Goal: Task Accomplishment & Management: Use online tool/utility

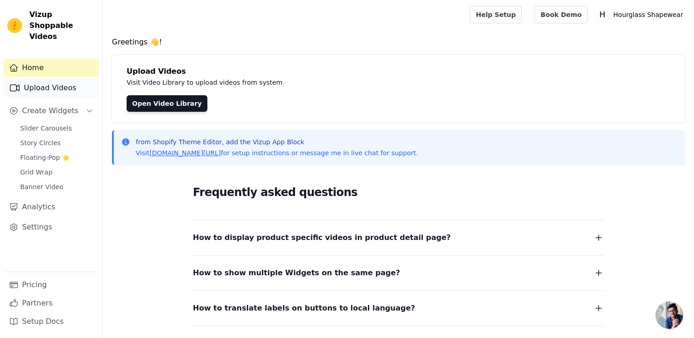
click at [64, 80] on link "Upload Videos" at bounding box center [51, 88] width 95 height 18
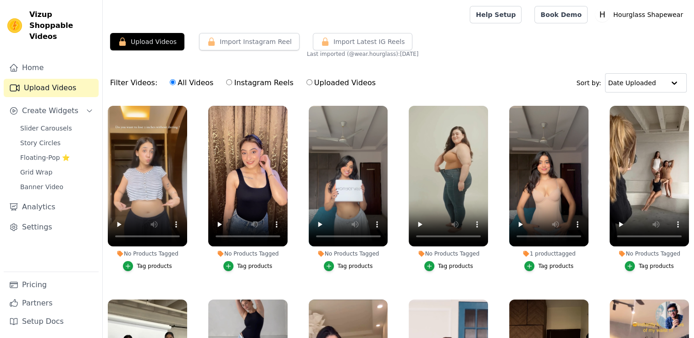
click at [155, 265] on div "Tag products" at bounding box center [154, 266] width 35 height 7
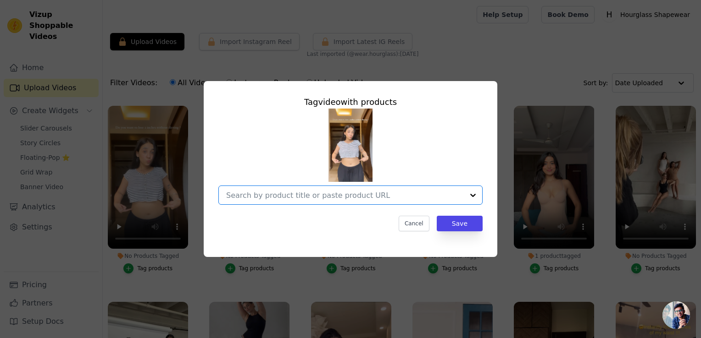
click at [358, 195] on input "No Products Tagged Tag video with products Option undefined, selected. Select i…" at bounding box center [345, 195] width 238 height 9
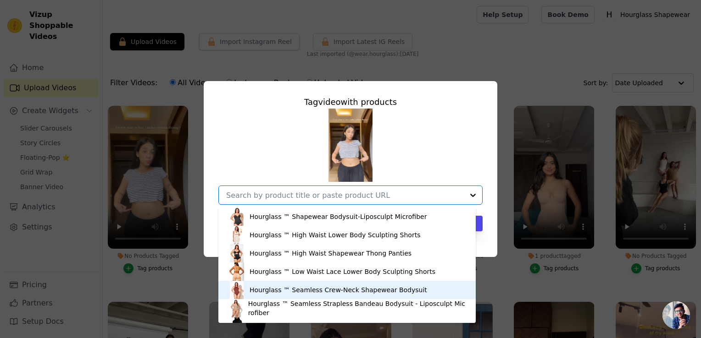
click at [290, 288] on div "Hourglass ™ Seamless Crew-Neck Shapewear Bodysuit" at bounding box center [337, 290] width 177 height 9
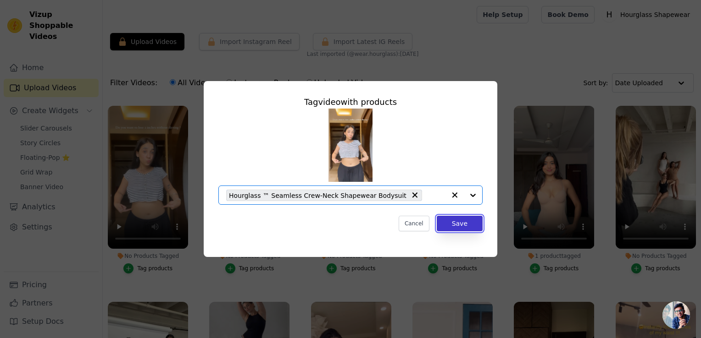
click at [457, 224] on button "Save" at bounding box center [460, 224] width 46 height 16
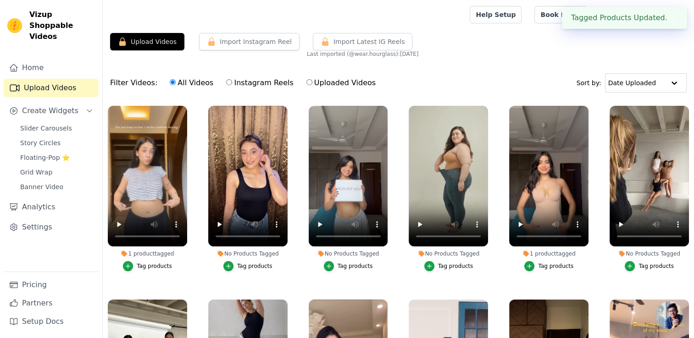
click at [142, 263] on div "Tag products" at bounding box center [154, 266] width 35 height 7
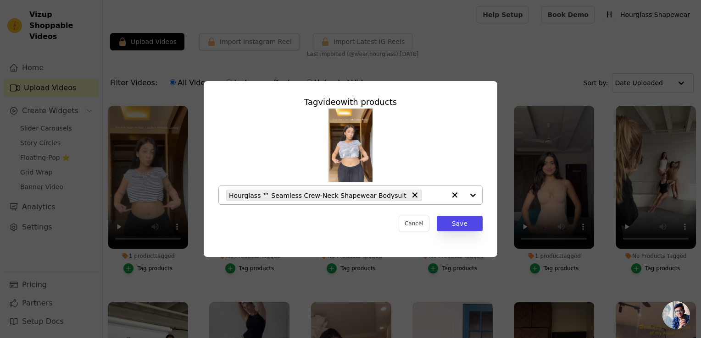
click at [473, 196] on div at bounding box center [463, 195] width 37 height 18
click at [164, 281] on div "Tag video with products Hourglass ™ Seamless Crew-Neck Shapewear Bodysuit Cance…" at bounding box center [350, 169] width 701 height 338
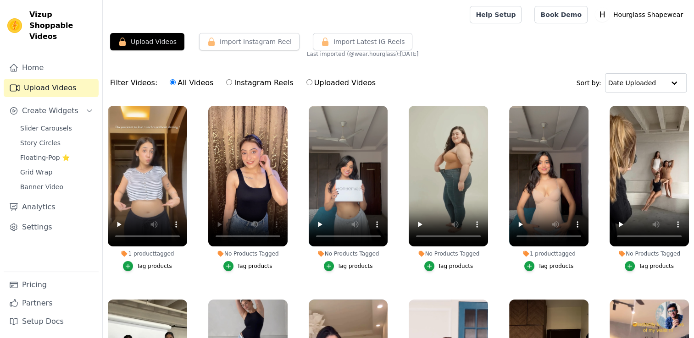
click at [253, 263] on div "Tag products" at bounding box center [254, 266] width 35 height 7
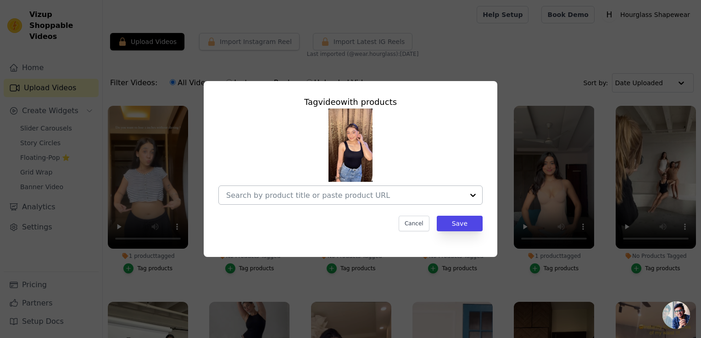
click at [422, 190] on div at bounding box center [345, 195] width 238 height 18
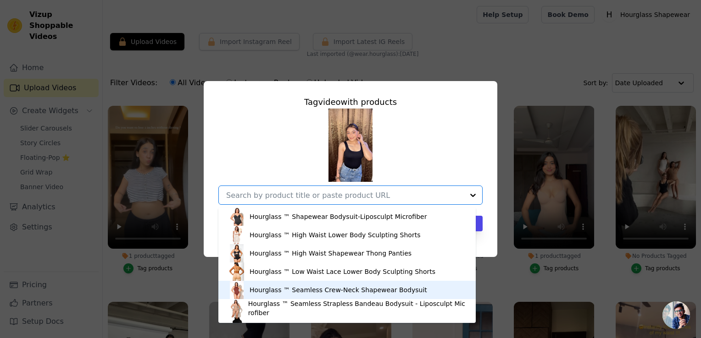
click at [351, 290] on div "Hourglass ™ Seamless Crew-Neck Shapewear Bodysuit" at bounding box center [337, 290] width 177 height 9
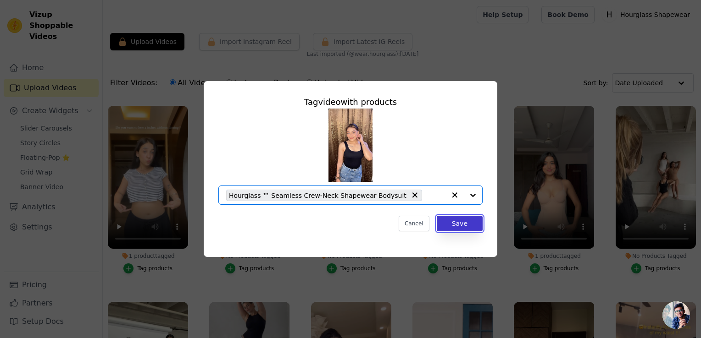
click at [462, 222] on button "Save" at bounding box center [460, 224] width 46 height 16
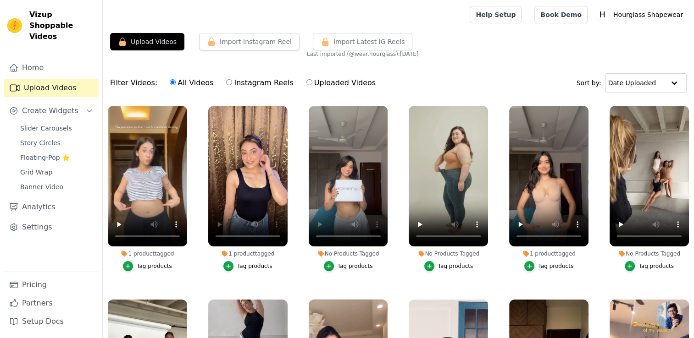
click at [359, 263] on div "Tag products" at bounding box center [354, 266] width 35 height 7
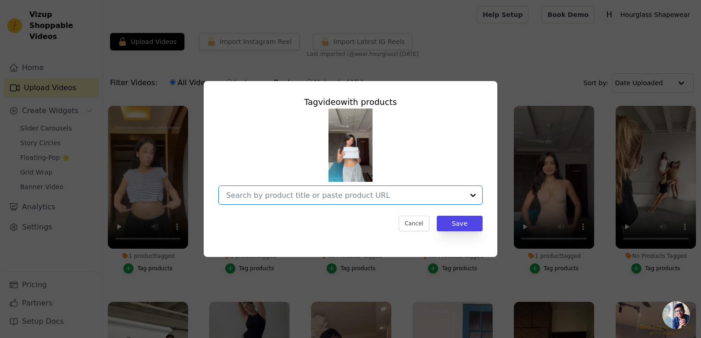
click at [409, 192] on input "No Products Tagged Tag video with products Option undefined, selected. Select i…" at bounding box center [345, 195] width 238 height 9
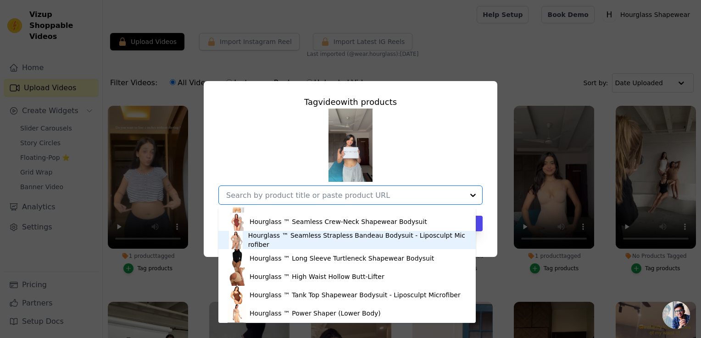
scroll to position [86, 0]
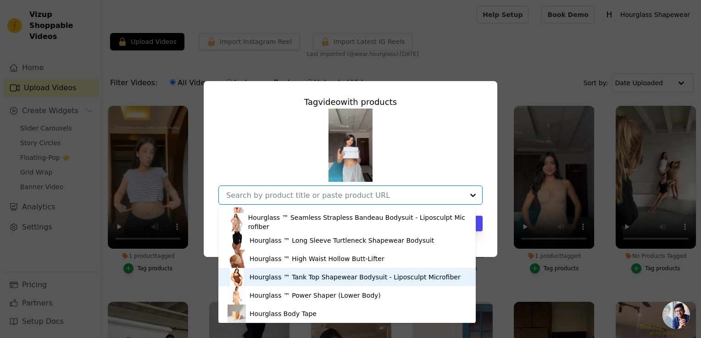
click at [260, 282] on div "Hourglass ™ Tank Top Shapewear Bodysuit - Liposculpt Microfiber" at bounding box center [354, 277] width 211 height 9
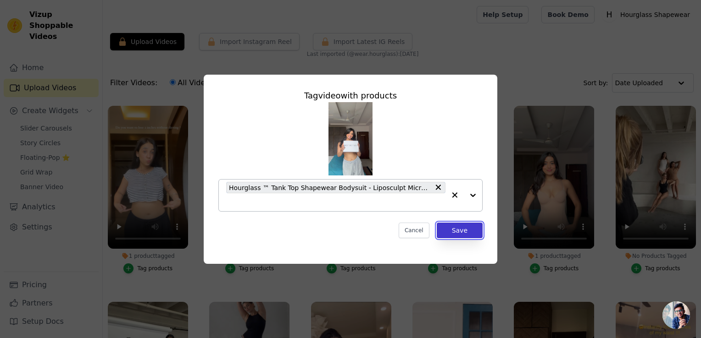
click at [470, 230] on button "Save" at bounding box center [460, 231] width 46 height 16
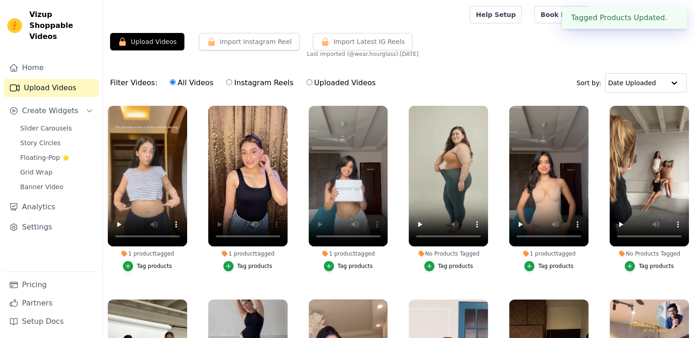
click at [443, 267] on div "Tag products" at bounding box center [455, 266] width 35 height 7
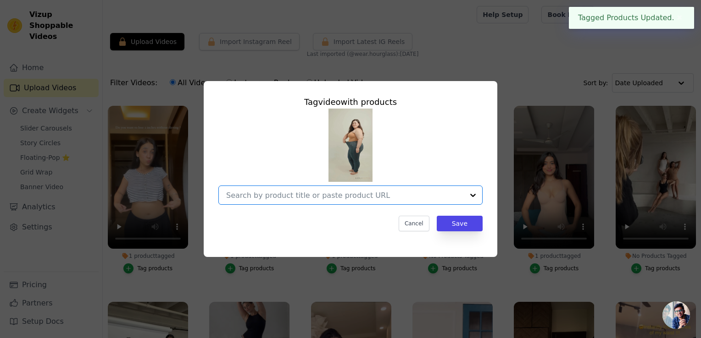
click at [449, 195] on input "No Products Tagged Tag video with products Option undefined, selected. Select i…" at bounding box center [345, 195] width 238 height 9
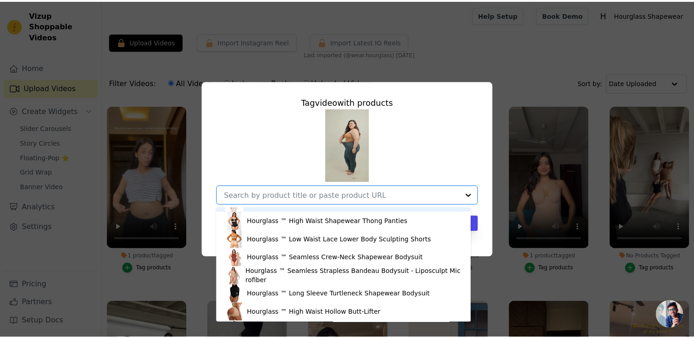
scroll to position [37, 0]
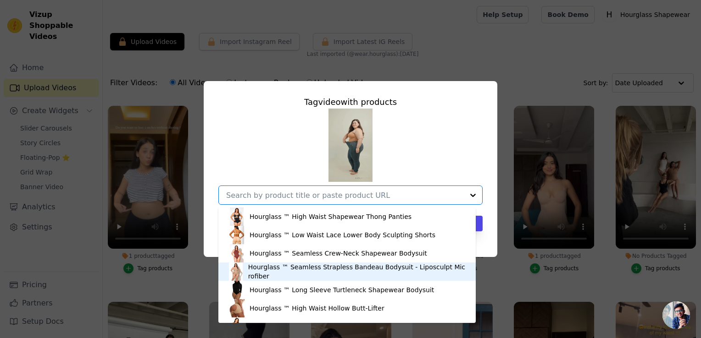
click at [335, 269] on div "Hourglass ™ Seamless Strapless Bandeau Bodysuit - Liposculpt Microfiber" at bounding box center [357, 272] width 218 height 18
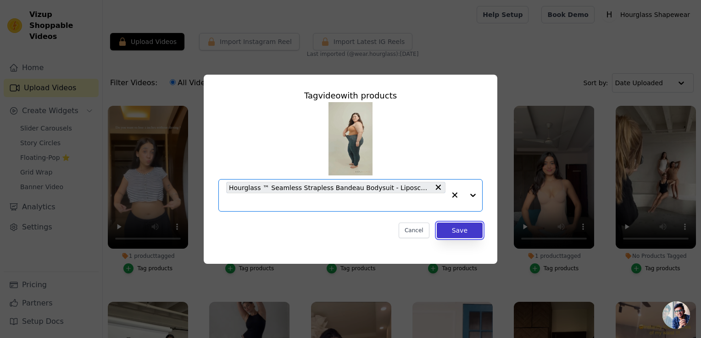
drag, startPoint x: 468, startPoint y: 228, endPoint x: 461, endPoint y: 223, distance: 9.2
click at [468, 227] on button "Save" at bounding box center [460, 231] width 46 height 16
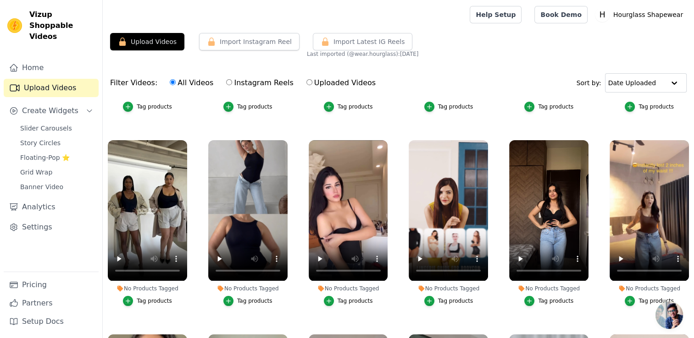
scroll to position [183, 0]
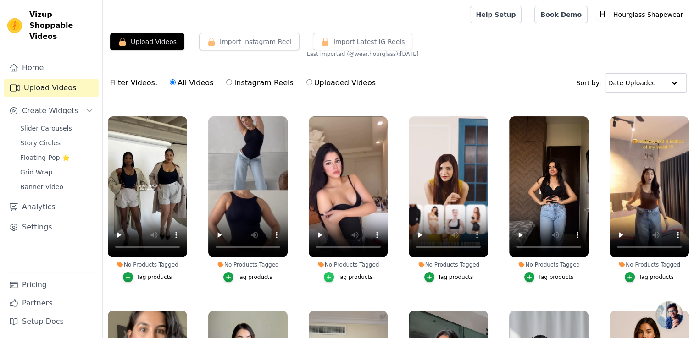
click at [332, 274] on icon "button" at bounding box center [329, 277] width 6 height 6
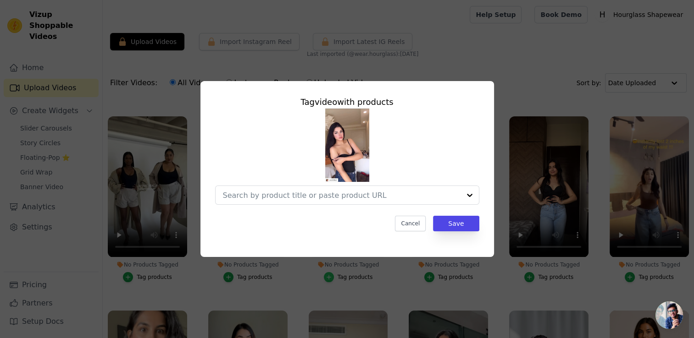
scroll to position [185, 0]
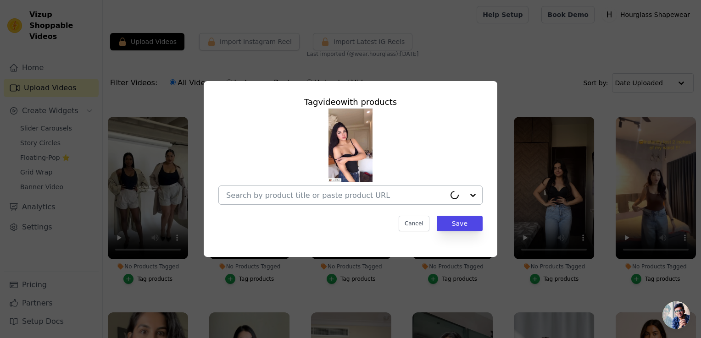
click at [468, 197] on div at bounding box center [463, 195] width 37 height 18
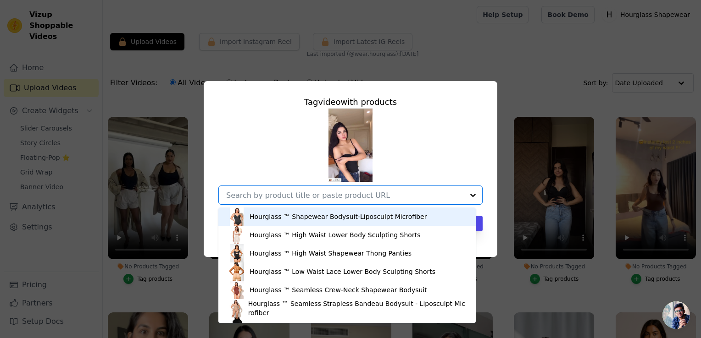
click at [278, 219] on div "Hourglass ™ Shapewear Bodysuit-Liposculpt Microfiber" at bounding box center [337, 216] width 177 height 9
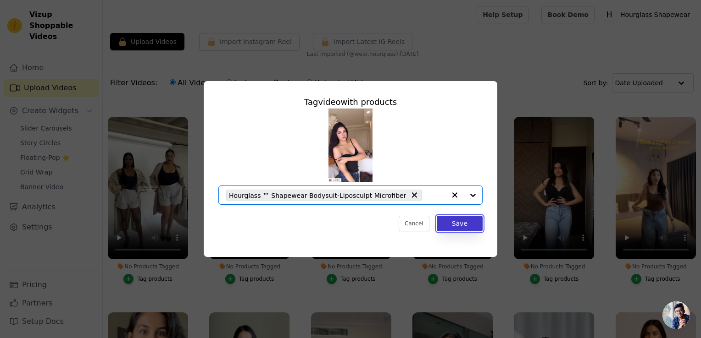
click at [456, 226] on button "Save" at bounding box center [460, 224] width 46 height 16
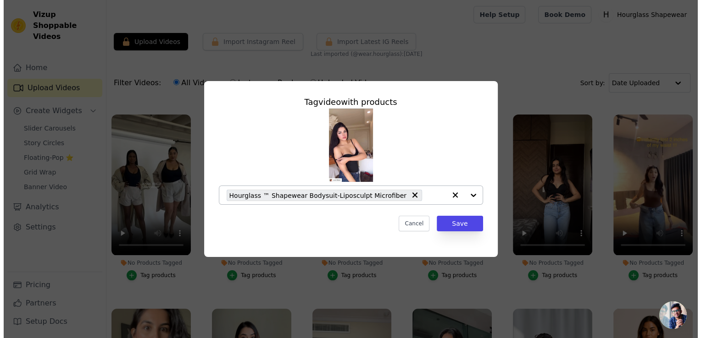
scroll to position [183, 0]
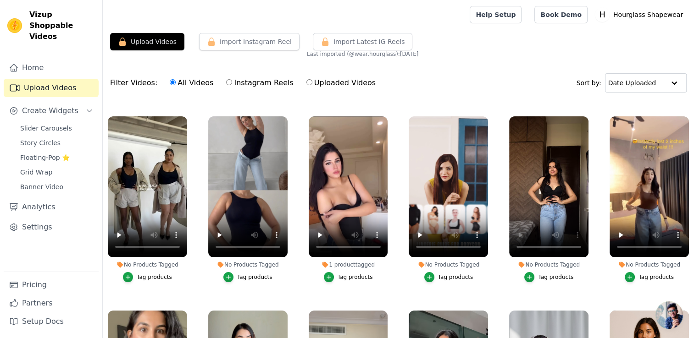
drag, startPoint x: 550, startPoint y: 282, endPoint x: 550, endPoint y: 276, distance: 6.0
click at [550, 282] on label "No Products Tagged Tag products" at bounding box center [548, 201] width 80 height 170
click at [550, 275] on div "Tag products" at bounding box center [555, 277] width 35 height 7
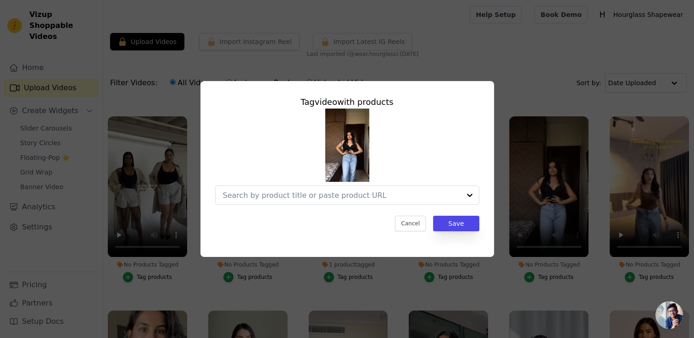
scroll to position [185, 0]
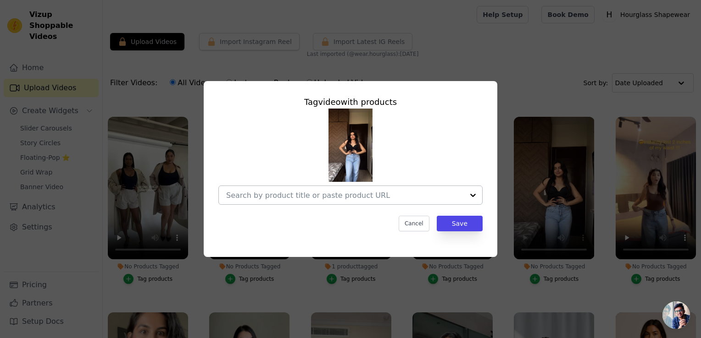
click at [471, 190] on div at bounding box center [473, 195] width 18 height 18
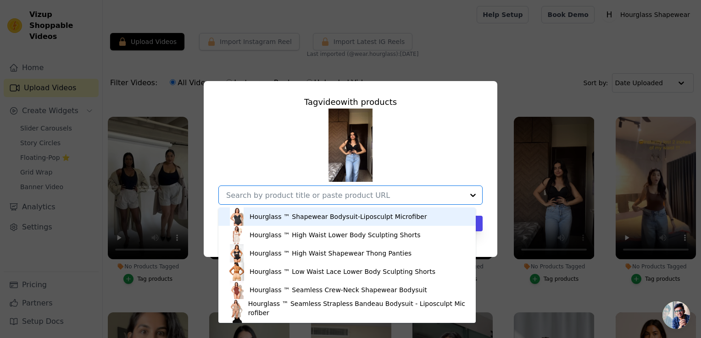
click at [421, 220] on div "Hourglass ™ Shapewear Bodysuit-Liposculpt Microfiber" at bounding box center [346, 217] width 239 height 18
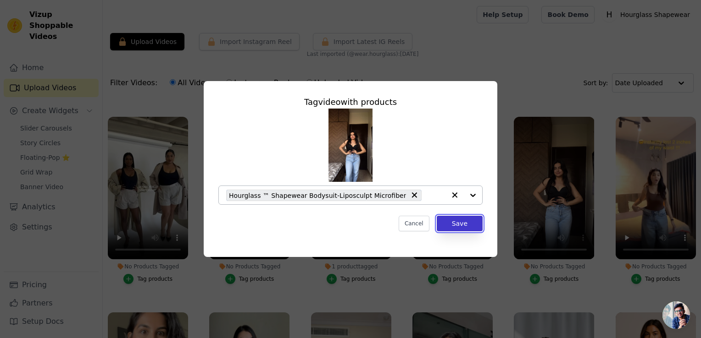
click at [453, 223] on button "Save" at bounding box center [460, 224] width 46 height 16
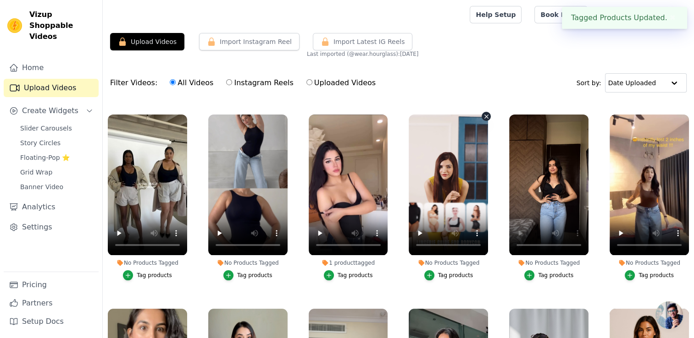
scroll to position [183, 0]
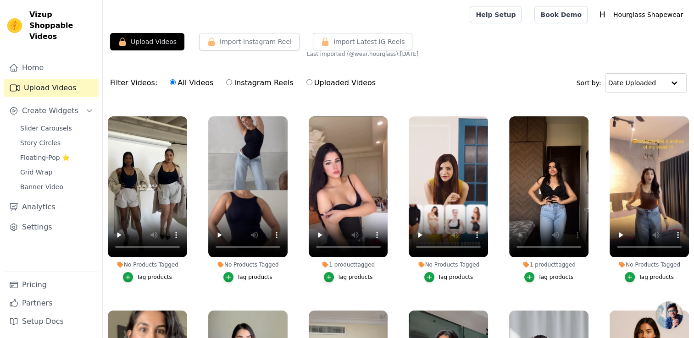
click at [638, 274] on div "Tag products" at bounding box center [655, 277] width 35 height 7
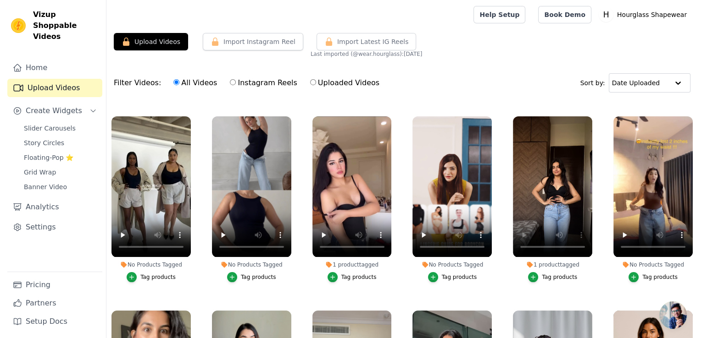
scroll to position [185, 0]
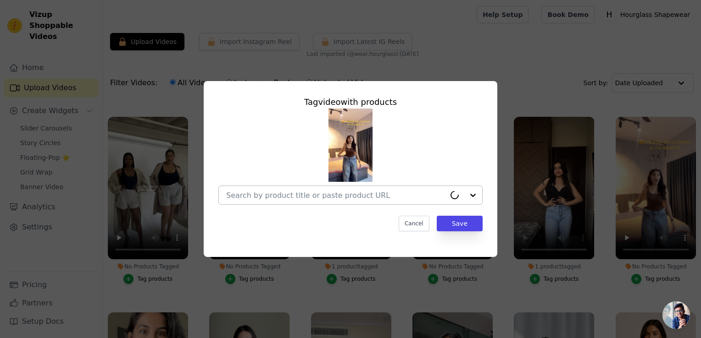
click at [472, 195] on div at bounding box center [463, 195] width 37 height 18
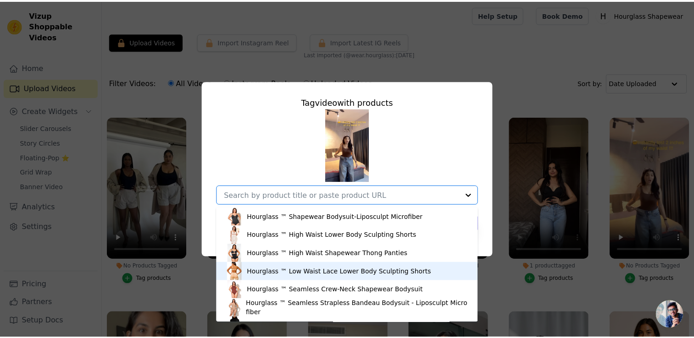
scroll to position [86, 0]
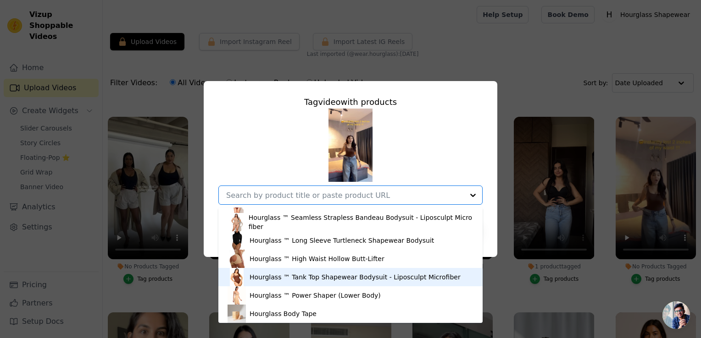
click at [279, 282] on div "Hourglass ™ Tank Top Shapewear Bodysuit - Liposculpt Microfiber" at bounding box center [354, 277] width 211 height 9
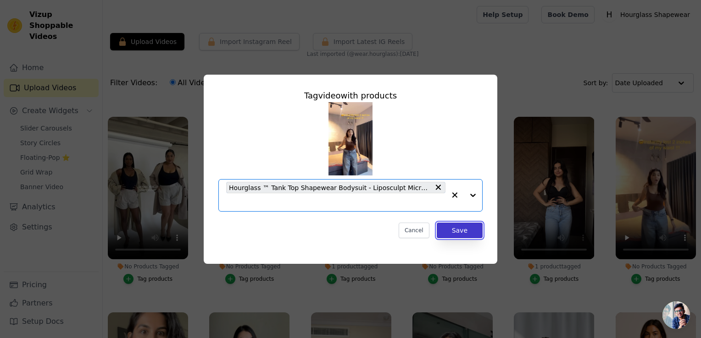
click at [468, 232] on button "Save" at bounding box center [460, 231] width 46 height 16
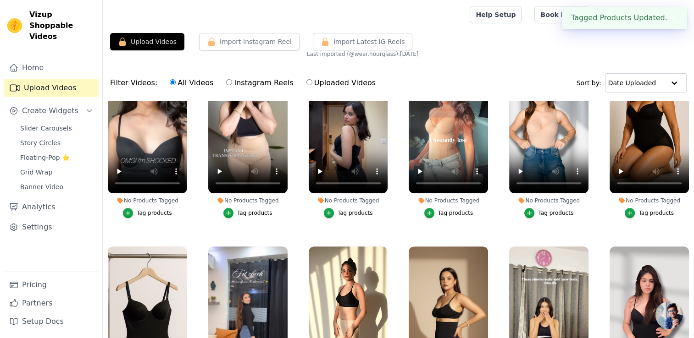
scroll to position [367, 0]
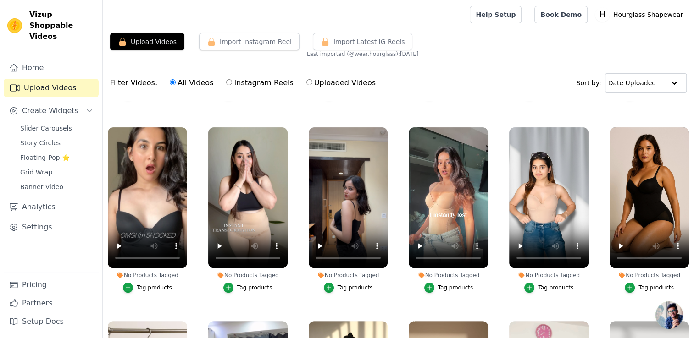
click at [160, 287] on div "Tag products" at bounding box center [154, 287] width 35 height 7
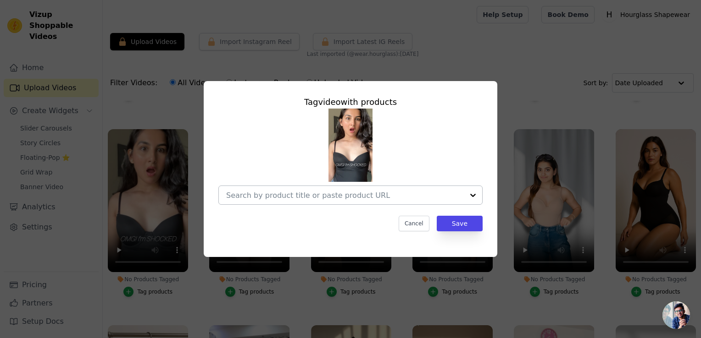
click at [462, 199] on input "No Products Tagged Tag video with products Cancel Save Tag products" at bounding box center [345, 195] width 238 height 9
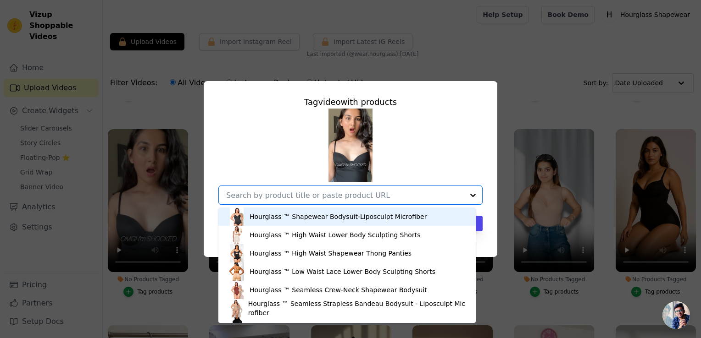
click at [348, 218] on div "Hourglass ™ Shapewear Bodysuit-Liposculpt Microfiber" at bounding box center [337, 216] width 177 height 9
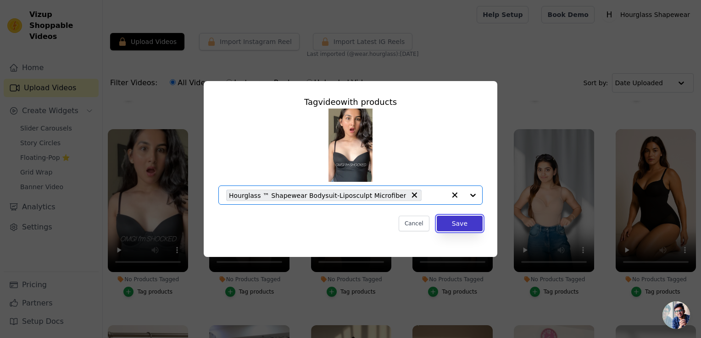
click at [475, 228] on button "Save" at bounding box center [460, 224] width 46 height 16
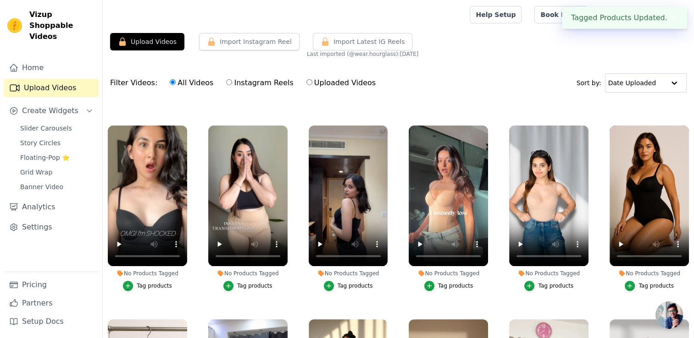
scroll to position [366, 0]
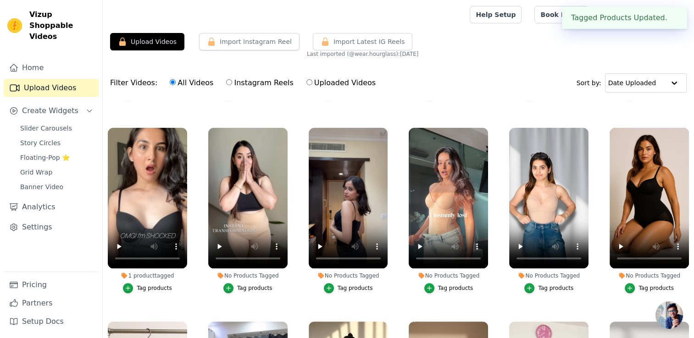
click at [350, 285] on div "Tag products" at bounding box center [354, 288] width 35 height 7
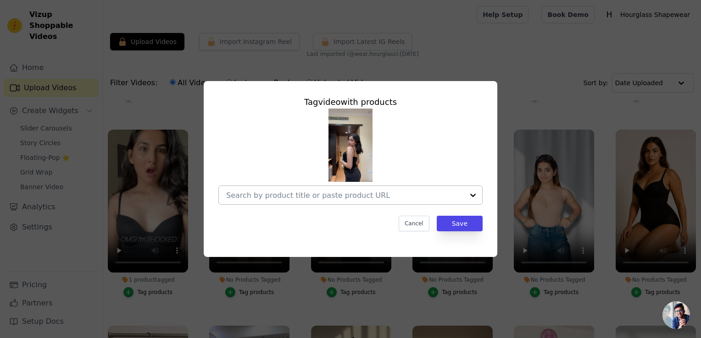
click at [465, 197] on div at bounding box center [473, 195] width 18 height 18
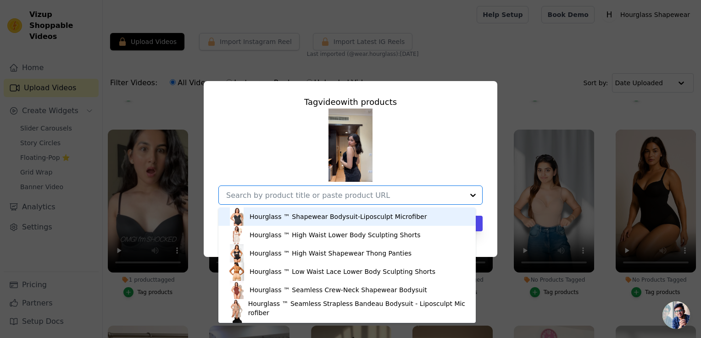
click at [407, 213] on div "Hourglass ™ Shapewear Bodysuit-Liposculpt Microfiber" at bounding box center [346, 217] width 239 height 18
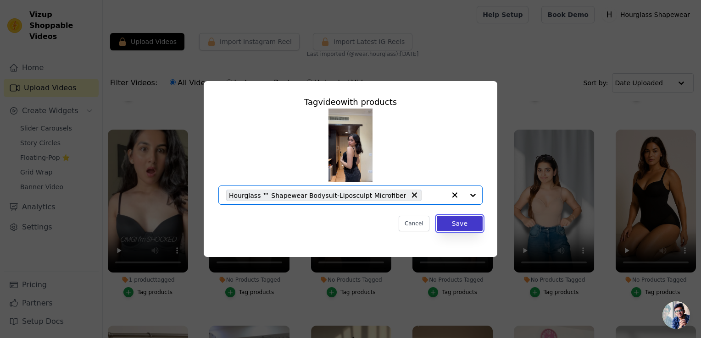
click at [448, 225] on button "Save" at bounding box center [460, 224] width 46 height 16
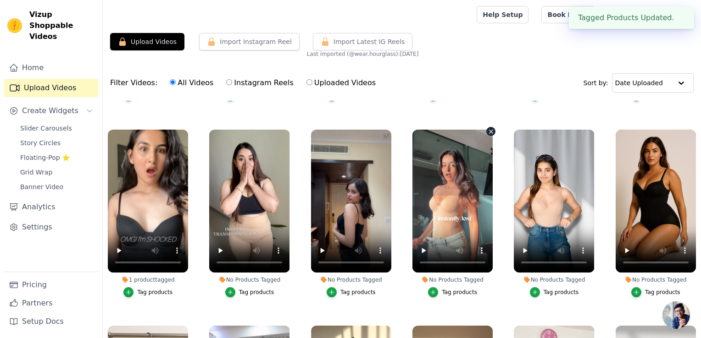
scroll to position [366, 0]
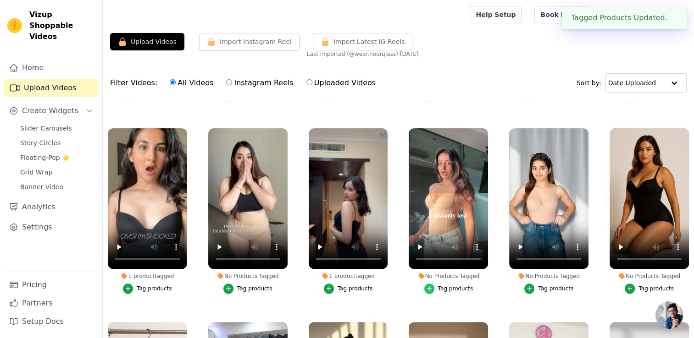
click at [428, 286] on icon "button" at bounding box center [429, 289] width 6 height 6
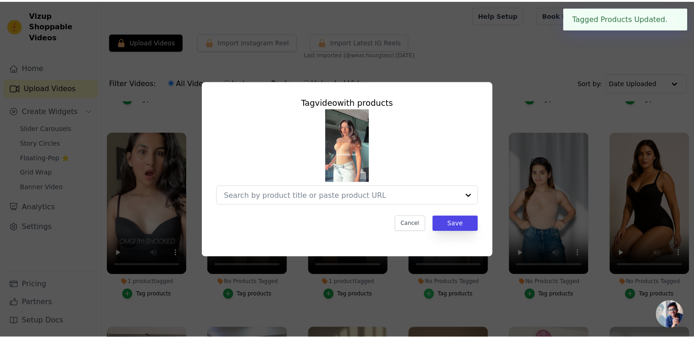
scroll to position [368, 0]
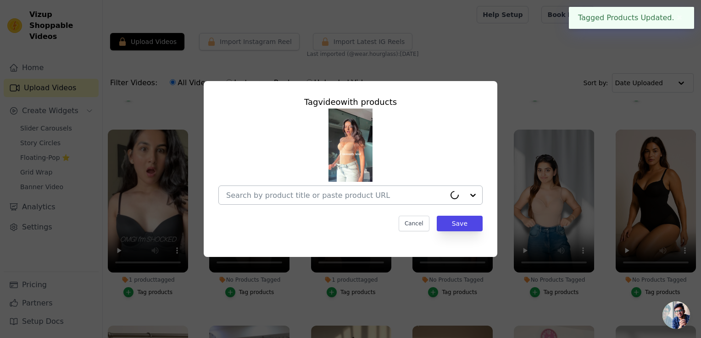
click at [445, 191] on input "No Products Tagged Tag video with products Cancel Save Tag products" at bounding box center [335, 195] width 219 height 9
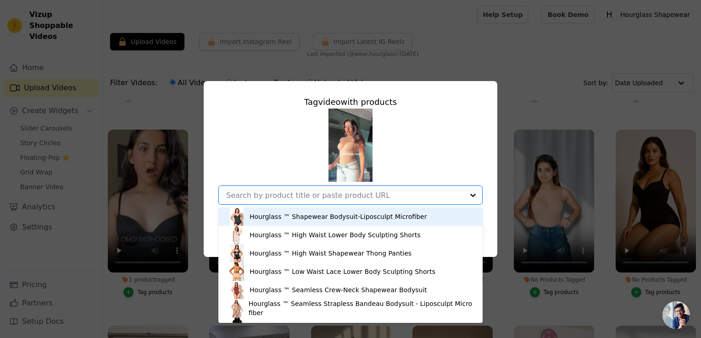
click at [366, 217] on div "Hourglass ™ Shapewear Bodysuit-Liposculpt Microfiber" at bounding box center [337, 216] width 177 height 9
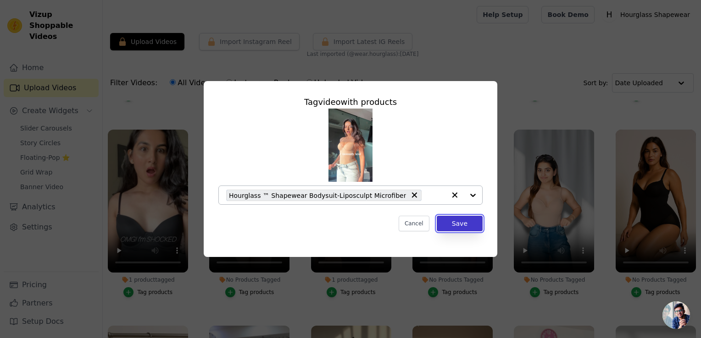
click at [463, 225] on button "Save" at bounding box center [460, 224] width 46 height 16
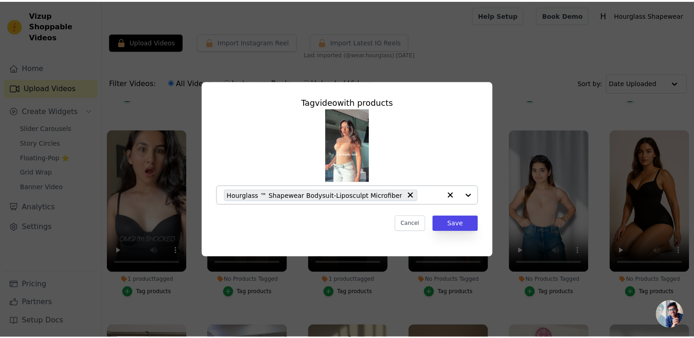
scroll to position [366, 0]
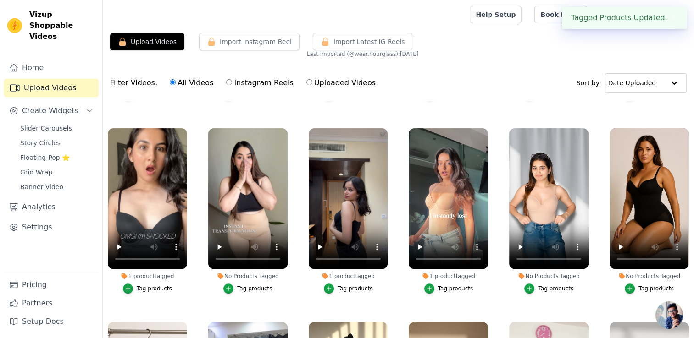
click at [549, 285] on div "Tag products" at bounding box center [555, 288] width 35 height 7
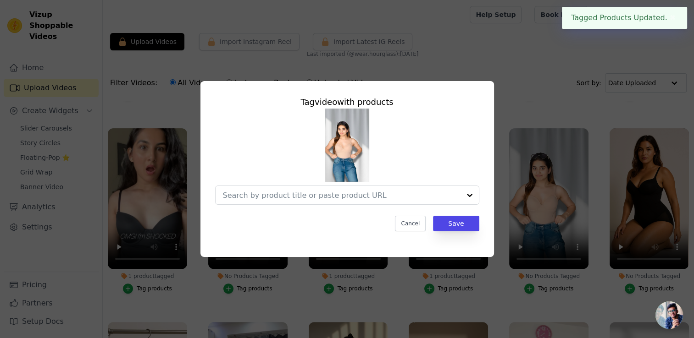
scroll to position [368, 0]
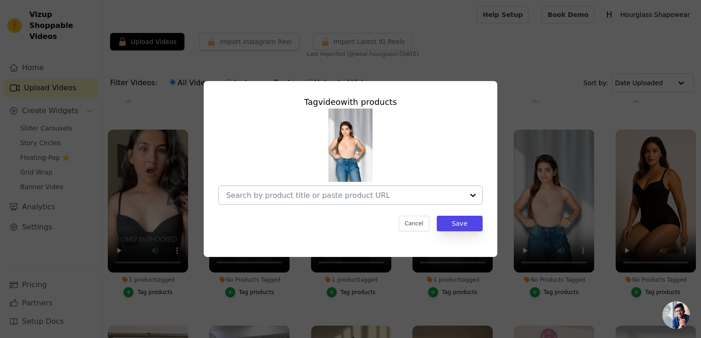
click at [462, 186] on div at bounding box center [350, 195] width 264 height 19
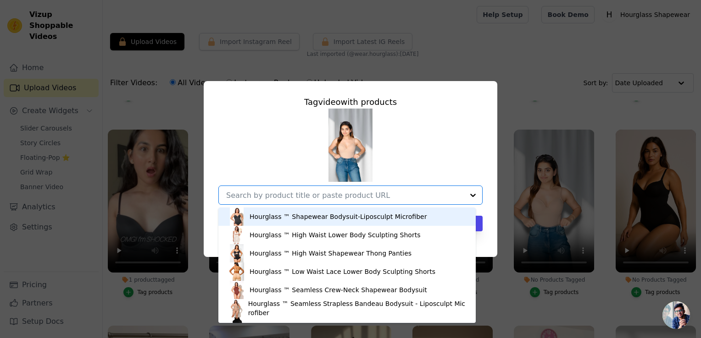
click at [354, 215] on div "Hourglass ™ Shapewear Bodysuit-Liposculpt Microfiber" at bounding box center [337, 216] width 177 height 9
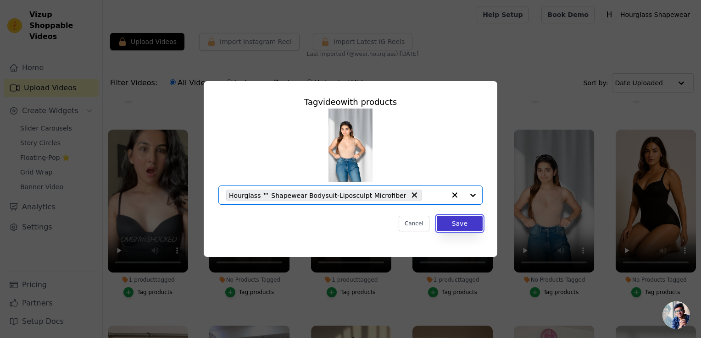
click at [468, 228] on button "Save" at bounding box center [460, 224] width 46 height 16
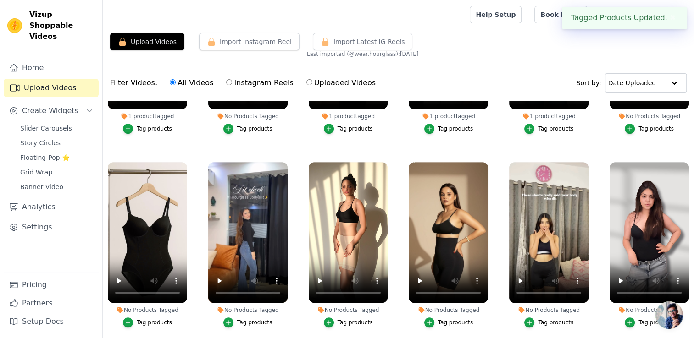
scroll to position [549, 0]
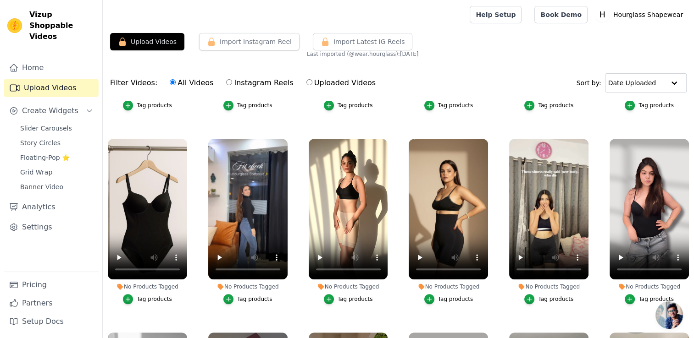
click at [241, 296] on div "Tag products" at bounding box center [254, 299] width 35 height 7
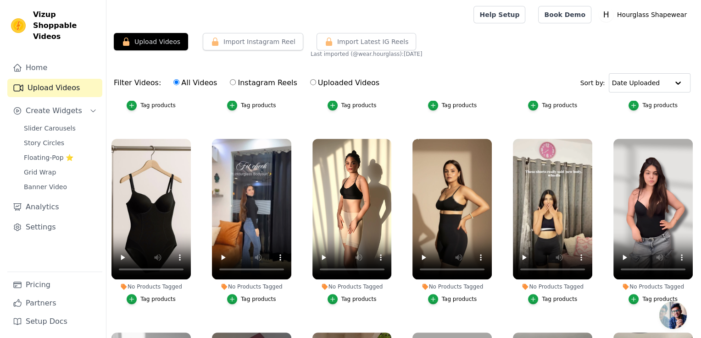
scroll to position [555, 0]
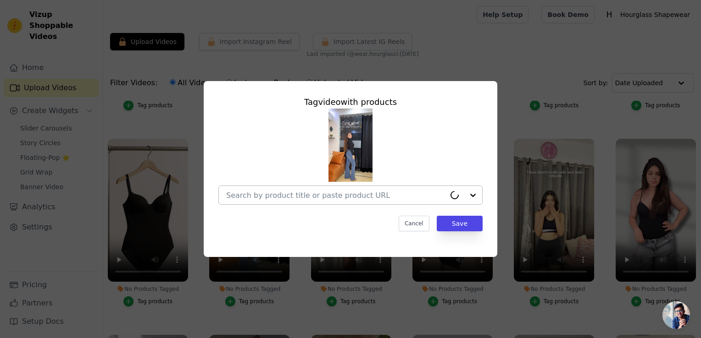
click at [416, 193] on input "No Products Tagged Tag video with products Cancel Save Tag products" at bounding box center [335, 195] width 219 height 9
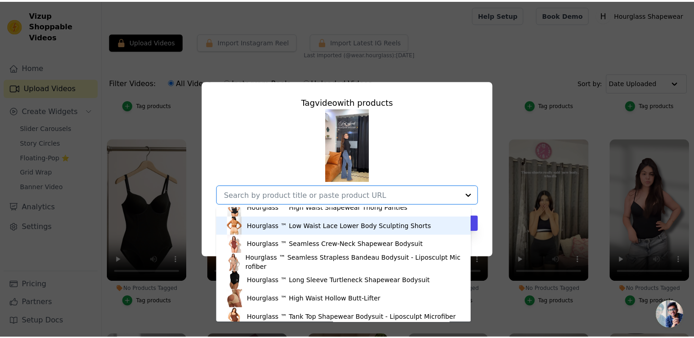
scroll to position [86, 0]
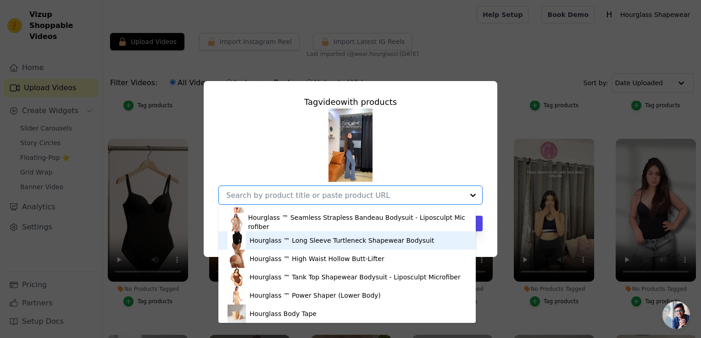
click at [335, 237] on div "Hourglass ™ Long Sleeve Turtleneck Shapewear Bodysuit" at bounding box center [341, 240] width 184 height 9
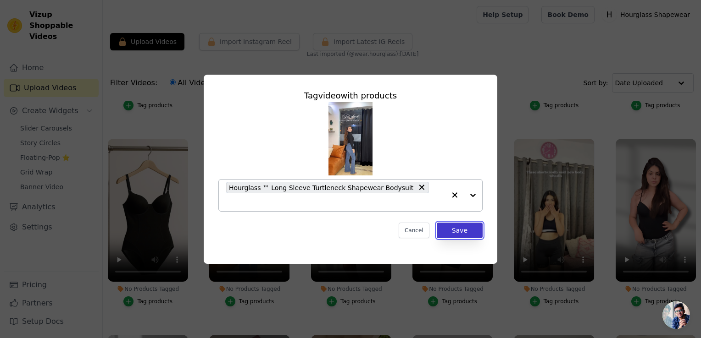
click at [454, 223] on button "Save" at bounding box center [460, 231] width 46 height 16
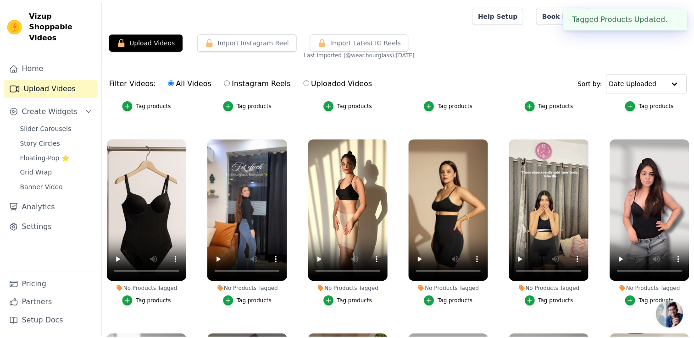
scroll to position [549, 0]
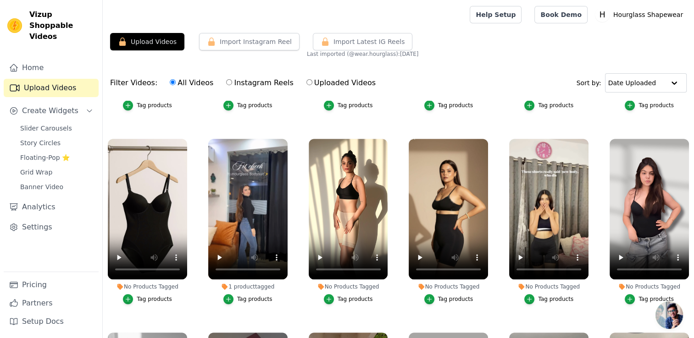
click at [357, 296] on div "Tag products" at bounding box center [354, 299] width 35 height 7
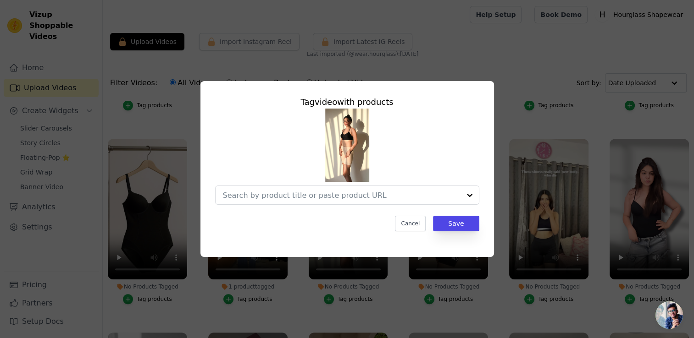
scroll to position [555, 0]
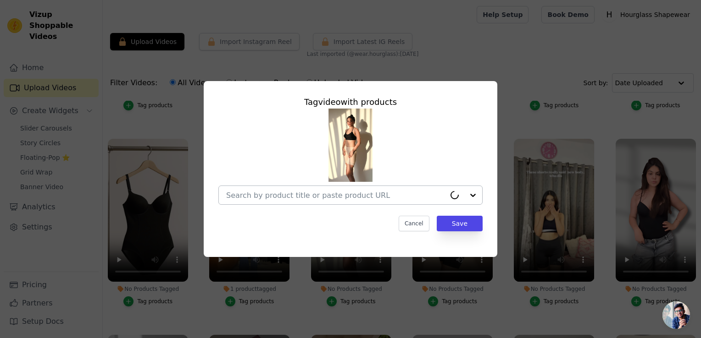
click at [384, 200] on input "No Products Tagged Tag video with products Cancel Save Tag products" at bounding box center [335, 195] width 219 height 9
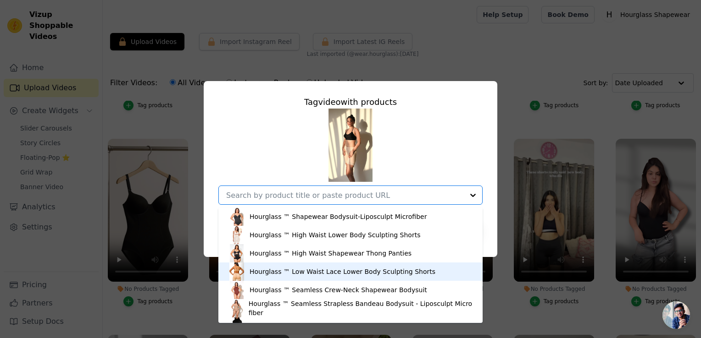
click at [302, 276] on div "Hourglass ™ Low Waist Lace Lower Body Sculpting Shorts" at bounding box center [342, 271] width 186 height 9
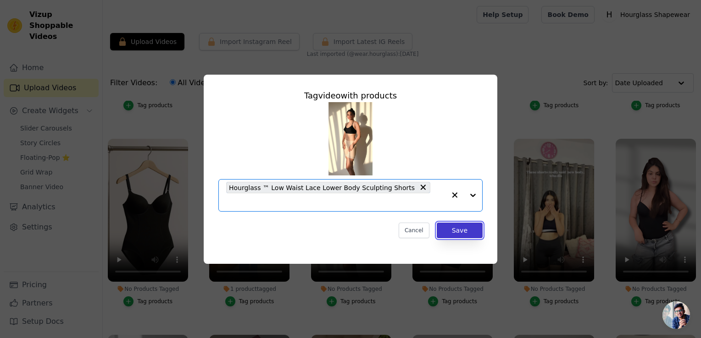
click at [477, 228] on button "Save" at bounding box center [460, 231] width 46 height 16
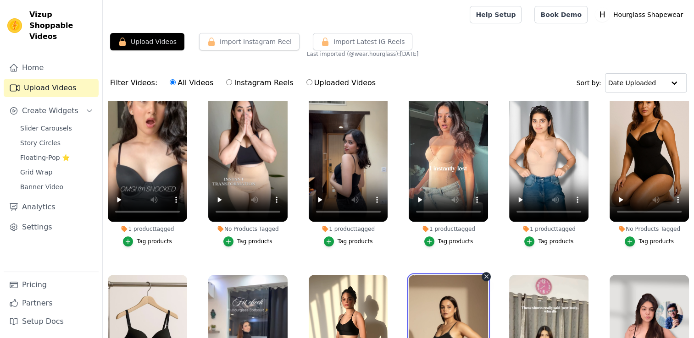
scroll to position [412, 0]
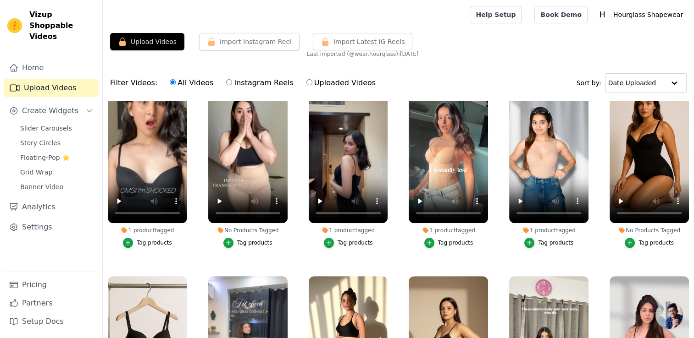
click at [251, 239] on div "Tag products" at bounding box center [254, 242] width 35 height 7
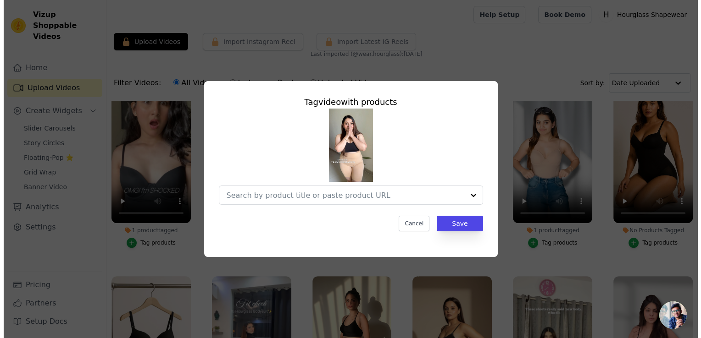
scroll to position [416, 0]
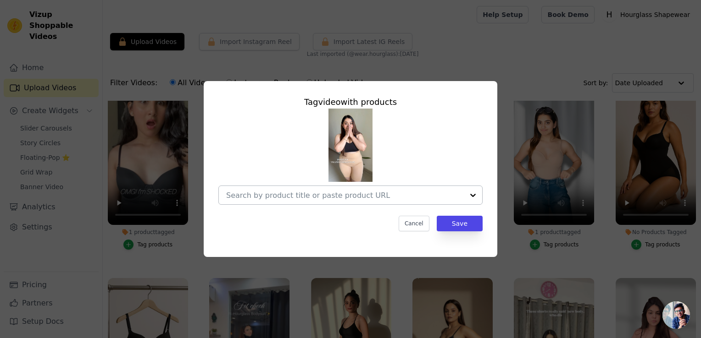
click at [354, 203] on div at bounding box center [345, 195] width 238 height 18
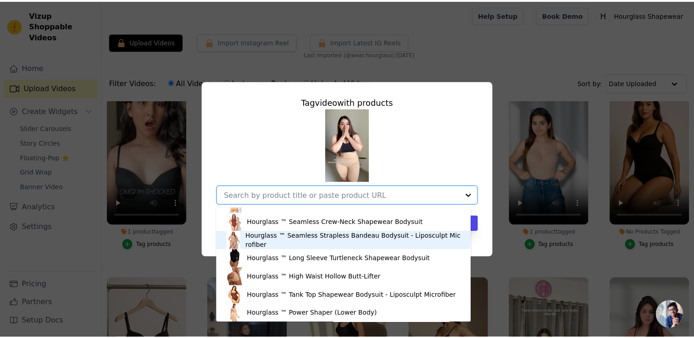
scroll to position [86, 0]
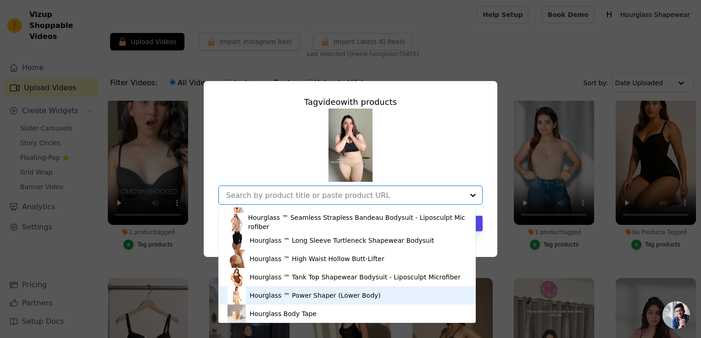
click at [358, 293] on div "Hourglass ™ Power Shaper (Lower Body)" at bounding box center [314, 295] width 131 height 9
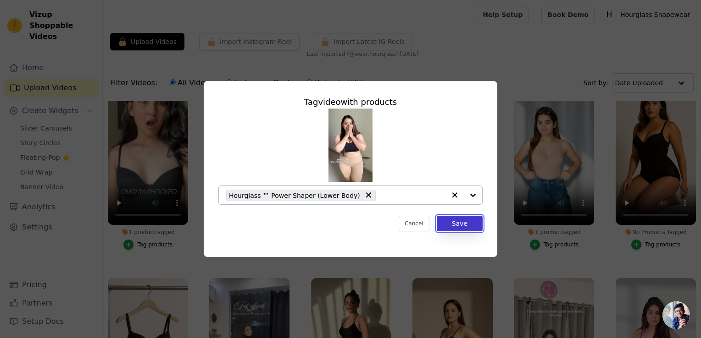
click at [455, 227] on button "Save" at bounding box center [460, 224] width 46 height 16
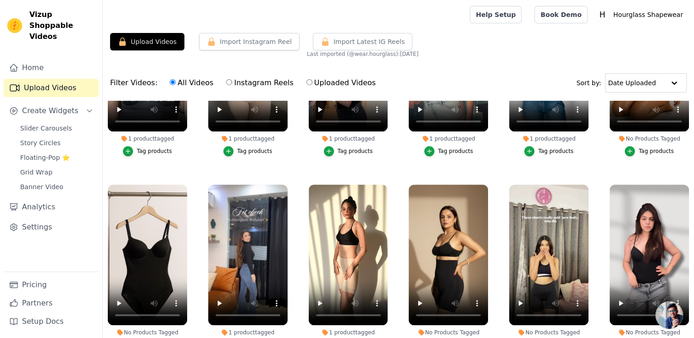
scroll to position [549, 0]
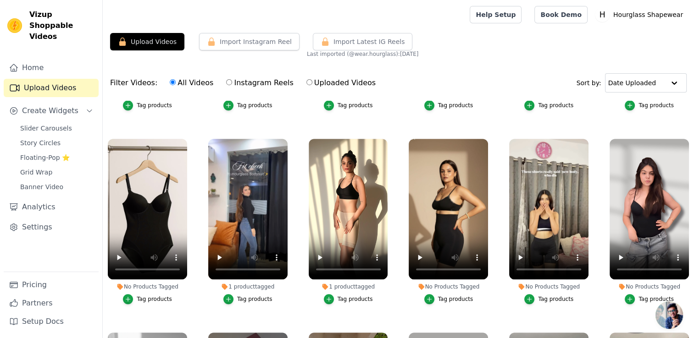
click at [438, 296] on div "Tag products" at bounding box center [455, 299] width 35 height 7
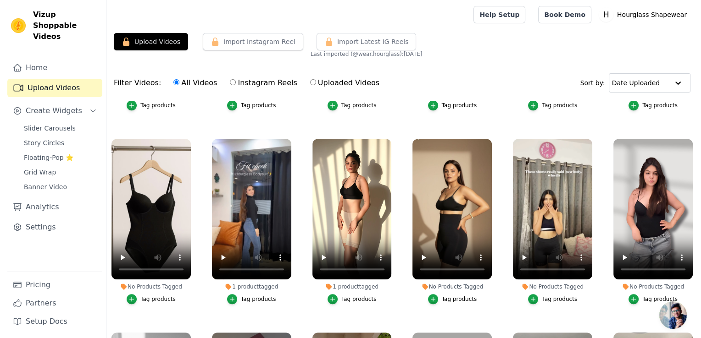
scroll to position [555, 0]
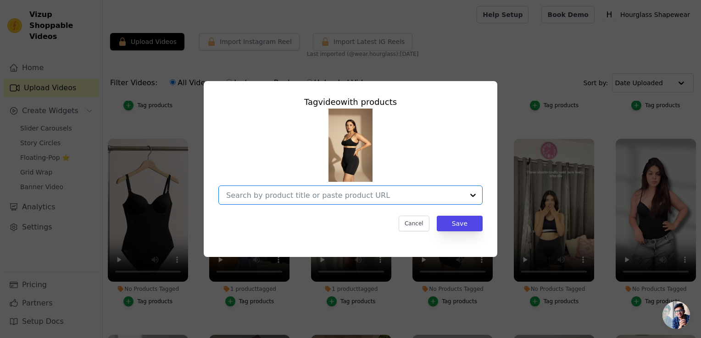
drag, startPoint x: 445, startPoint y: 200, endPoint x: 447, endPoint y: 195, distance: 4.9
click at [445, 199] on input "No Products Tagged Tag video with products Option undefined, selected. Select i…" at bounding box center [345, 195] width 238 height 9
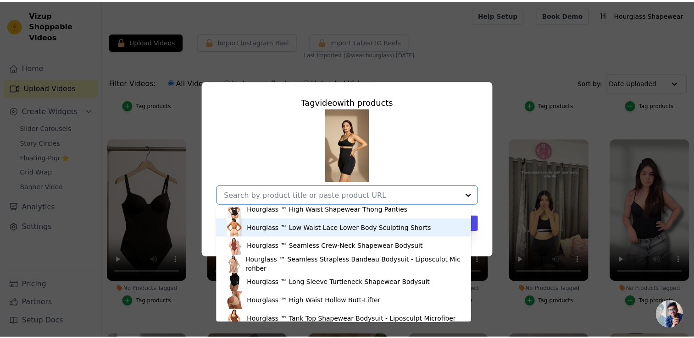
scroll to position [86, 0]
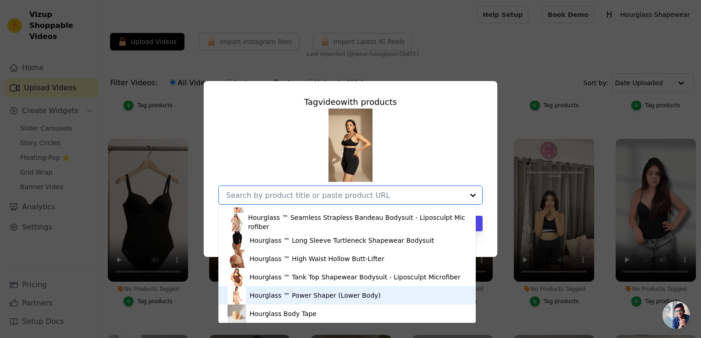
click at [375, 290] on div "Hourglass ™ Power Shaper (Lower Body)" at bounding box center [346, 296] width 239 height 18
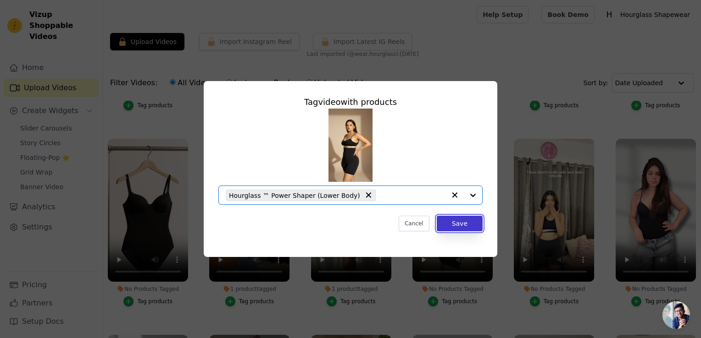
click at [475, 227] on button "Save" at bounding box center [460, 224] width 46 height 16
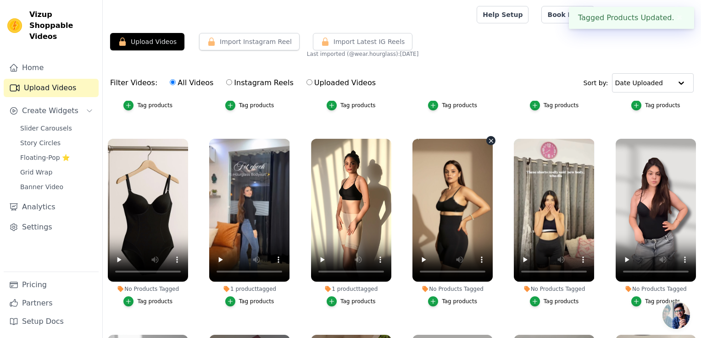
scroll to position [549, 0]
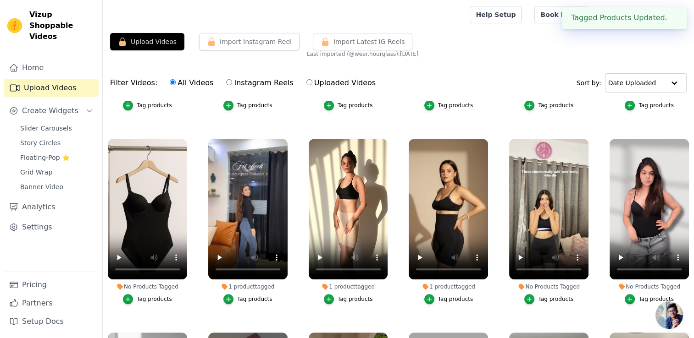
click at [543, 296] on div "Tag products" at bounding box center [555, 299] width 35 height 7
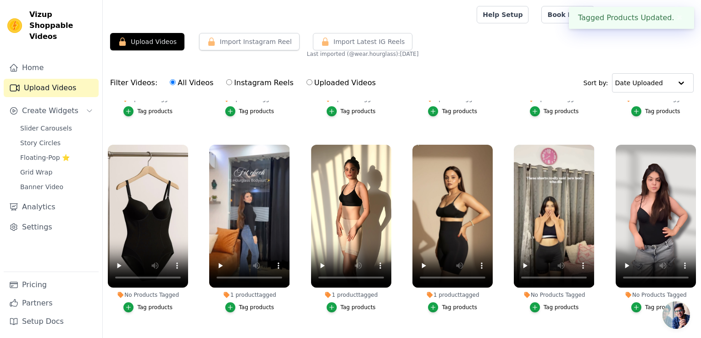
scroll to position [555, 0]
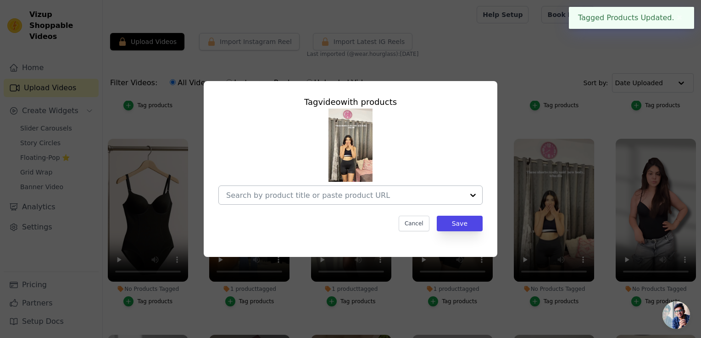
click at [397, 197] on input "No Products Tagged Tag video with products Cancel Save Tag products" at bounding box center [345, 195] width 238 height 9
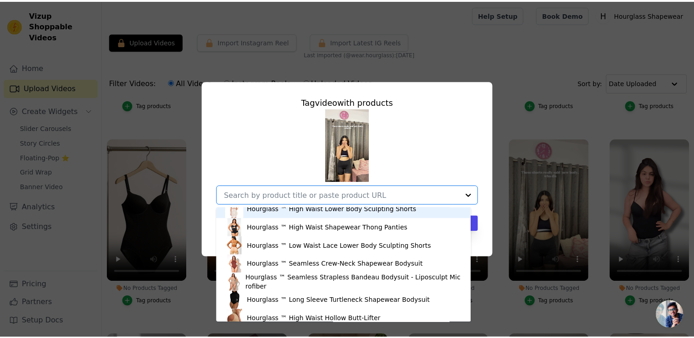
scroll to position [46, 0]
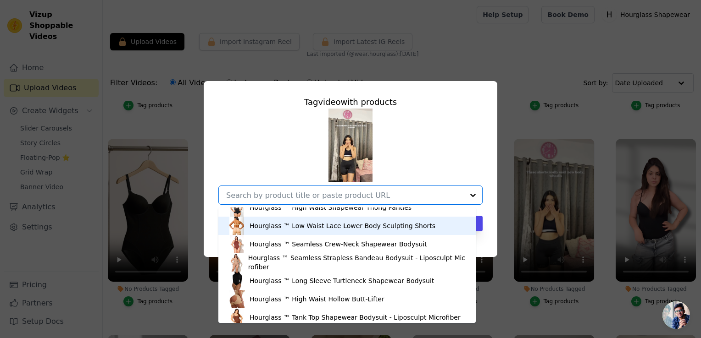
click at [352, 226] on div "Hourglass ™ Low Waist Lace Lower Body Sculpting Shorts" at bounding box center [342, 225] width 186 height 9
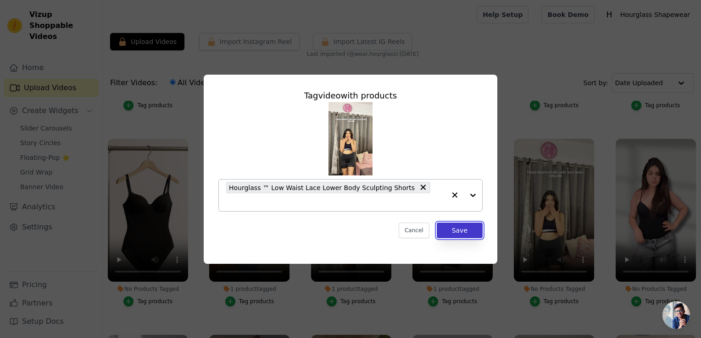
click at [462, 225] on button "Save" at bounding box center [460, 231] width 46 height 16
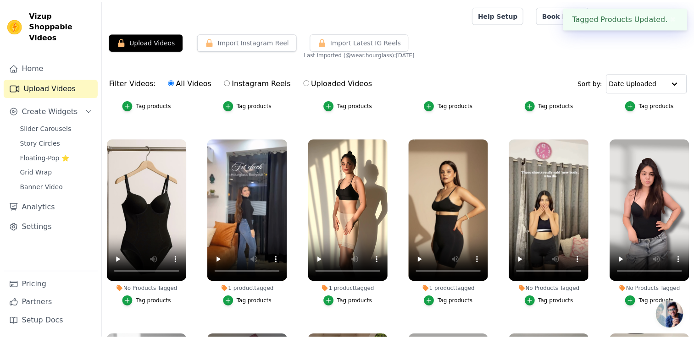
scroll to position [549, 0]
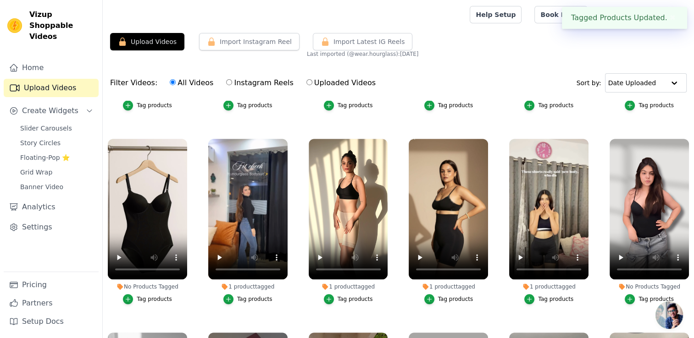
click at [646, 296] on div "Tag products" at bounding box center [655, 299] width 35 height 7
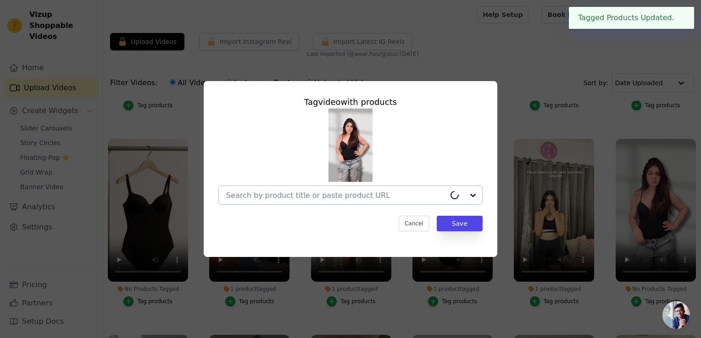
click at [378, 200] on div at bounding box center [335, 195] width 219 height 18
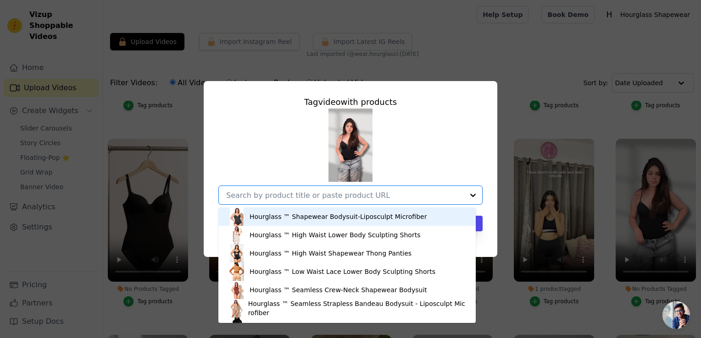
click at [309, 222] on div "Hourglass ™ Shapewear Bodysuit-Liposculpt Microfiber" at bounding box center [346, 217] width 239 height 18
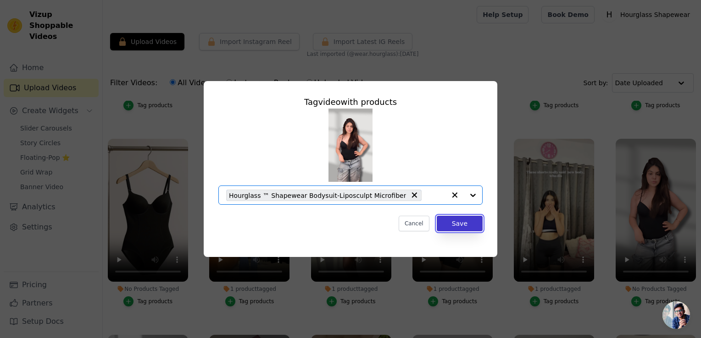
click at [459, 228] on button "Save" at bounding box center [460, 224] width 46 height 16
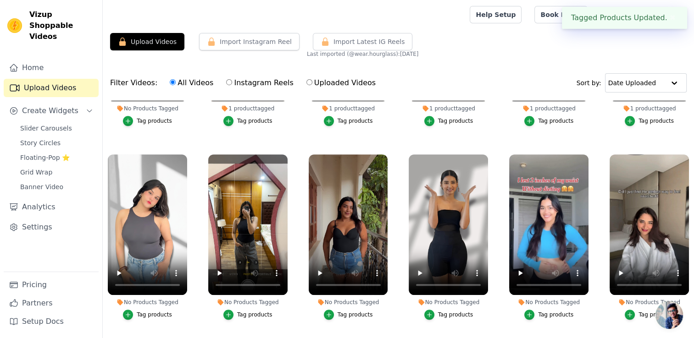
scroll to position [714, 0]
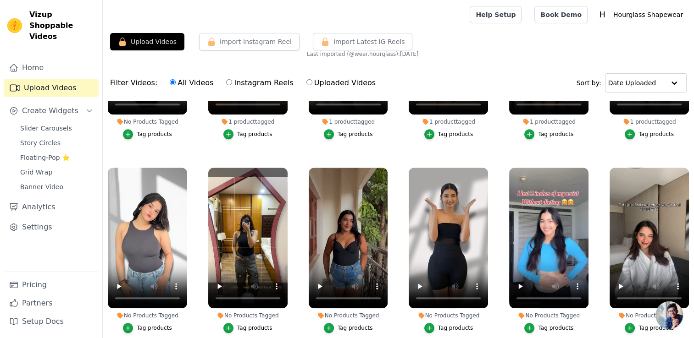
click at [159, 325] on div "Tag products" at bounding box center [154, 328] width 35 height 7
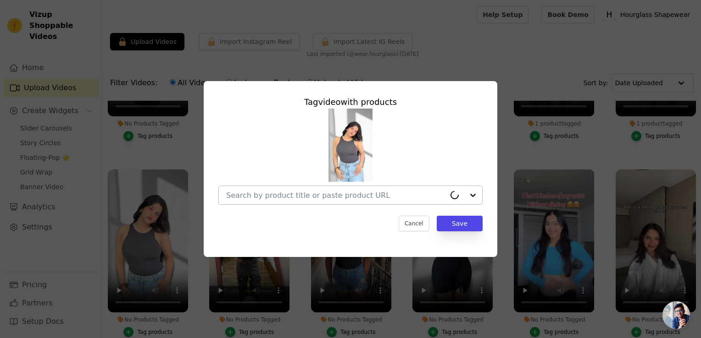
click at [321, 197] on input "No Products Tagged Tag video with products Cancel Save Tag products" at bounding box center [335, 195] width 219 height 9
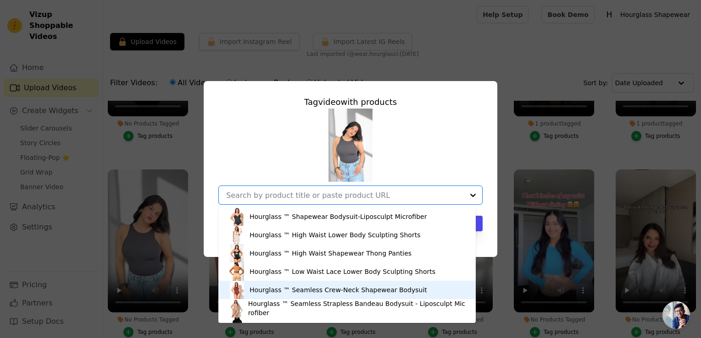
click at [309, 287] on div "Hourglass ™ Seamless Crew-Neck Shapewear Bodysuit" at bounding box center [337, 290] width 177 height 9
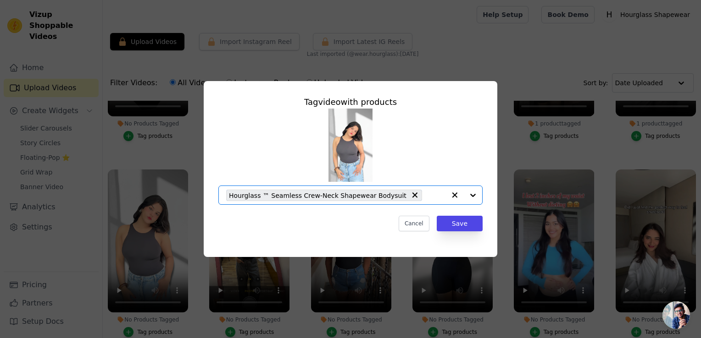
click at [486, 227] on div "Tag video with products Option Hourglass ™ Seamless Crew-Neck Shapewear Bodysui…" at bounding box center [350, 163] width 279 height 150
click at [471, 227] on button "Save" at bounding box center [460, 224] width 46 height 16
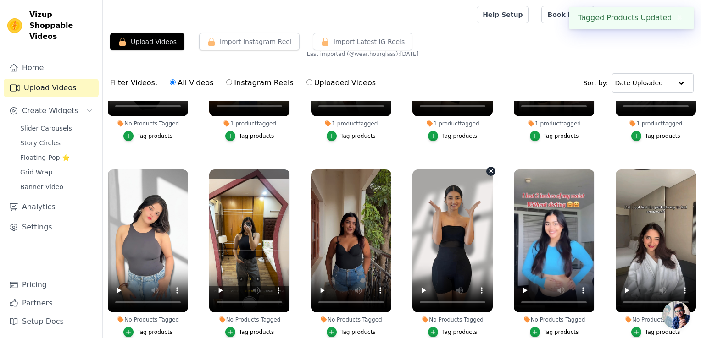
scroll to position [714, 0]
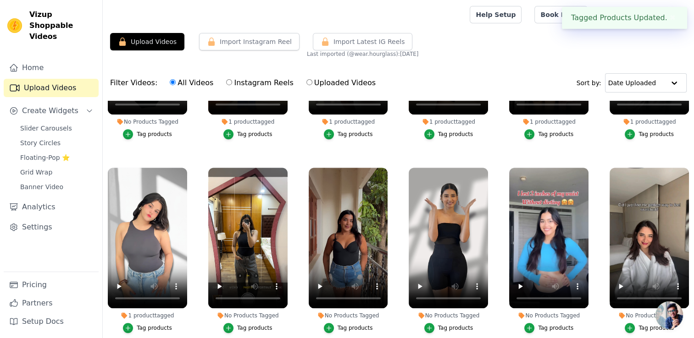
click at [253, 325] on div "Tag products" at bounding box center [254, 328] width 35 height 7
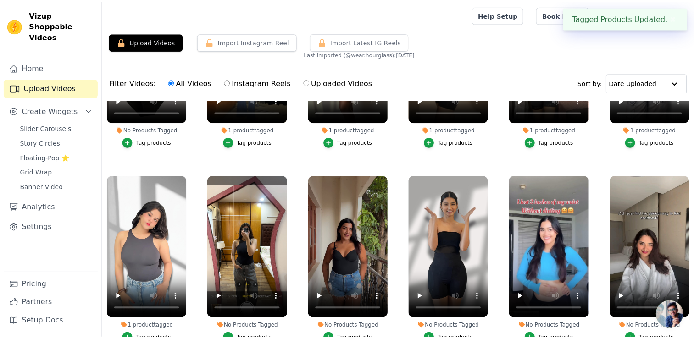
scroll to position [721, 0]
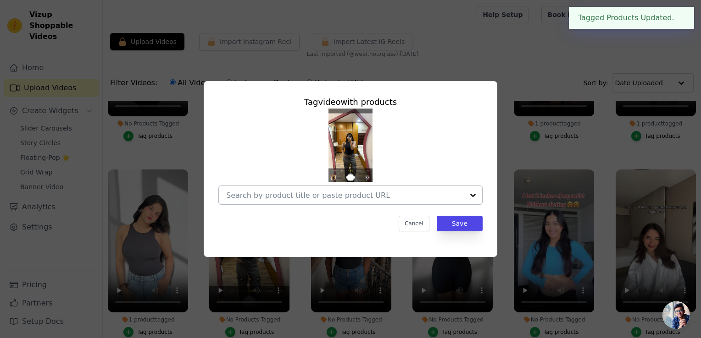
click at [358, 201] on div at bounding box center [345, 195] width 238 height 18
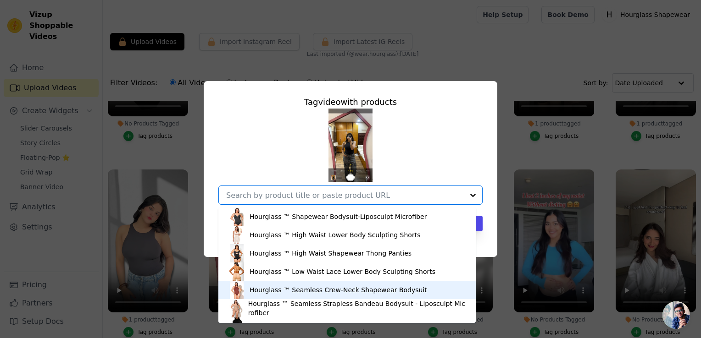
click at [333, 288] on div "Hourglass ™ Seamless Crew-Neck Shapewear Bodysuit" at bounding box center [337, 290] width 177 height 9
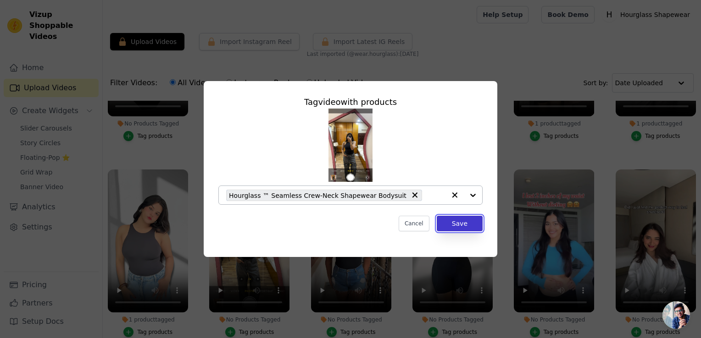
click at [463, 230] on button "Save" at bounding box center [460, 224] width 46 height 16
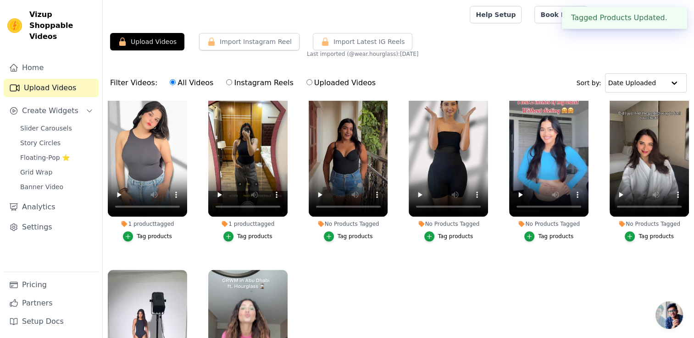
click at [364, 233] on div "Tag products" at bounding box center [354, 236] width 35 height 7
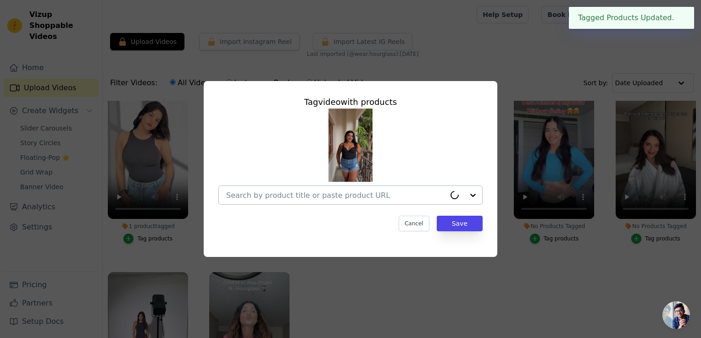
click at [352, 192] on input "No Products Tagged Tag video with products Cancel Save Tag products" at bounding box center [335, 195] width 219 height 9
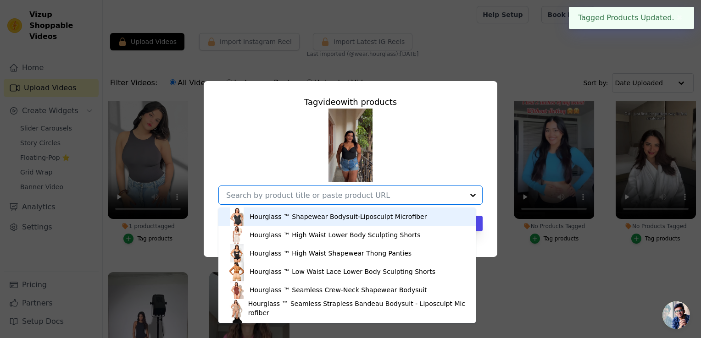
click at [308, 218] on div "Hourglass ™ Shapewear Bodysuit-Liposculpt Microfiber" at bounding box center [337, 216] width 177 height 9
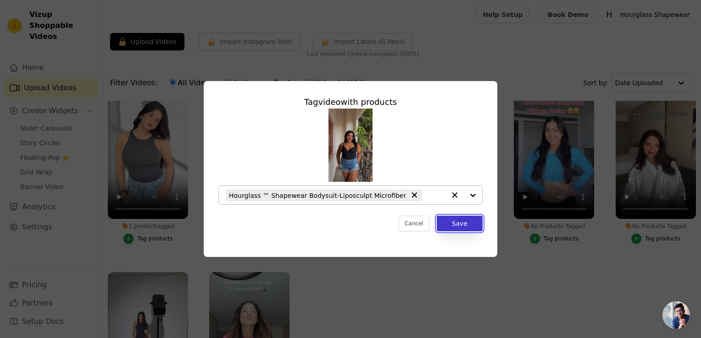
click at [465, 227] on button "Save" at bounding box center [460, 224] width 46 height 16
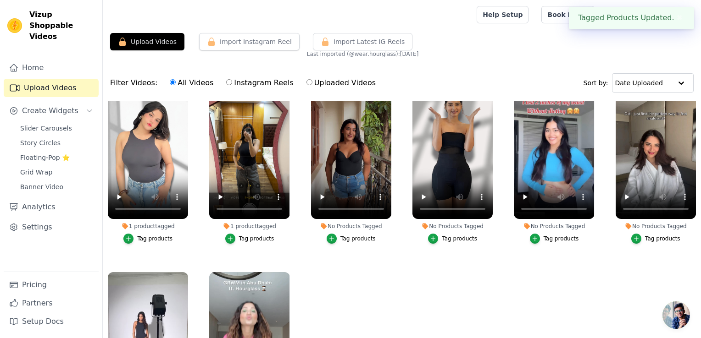
scroll to position [806, 0]
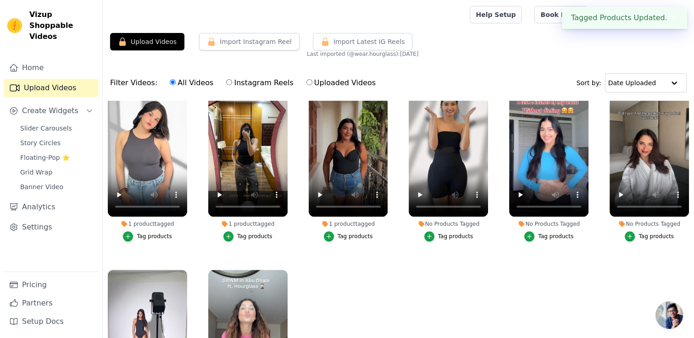
click at [438, 233] on div "Tag products" at bounding box center [455, 236] width 35 height 7
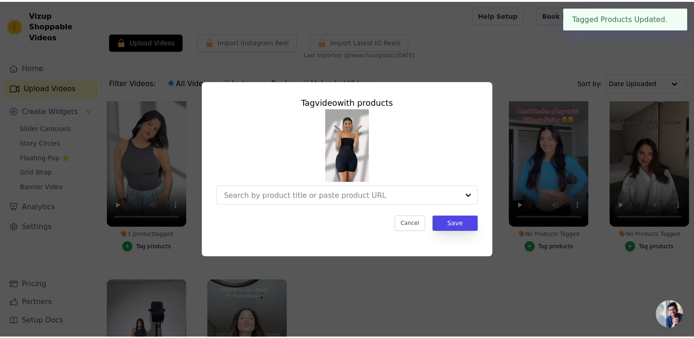
scroll to position [814, 0]
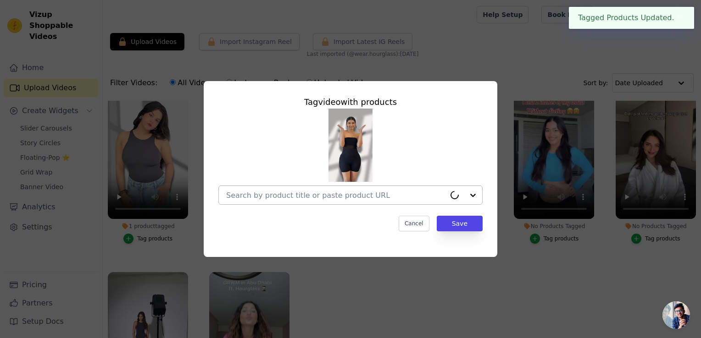
click at [418, 190] on div at bounding box center [335, 195] width 219 height 18
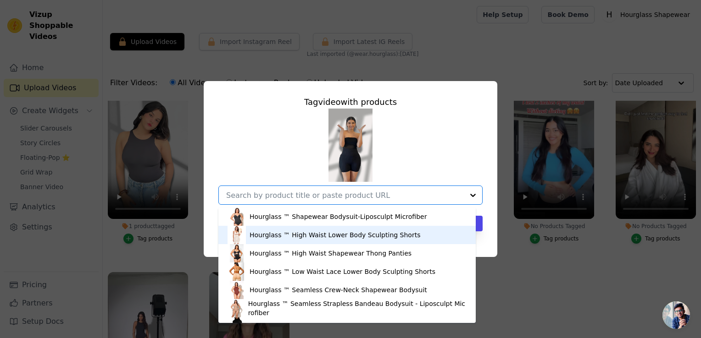
click at [349, 234] on div "Hourglass ™ High Waist Lower Body Sculpting Shorts" at bounding box center [334, 235] width 171 height 9
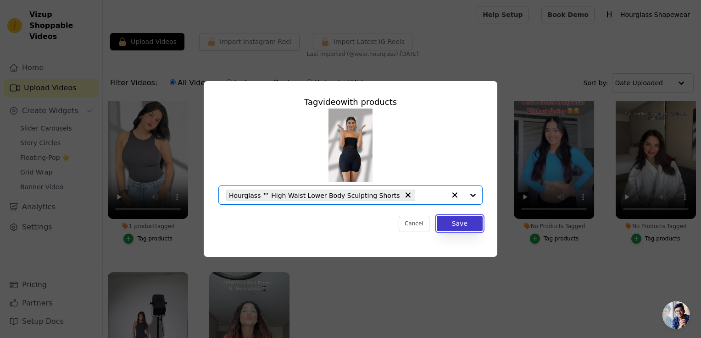
click at [466, 222] on button "Save" at bounding box center [460, 224] width 46 height 16
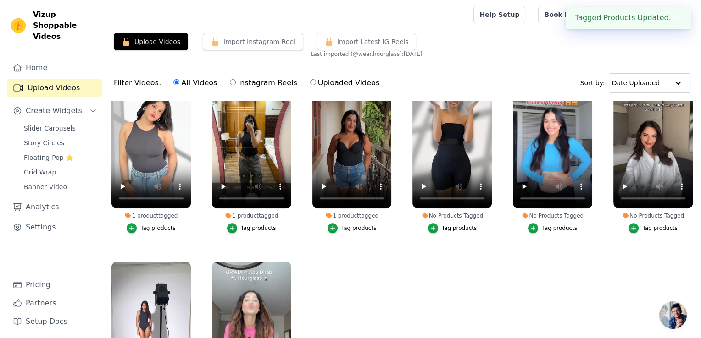
scroll to position [806, 0]
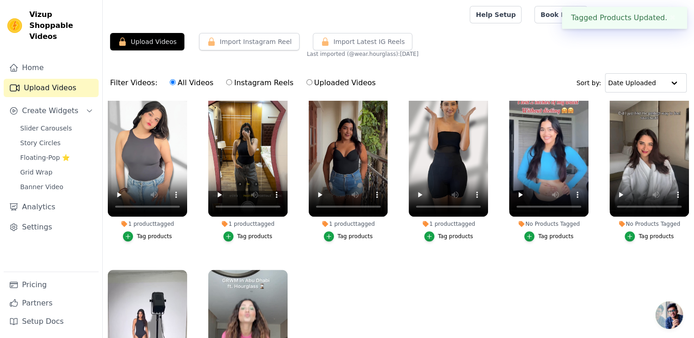
click at [533, 232] on button "Tag products" at bounding box center [548, 237] width 49 height 10
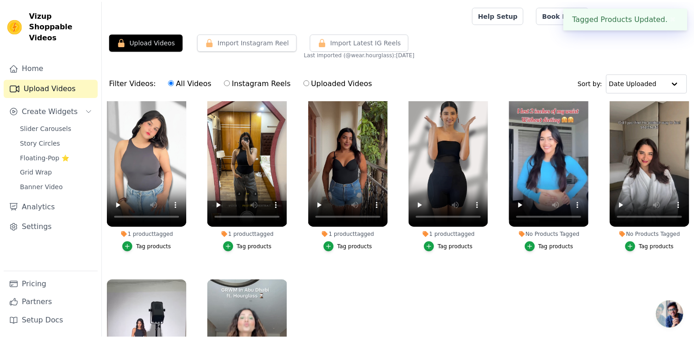
scroll to position [814, 0]
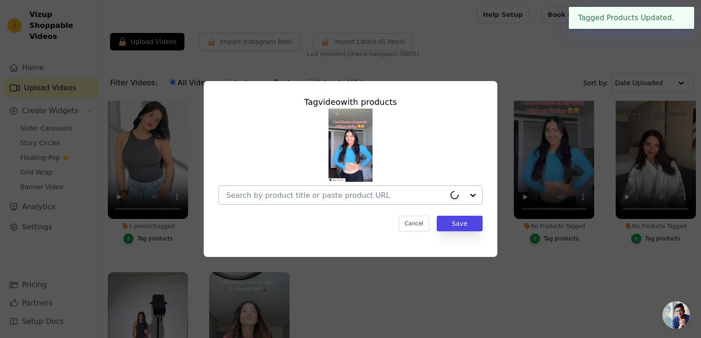
click at [418, 188] on div at bounding box center [335, 195] width 219 height 18
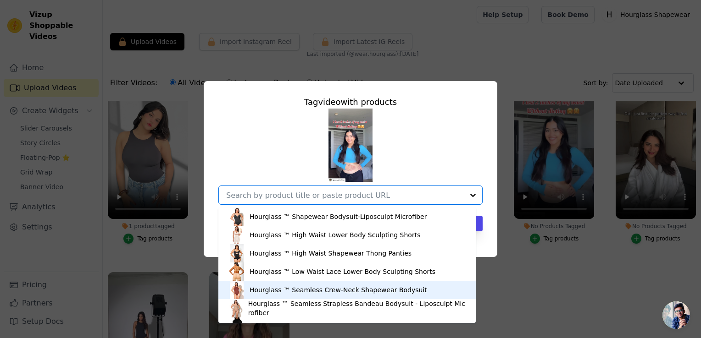
click at [313, 291] on div "Hourglass ™ Seamless Crew-Neck Shapewear Bodysuit" at bounding box center [337, 290] width 177 height 9
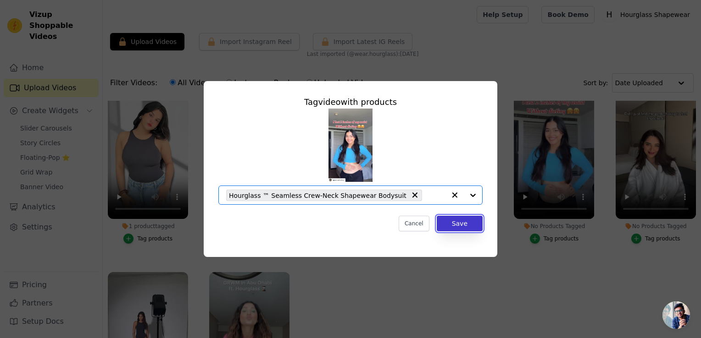
click at [468, 225] on button "Save" at bounding box center [460, 224] width 46 height 16
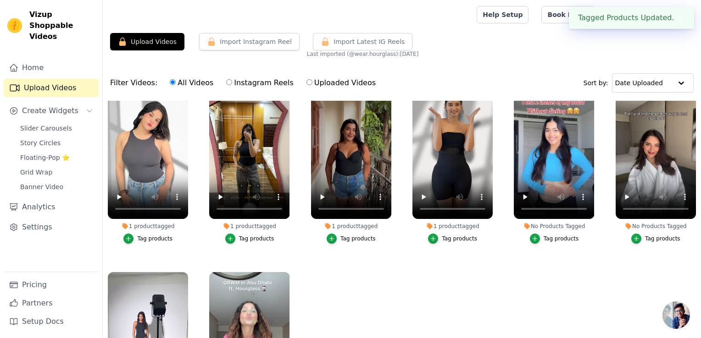
scroll to position [806, 0]
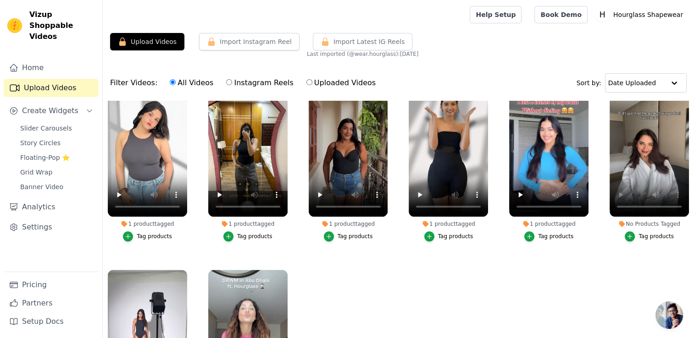
click at [648, 233] on div "Tag products" at bounding box center [655, 236] width 35 height 7
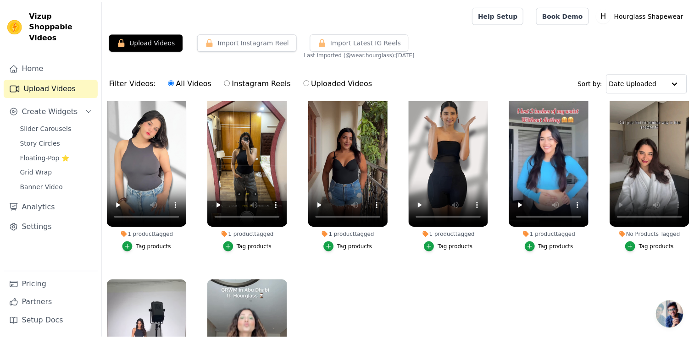
scroll to position [814, 0]
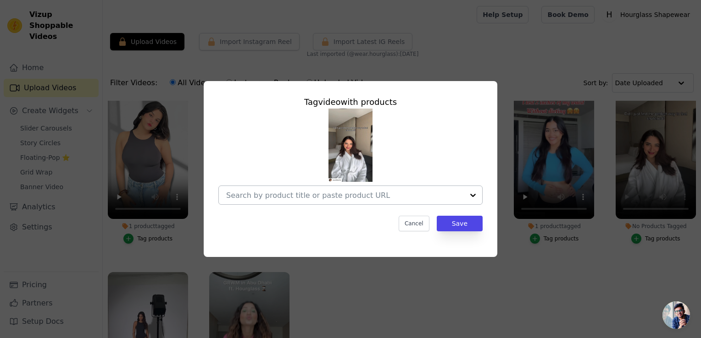
click at [429, 196] on input "No Products Tagged Tag video with products Cancel Save Tag products" at bounding box center [345, 195] width 238 height 9
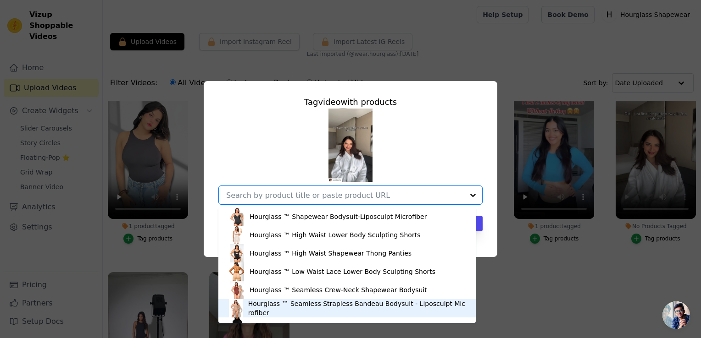
click at [284, 303] on div "Hourglass ™ Seamless Strapless Bandeau Bodysuit - Liposculpt Microfiber" at bounding box center [346, 308] width 239 height 18
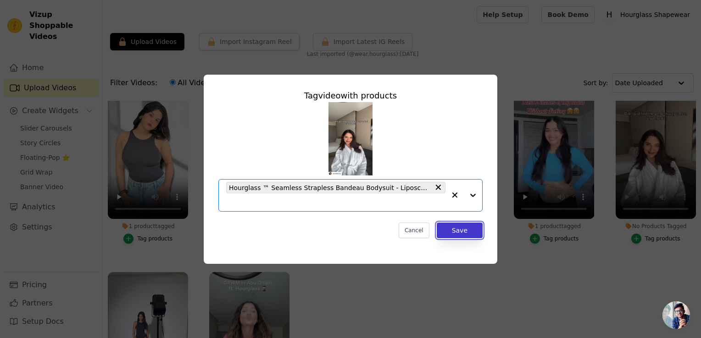
click at [475, 235] on button "Save" at bounding box center [460, 231] width 46 height 16
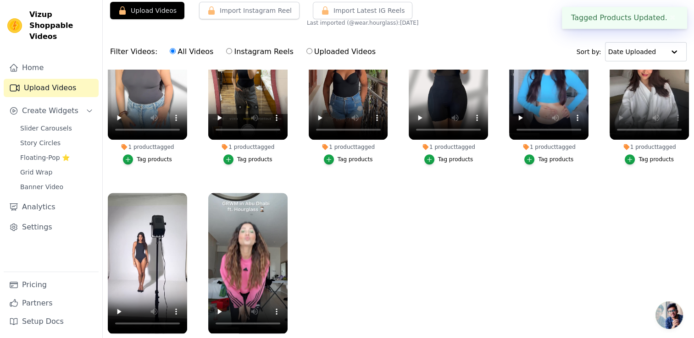
scroll to position [92, 0]
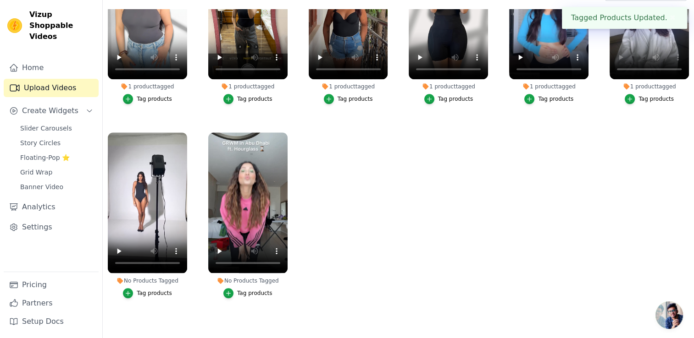
click at [144, 289] on button "Tag products" at bounding box center [147, 293] width 49 height 10
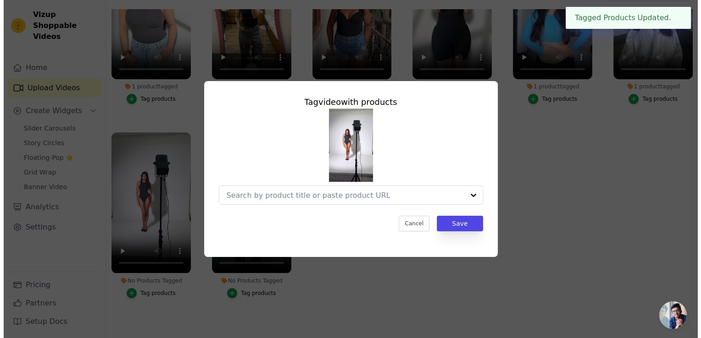
scroll to position [860, 0]
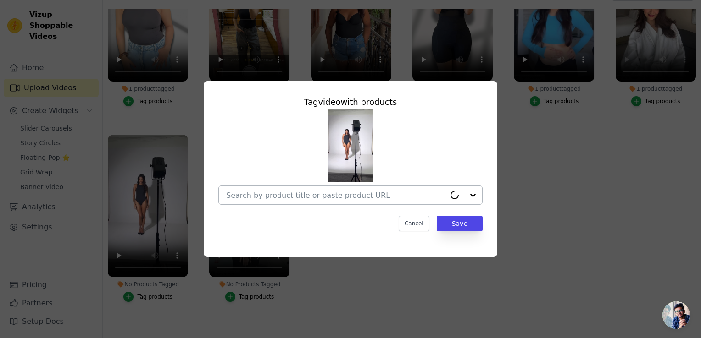
click at [332, 202] on div at bounding box center [335, 195] width 219 height 18
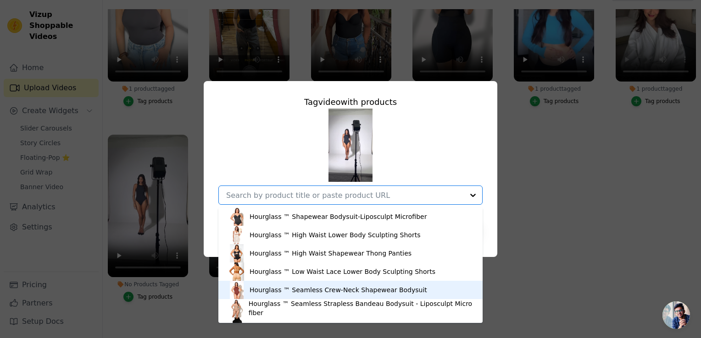
click at [274, 287] on div "Hourglass ™ Seamless Crew-Neck Shapewear Bodysuit" at bounding box center [337, 290] width 177 height 9
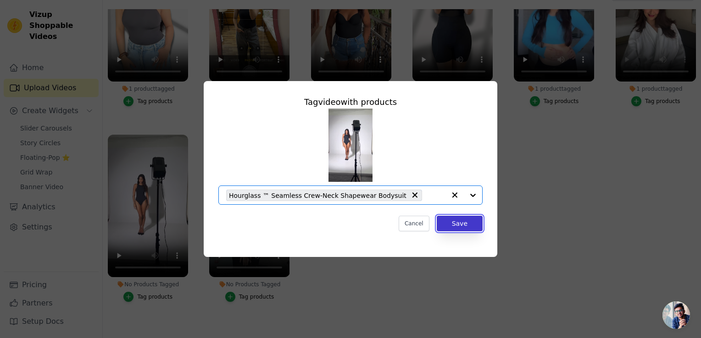
click at [452, 218] on button "Save" at bounding box center [460, 224] width 46 height 16
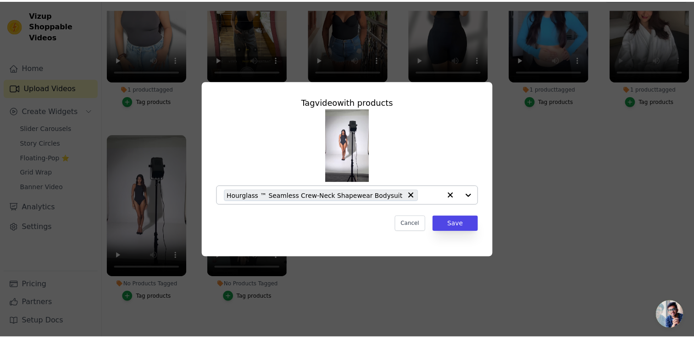
scroll to position [852, 0]
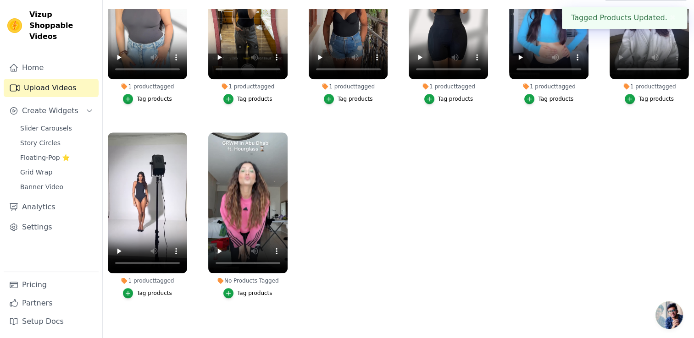
click at [250, 290] on div "Tag products" at bounding box center [254, 293] width 35 height 7
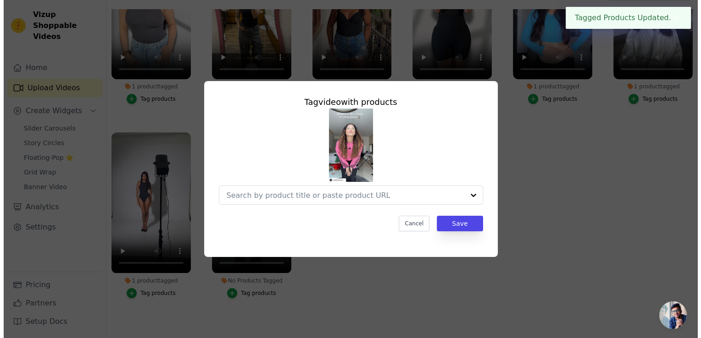
scroll to position [860, 0]
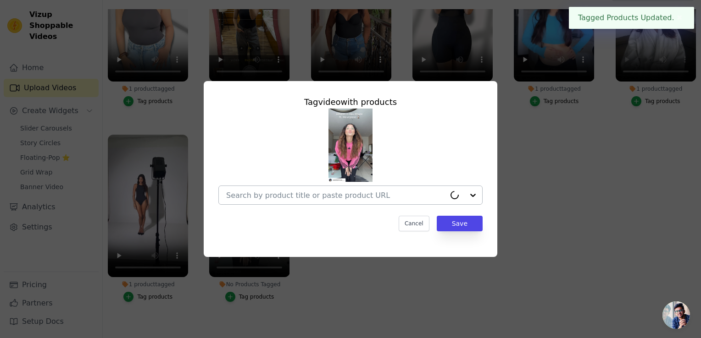
click at [361, 188] on div at bounding box center [335, 195] width 219 height 18
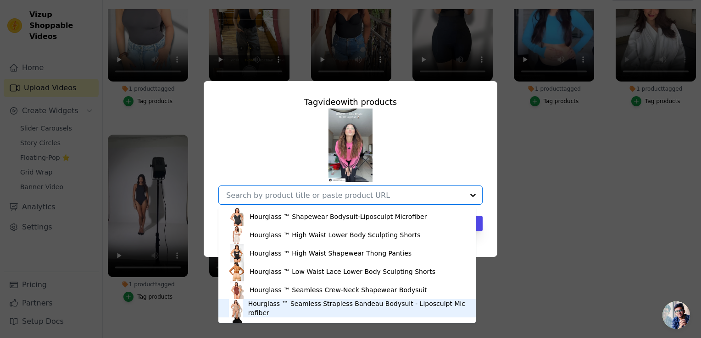
scroll to position [0, 0]
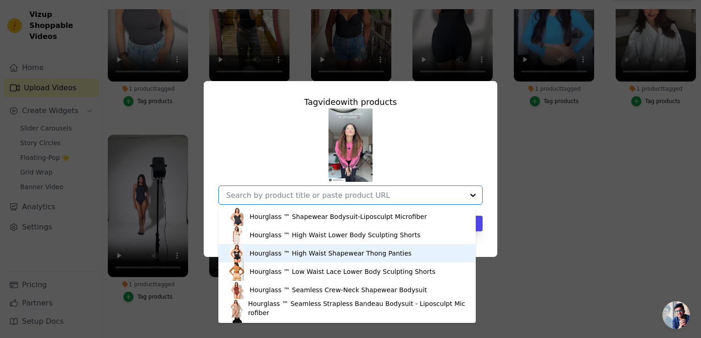
click at [275, 251] on div "Hourglass ™ High Waist Shapewear Thong Panties" at bounding box center [330, 253] width 162 height 9
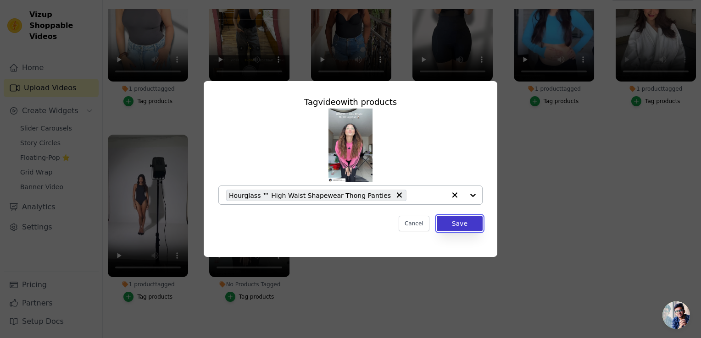
click at [468, 219] on button "Save" at bounding box center [460, 224] width 46 height 16
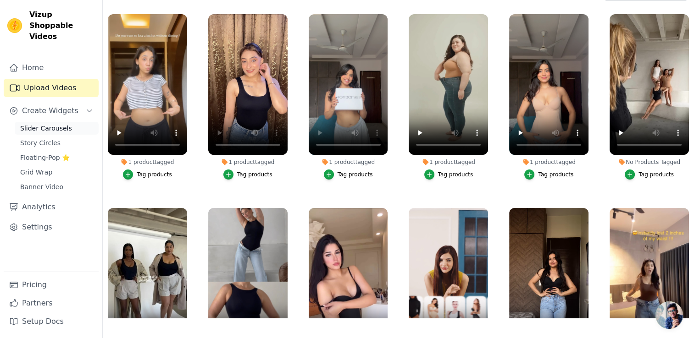
click at [55, 124] on span "Slider Carousels" at bounding box center [46, 128] width 52 height 9
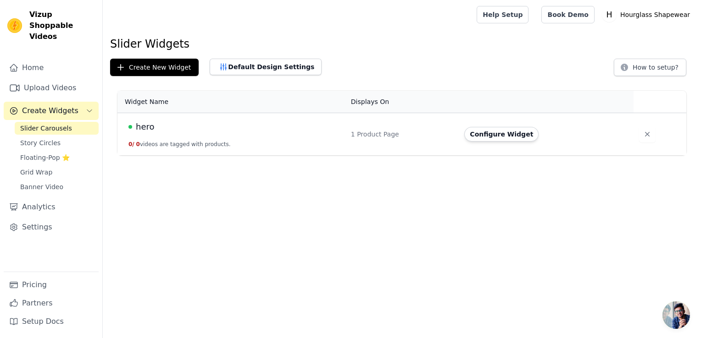
click at [260, 135] on td "hero 0 / 0 videos are tagged with products." at bounding box center [231, 134] width 228 height 43
click at [485, 135] on button "Configure Widget" at bounding box center [501, 134] width 74 height 15
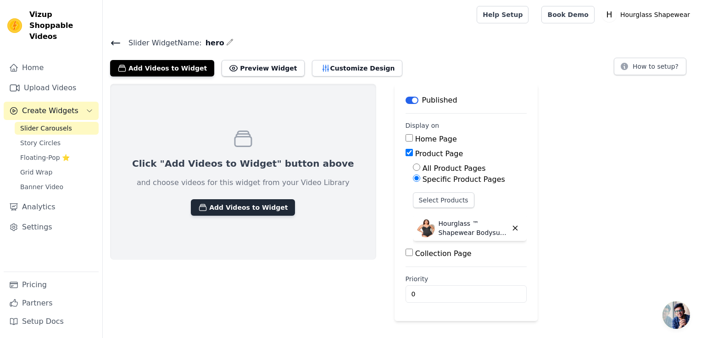
click at [254, 201] on button "Add Videos to Widget" at bounding box center [243, 207] width 104 height 17
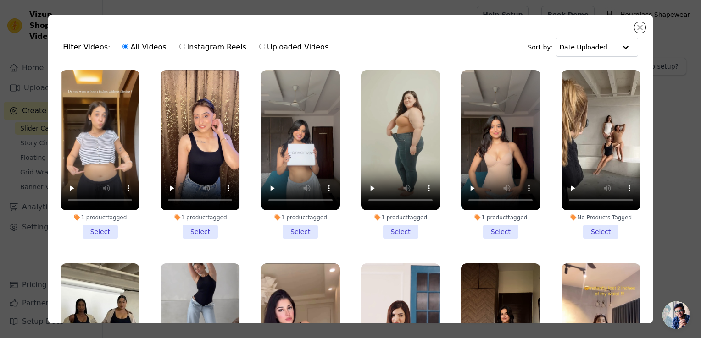
click at [179, 47] on input "Instagram Reels" at bounding box center [182, 47] width 6 height 6
radio input "true"
click at [489, 228] on li "1 product tagged Select" at bounding box center [500, 154] width 79 height 169
click at [0, 0] on input "1 product tagged Select" at bounding box center [0, 0] width 0 height 0
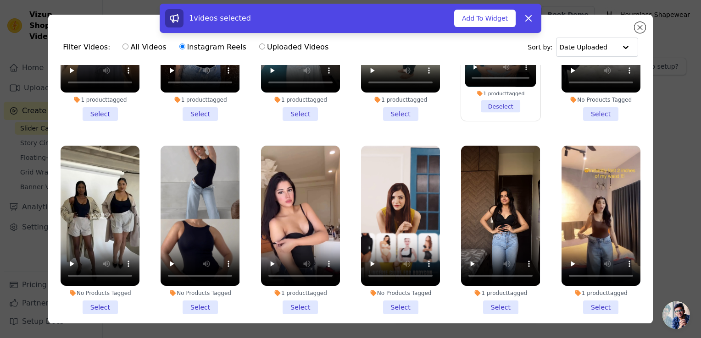
scroll to position [138, 0]
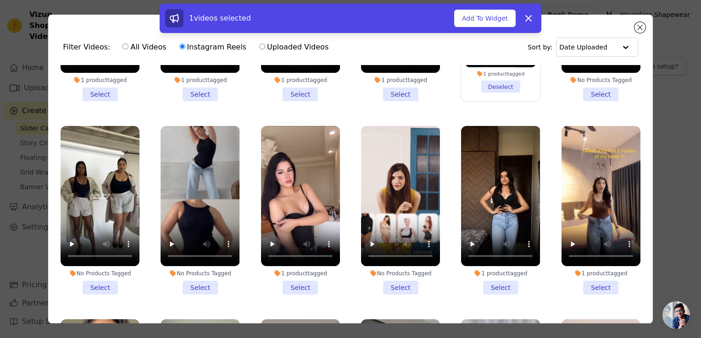
click at [287, 282] on li "1 product tagged Select" at bounding box center [300, 210] width 79 height 169
click at [0, 0] on input "1 product tagged Select" at bounding box center [0, 0] width 0 height 0
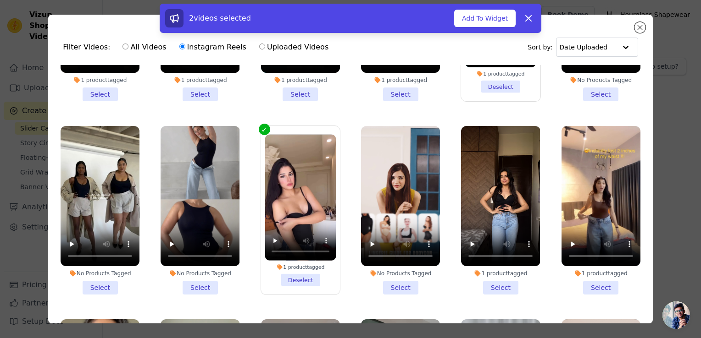
scroll to position [183, 0]
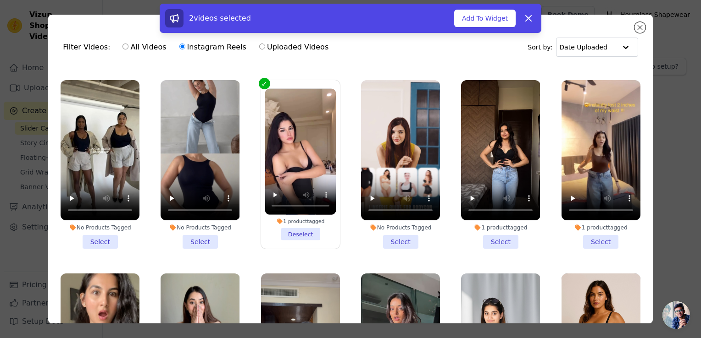
click at [496, 235] on li "1 product tagged Select" at bounding box center [500, 164] width 79 height 169
click at [0, 0] on input "1 product tagged Select" at bounding box center [0, 0] width 0 height 0
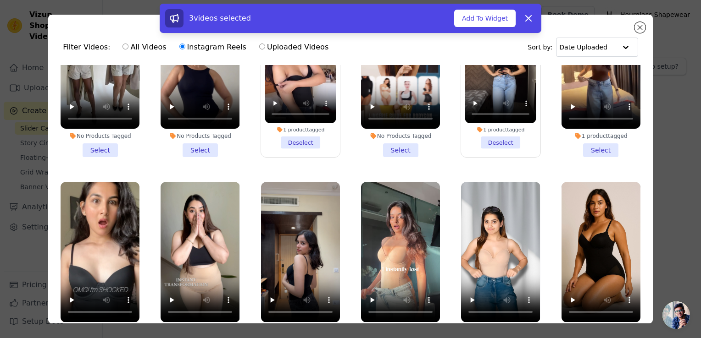
scroll to position [321, 0]
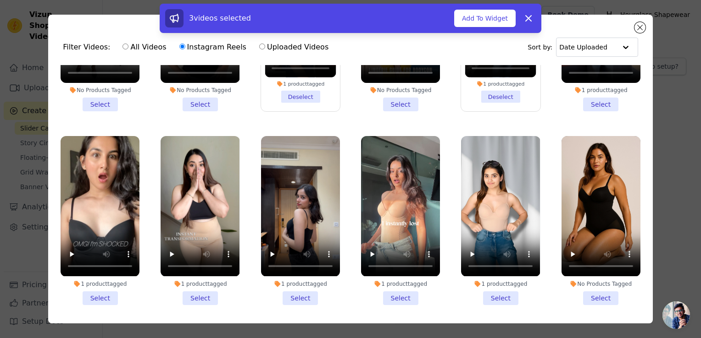
click at [94, 286] on li "1 product tagged Select" at bounding box center [100, 220] width 79 height 169
click at [0, 0] on input "1 product tagged Select" at bounding box center [0, 0] width 0 height 0
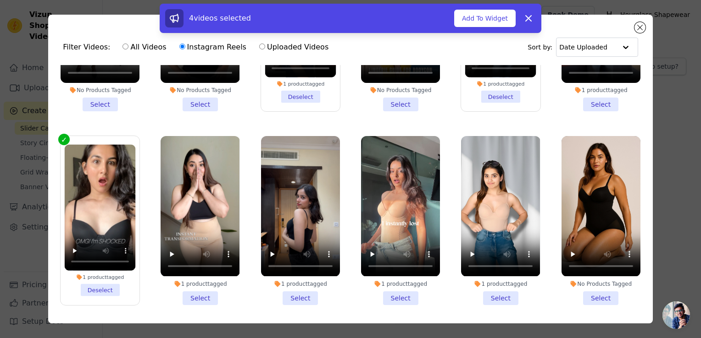
click at [301, 288] on li "1 product tagged Select" at bounding box center [300, 220] width 79 height 169
click at [0, 0] on input "1 product tagged Select" at bounding box center [0, 0] width 0 height 0
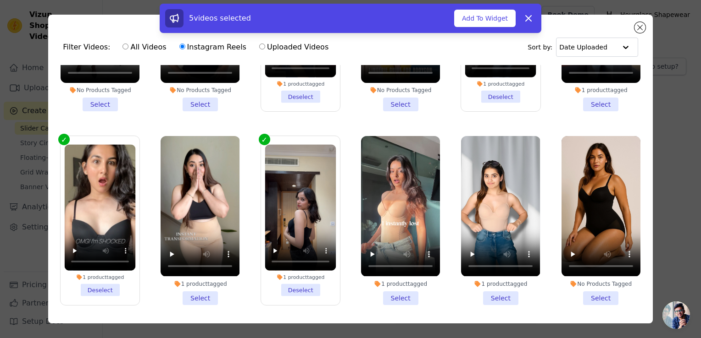
click at [387, 287] on li "1 product tagged Select" at bounding box center [400, 220] width 79 height 169
click at [0, 0] on input "1 product tagged Select" at bounding box center [0, 0] width 0 height 0
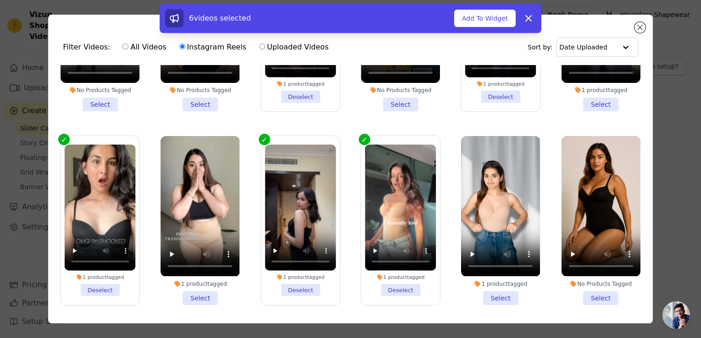
click at [495, 288] on li "1 product tagged Select" at bounding box center [500, 220] width 79 height 169
click at [0, 0] on input "1 product tagged Select" at bounding box center [0, 0] width 0 height 0
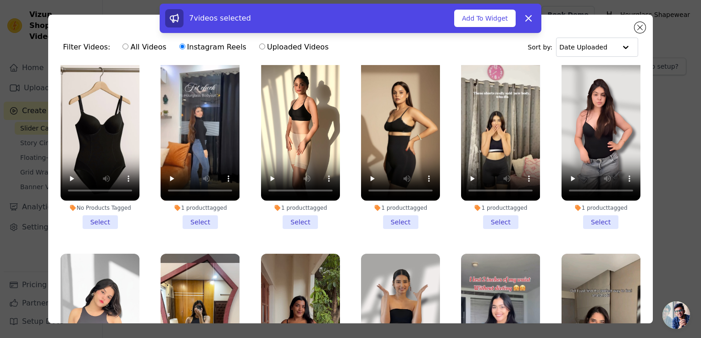
scroll to position [596, 0]
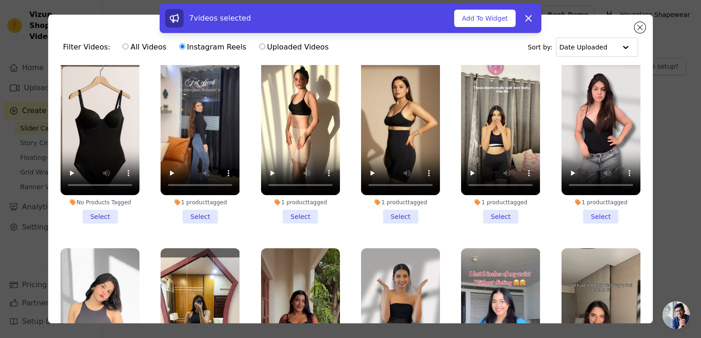
click at [585, 204] on li "1 product tagged Select" at bounding box center [600, 139] width 79 height 169
click at [0, 0] on input "1 product tagged Select" at bounding box center [0, 0] width 0 height 0
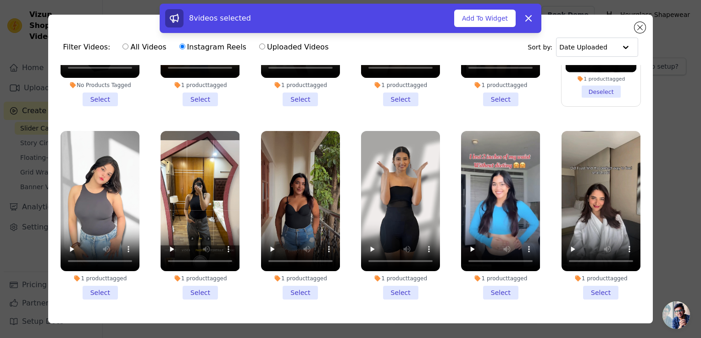
scroll to position [734, 0]
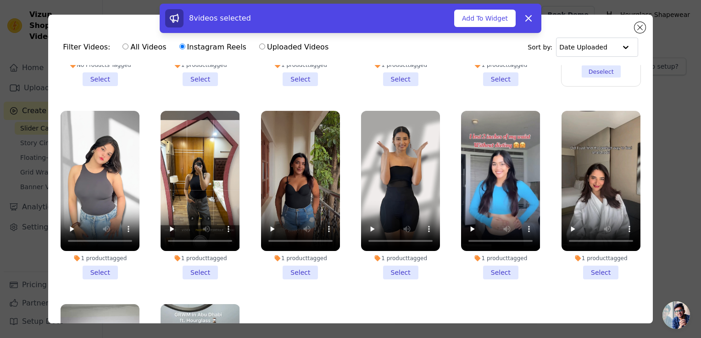
click at [301, 260] on li "1 product tagged Select" at bounding box center [300, 195] width 79 height 169
click at [0, 0] on input "1 product tagged Select" at bounding box center [0, 0] width 0 height 0
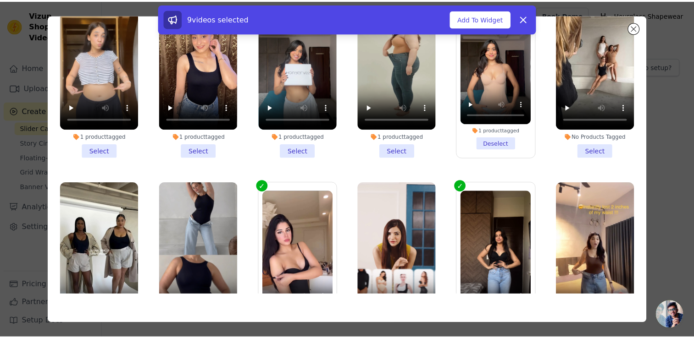
scroll to position [0, 0]
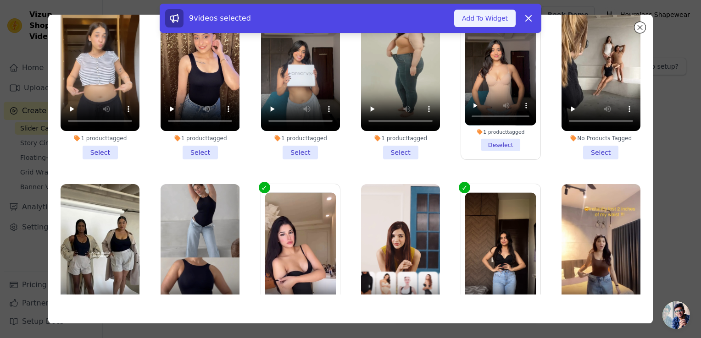
click at [492, 19] on button "Add To Widget" at bounding box center [484, 18] width 61 height 17
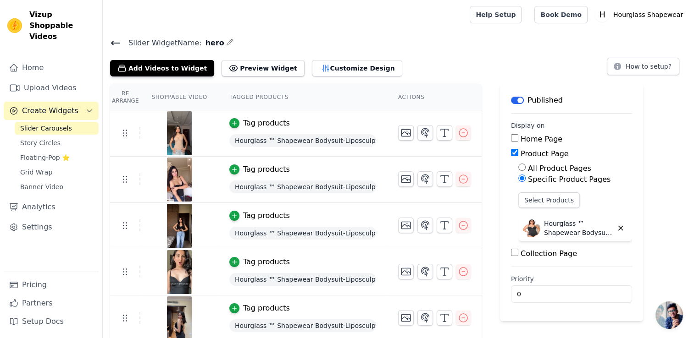
click at [115, 46] on icon at bounding box center [115, 43] width 11 height 11
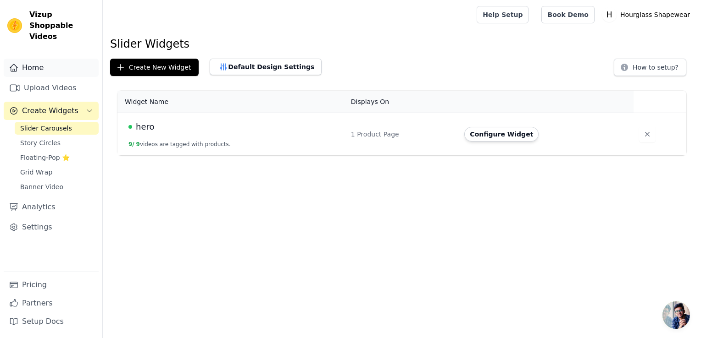
click at [59, 63] on link "Home" at bounding box center [51, 68] width 95 height 18
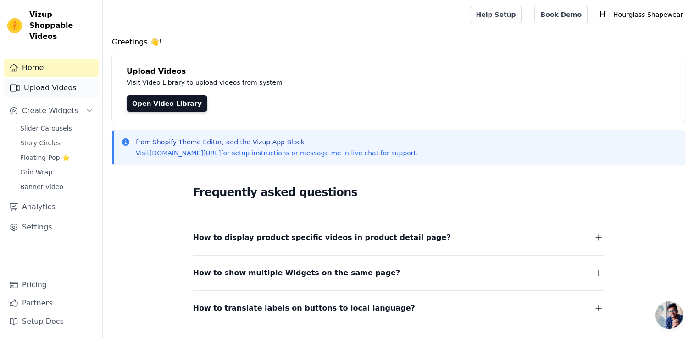
click at [49, 80] on link "Upload Videos" at bounding box center [51, 88] width 95 height 18
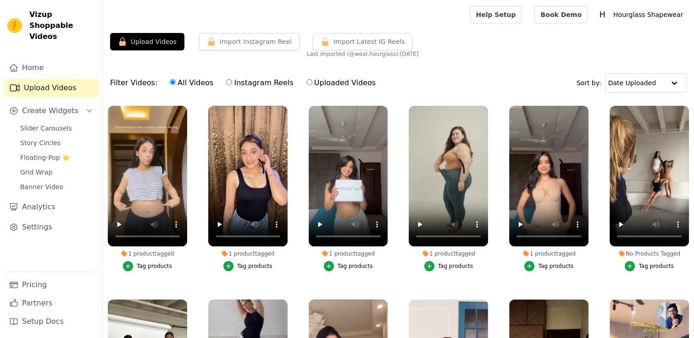
click at [256, 86] on label "Instagram Reels" at bounding box center [260, 83] width 68 height 12
click at [232, 85] on input "Instagram Reels" at bounding box center [229, 82] width 6 height 6
radio input "true"
click at [345, 47] on button "Import Latest IG Reels" at bounding box center [363, 41] width 100 height 17
click at [384, 42] on span "Import Latest IG Reels" at bounding box center [369, 41] width 72 height 9
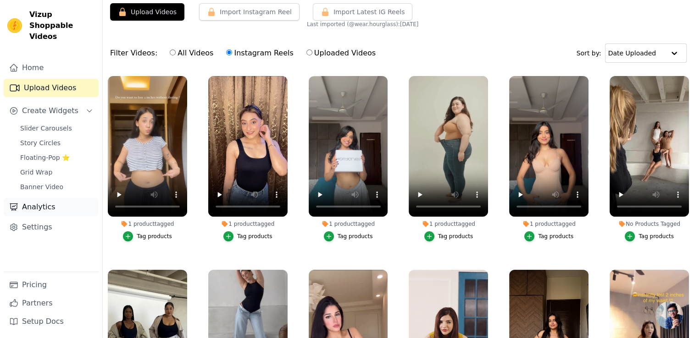
scroll to position [92, 0]
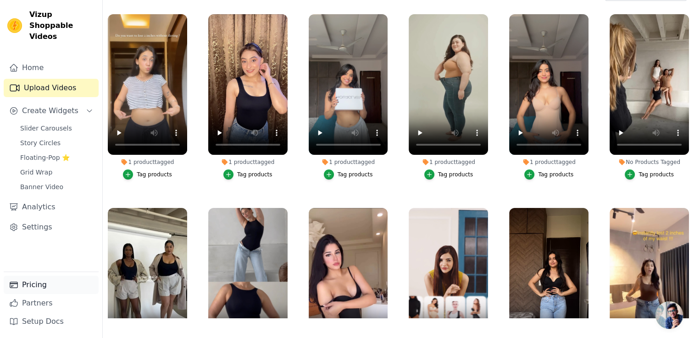
click at [44, 289] on link "Pricing" at bounding box center [51, 285] width 95 height 18
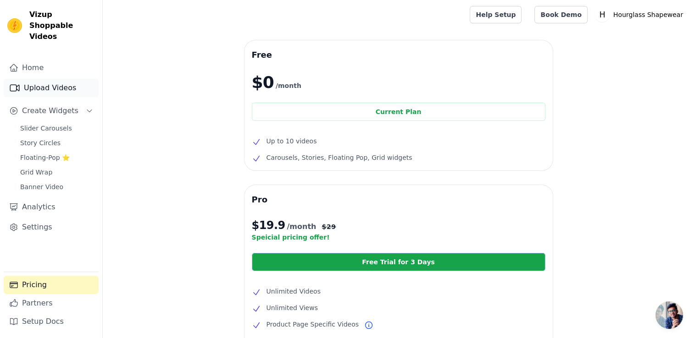
click at [48, 79] on link "Upload Videos" at bounding box center [51, 88] width 95 height 18
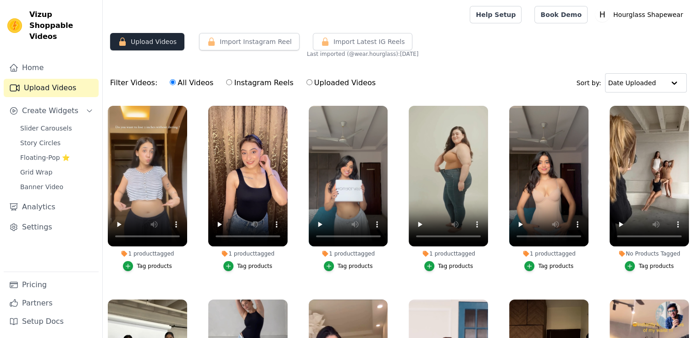
click at [169, 43] on button "Upload Videos" at bounding box center [147, 41] width 74 height 17
click at [57, 123] on link "Slider Carousels" at bounding box center [57, 128] width 84 height 13
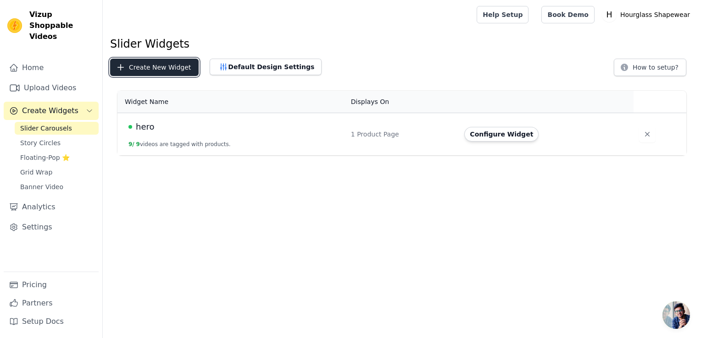
click at [166, 65] on button "Create New Widget" at bounding box center [154, 67] width 88 height 17
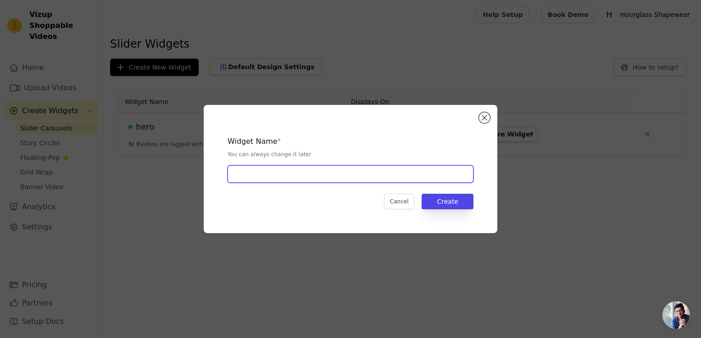
click at [430, 174] on input "text" at bounding box center [350, 174] width 246 height 17
type input "Side Padded"
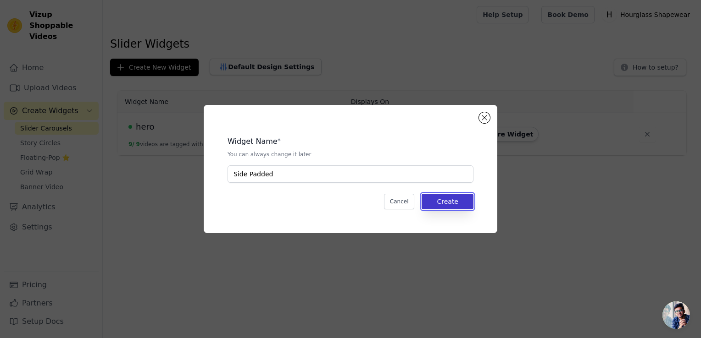
click at [466, 203] on button "Create" at bounding box center [447, 202] width 52 height 16
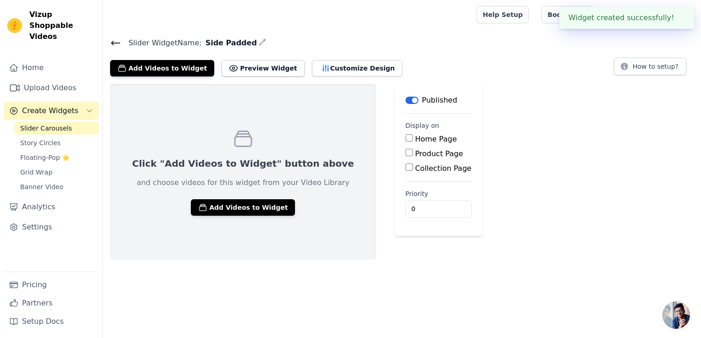
click at [405, 151] on input "Product Page" at bounding box center [408, 152] width 7 height 7
checkbox input "true"
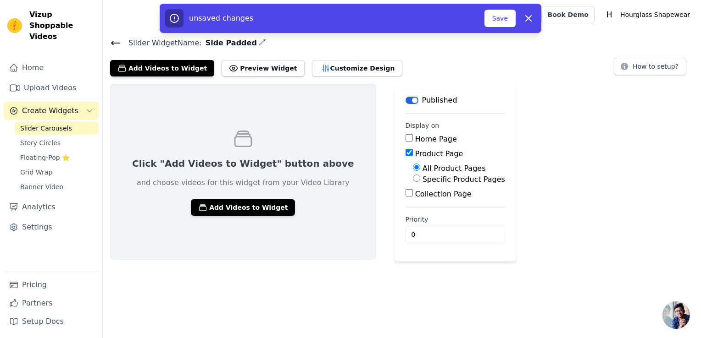
click at [413, 178] on input "Specific Product Pages" at bounding box center [416, 178] width 7 height 7
radio input "true"
click at [413, 195] on button "Select Products" at bounding box center [443, 201] width 61 height 16
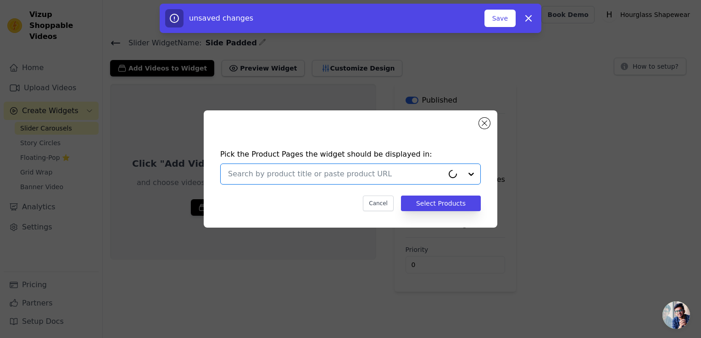
click at [389, 179] on input "text" at bounding box center [336, 174] width 216 height 11
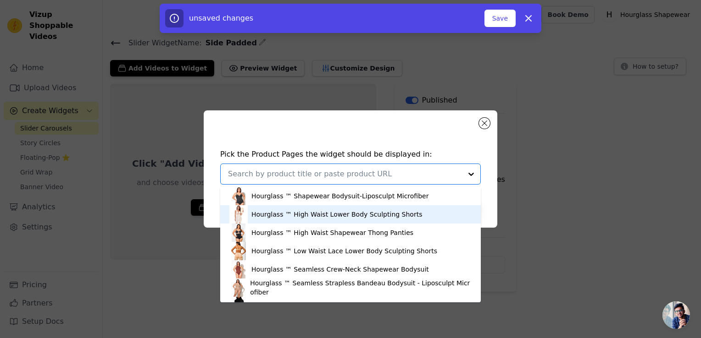
click at [337, 217] on div "Hourglass ™ High Waist Lower Body Sculpting Shorts" at bounding box center [336, 214] width 171 height 9
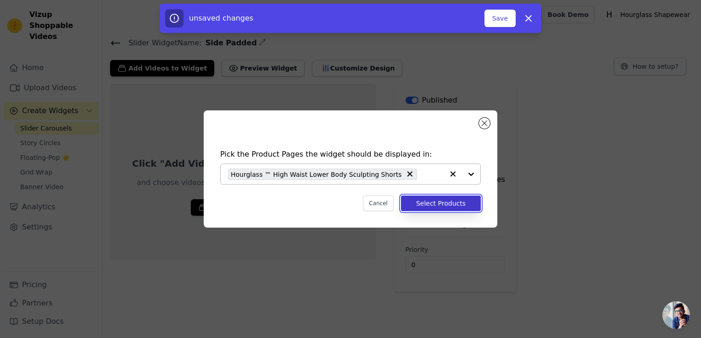
click at [448, 201] on button "Select Products" at bounding box center [441, 204] width 80 height 16
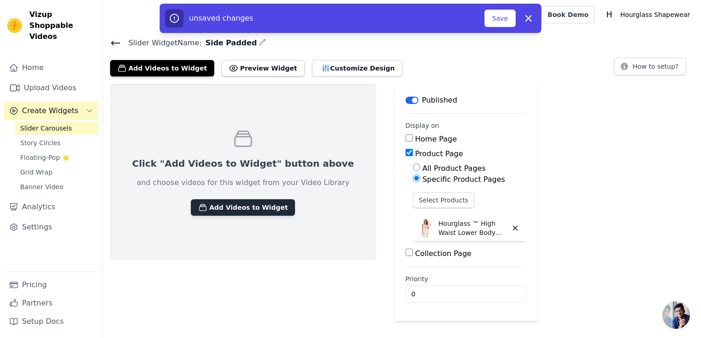
click at [228, 203] on button "Add Videos to Widget" at bounding box center [243, 207] width 104 height 17
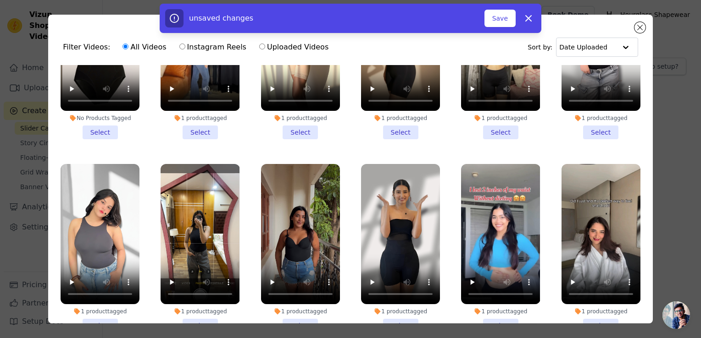
scroll to position [734, 0]
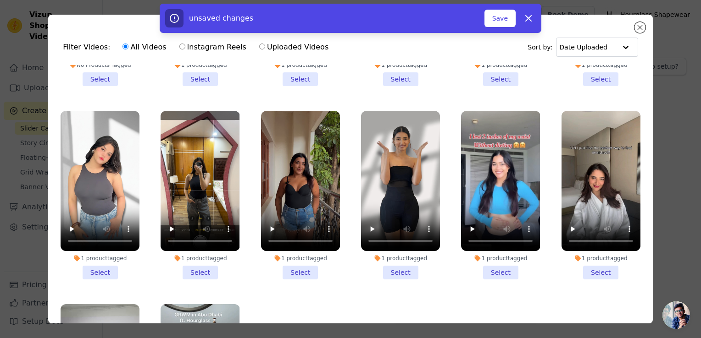
click at [402, 255] on li "1 product tagged Select" at bounding box center [400, 195] width 79 height 169
click at [0, 0] on input "1 product tagged Select" at bounding box center [0, 0] width 0 height 0
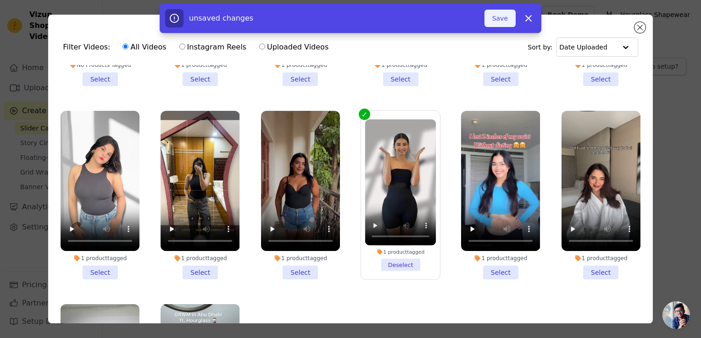
click at [502, 22] on button "Save" at bounding box center [499, 18] width 31 height 17
click at [489, 17] on button "Add To Widget" at bounding box center [484, 18] width 61 height 17
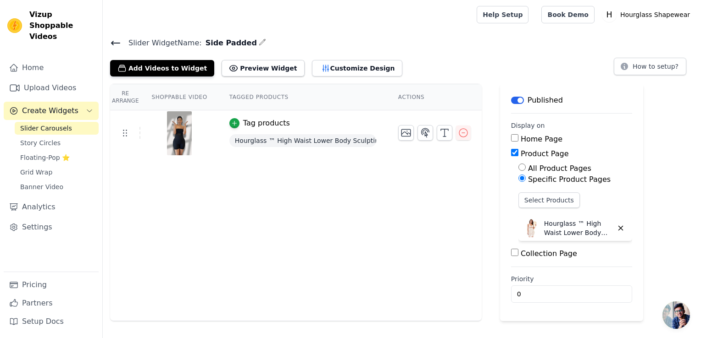
click at [117, 41] on icon at bounding box center [115, 43] width 11 height 11
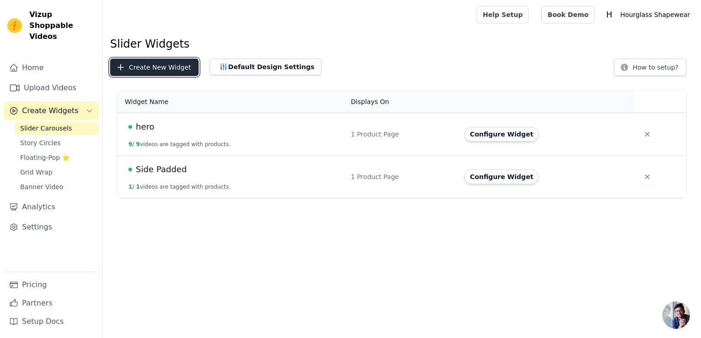
click at [165, 71] on button "Create New Widget" at bounding box center [154, 67] width 88 height 17
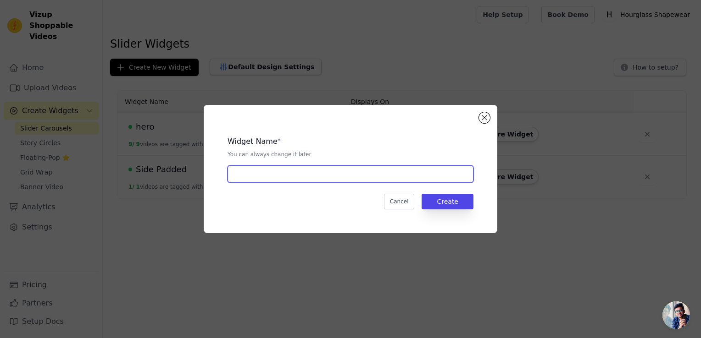
click at [461, 172] on input "text" at bounding box center [350, 174] width 246 height 17
type input "Small Butt"
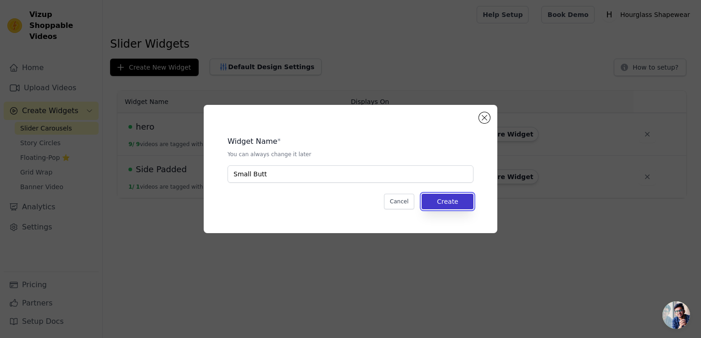
click at [460, 205] on button "Create" at bounding box center [447, 202] width 52 height 16
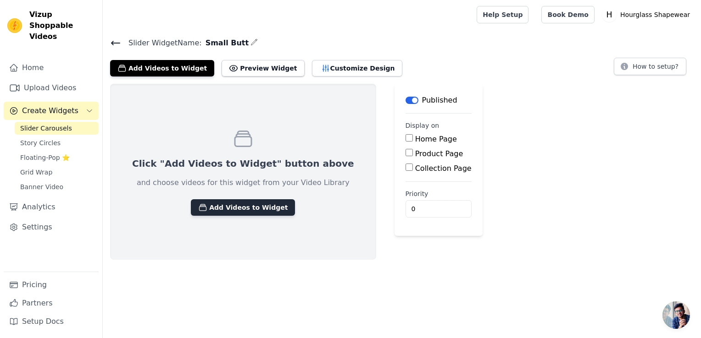
click at [201, 207] on button "Add Videos to Widget" at bounding box center [243, 207] width 104 height 17
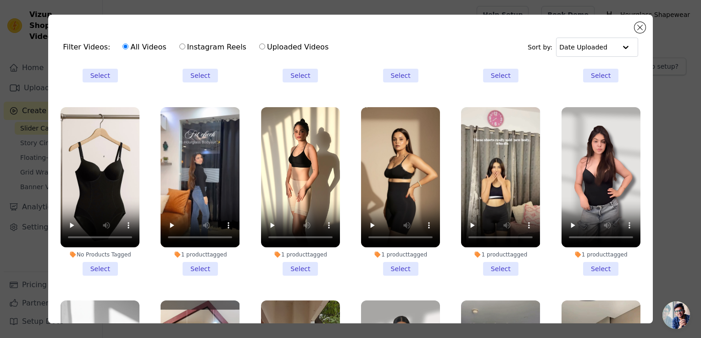
scroll to position [515, 0]
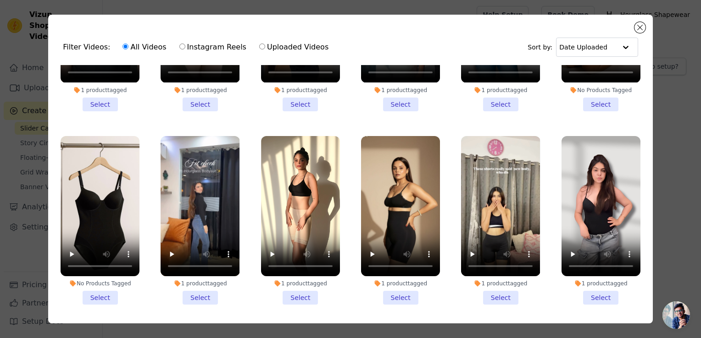
click at [493, 280] on li "1 product tagged Select" at bounding box center [500, 220] width 79 height 169
click at [0, 0] on input "1 product tagged Select" at bounding box center [0, 0] width 0 height 0
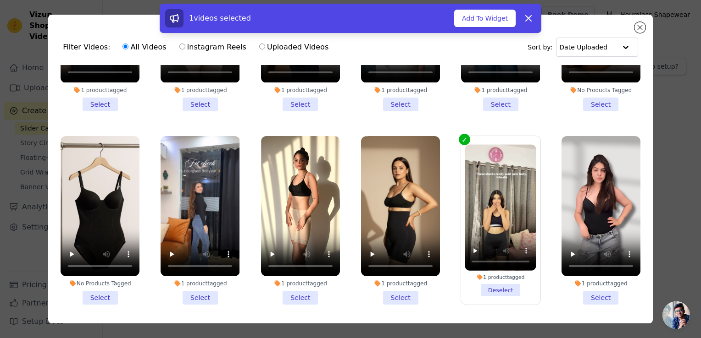
click at [303, 280] on li "1 product tagged Select" at bounding box center [300, 220] width 79 height 169
click at [0, 0] on input "1 product tagged Select" at bounding box center [0, 0] width 0 height 0
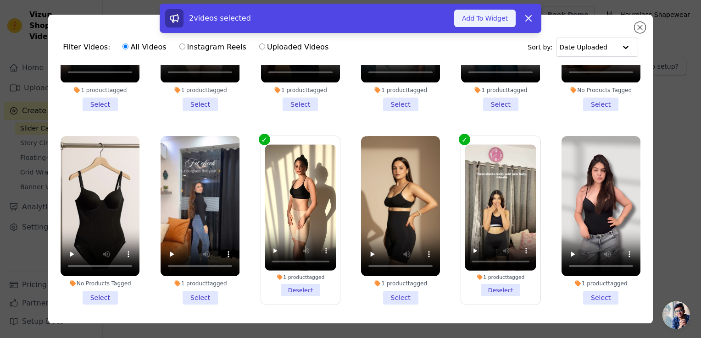
click at [492, 21] on button "Add To Widget" at bounding box center [484, 18] width 61 height 17
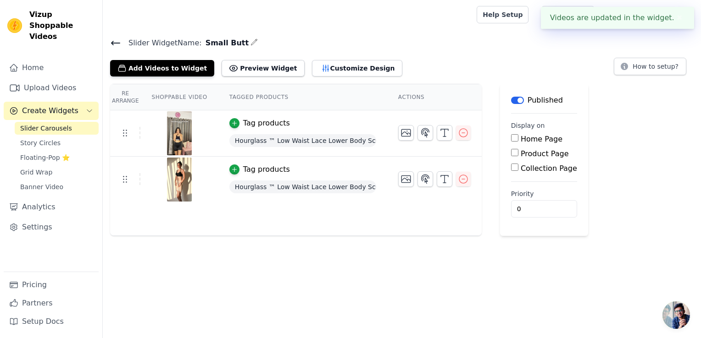
click at [520, 154] on label "Product Page" at bounding box center [544, 153] width 48 height 9
click at [515, 154] on input "Product Page" at bounding box center [514, 152] width 7 height 7
checkbox input "true"
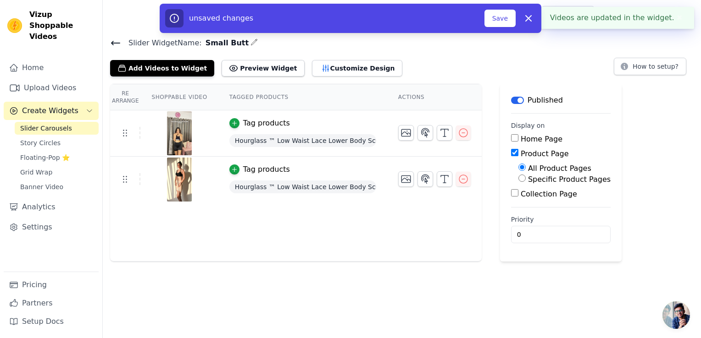
click at [528, 181] on label "Specific Product Pages" at bounding box center [569, 179] width 83 height 9
click at [521, 181] on input "Specific Product Pages" at bounding box center [521, 178] width 7 height 7
radio input "true"
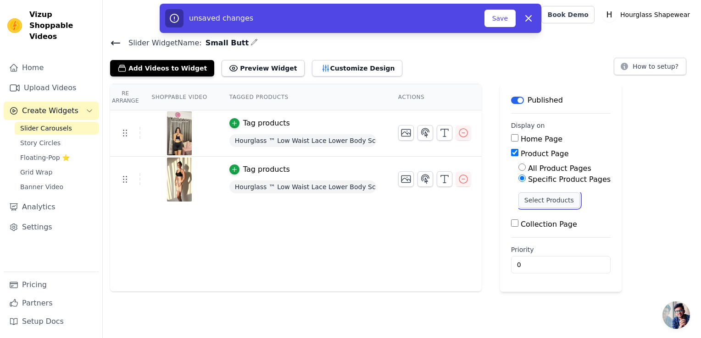
click at [531, 199] on button "Select Products" at bounding box center [548, 201] width 61 height 16
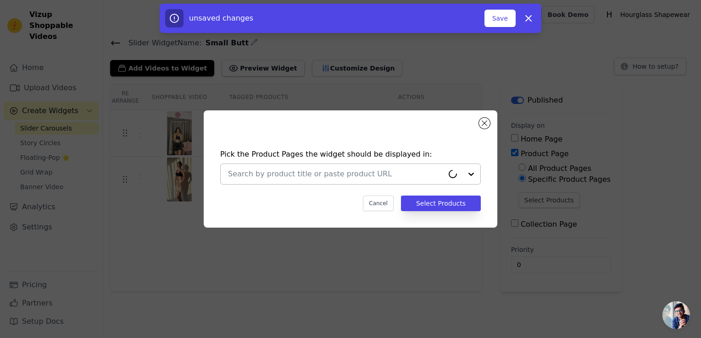
click at [398, 184] on div at bounding box center [350, 174] width 260 height 21
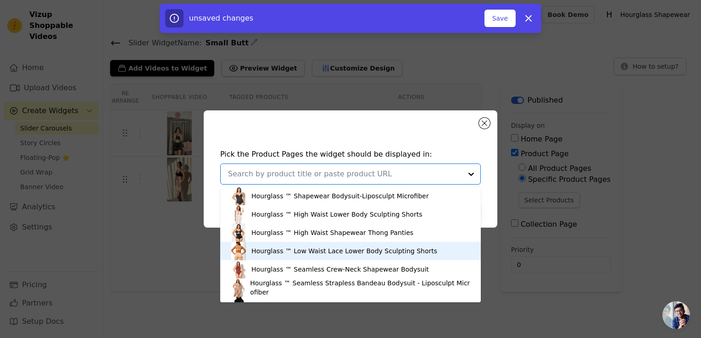
click at [304, 252] on div "Hourglass ™ Low Waist Lace Lower Body Sculpting Shorts" at bounding box center [344, 251] width 186 height 9
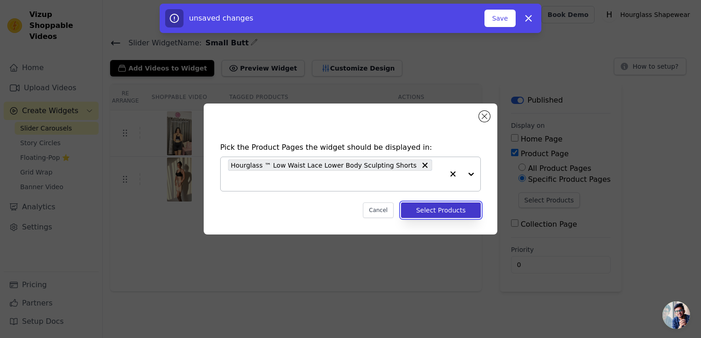
click at [454, 203] on button "Select Products" at bounding box center [441, 211] width 80 height 16
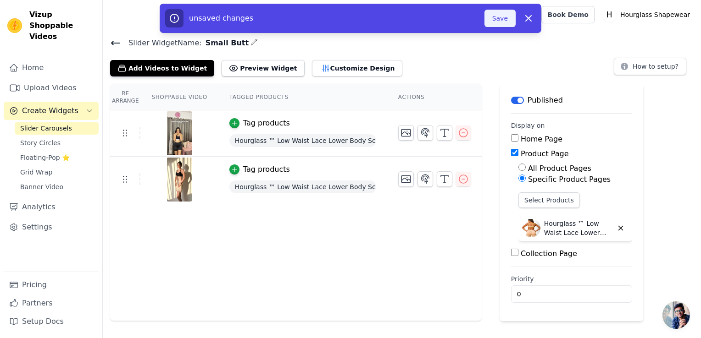
click at [498, 19] on button "Save" at bounding box center [499, 18] width 31 height 17
click at [490, 17] on button "Save" at bounding box center [499, 18] width 31 height 17
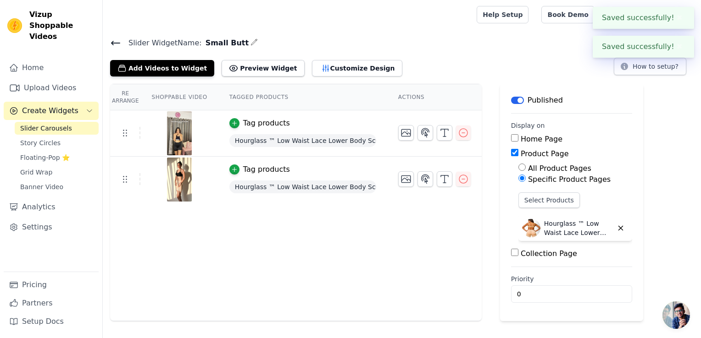
click at [113, 45] on icon at bounding box center [115, 43] width 11 height 11
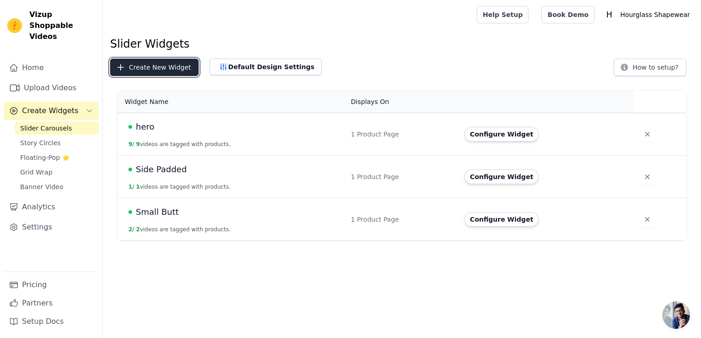
click at [155, 66] on button "Create New Widget" at bounding box center [154, 67] width 88 height 17
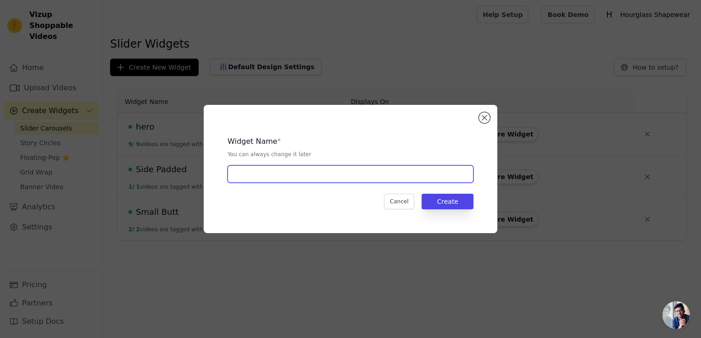
click at [368, 174] on input "text" at bounding box center [350, 174] width 246 height 17
type input "Bandeau"
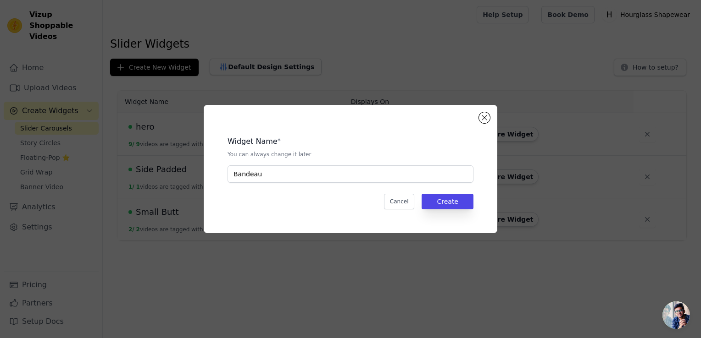
click at [475, 204] on div "Widget Name * You can always change it later Bandeau Cancel Create" at bounding box center [350, 169] width 264 height 99
click at [466, 204] on button "Create" at bounding box center [447, 202] width 52 height 16
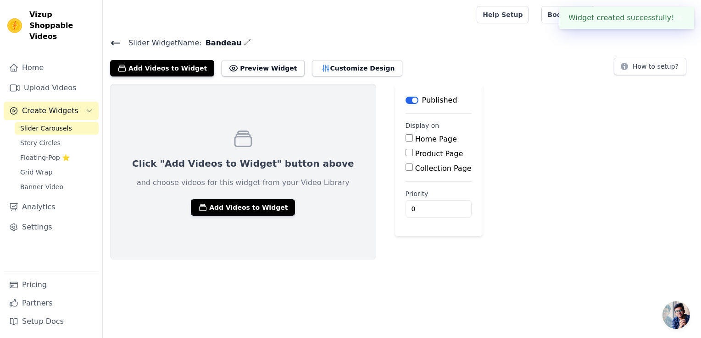
click at [415, 157] on label "Product Page" at bounding box center [439, 153] width 48 height 9
click at [405, 156] on input "Product Page" at bounding box center [408, 152] width 7 height 7
checkbox input "true"
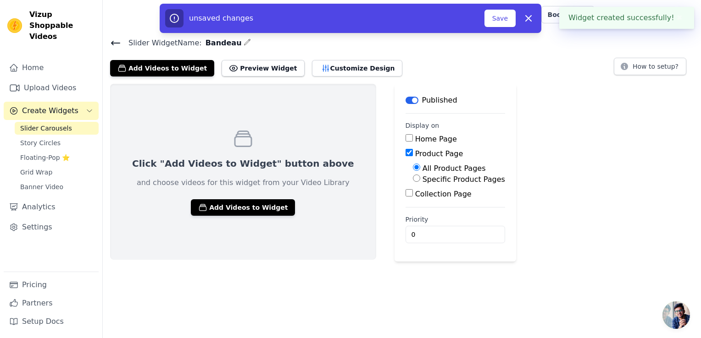
click at [422, 178] on label "Specific Product Pages" at bounding box center [463, 179] width 83 height 9
click at [413, 178] on input "Specific Product Pages" at bounding box center [416, 178] width 7 height 7
radio input "true"
click at [413, 193] on button "Select Products" at bounding box center [443, 201] width 61 height 16
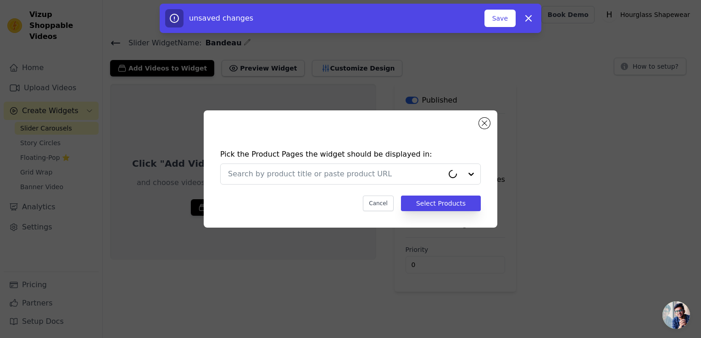
click at [411, 189] on div "Pick the Product Pages the widget should be displayed in: Cancel Select Products" at bounding box center [350, 180] width 279 height 81
click at [409, 184] on div at bounding box center [345, 174] width 234 height 20
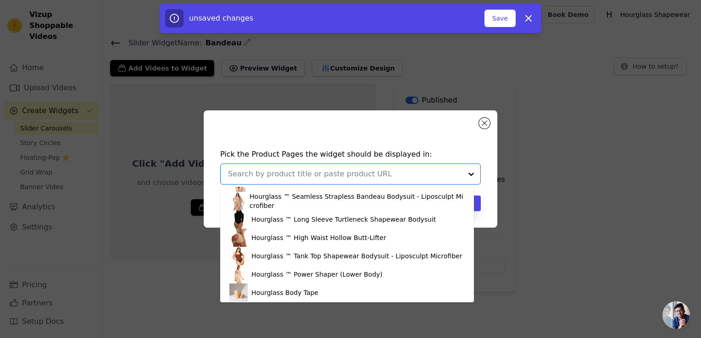
scroll to position [88, 0]
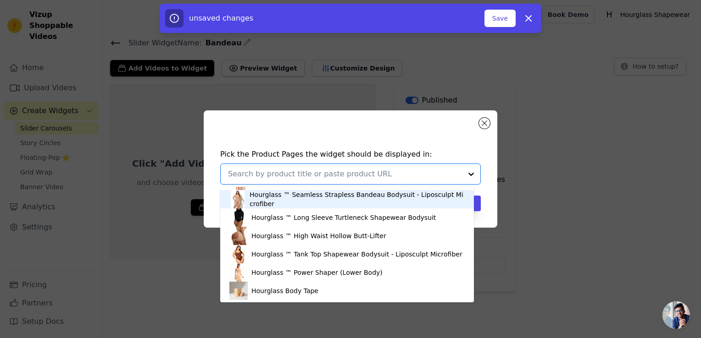
click at [326, 201] on div "Hourglass ™ Seamless Strapless Bandeau Bodysuit - Liposculpt Microfiber" at bounding box center [356, 199] width 215 height 18
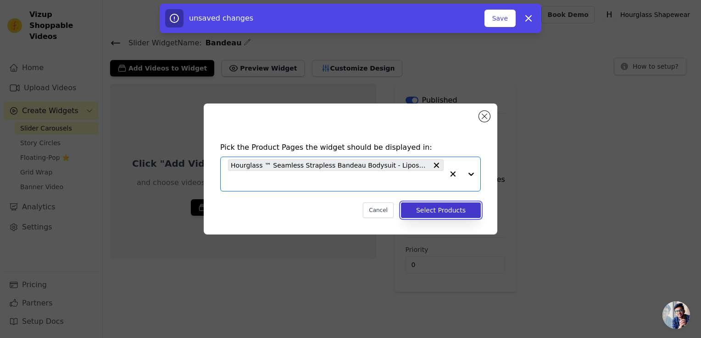
click at [436, 209] on button "Select Products" at bounding box center [441, 211] width 80 height 16
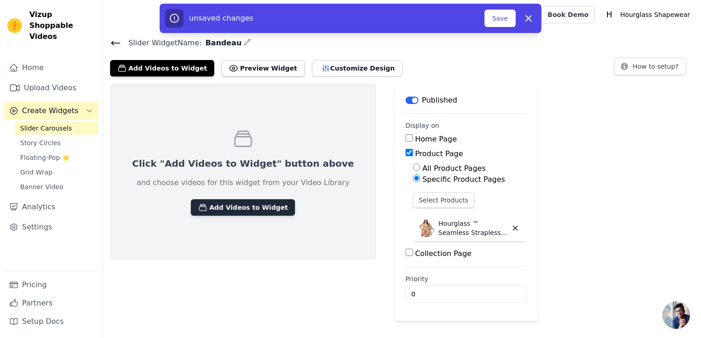
click at [265, 208] on button "Add Videos to Widget" at bounding box center [243, 207] width 104 height 17
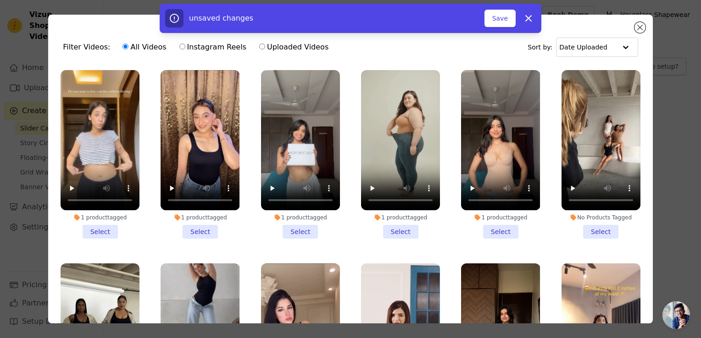
click at [394, 230] on li "1 product tagged Select" at bounding box center [400, 154] width 79 height 169
click at [0, 0] on input "1 product tagged Select" at bounding box center [0, 0] width 0 height 0
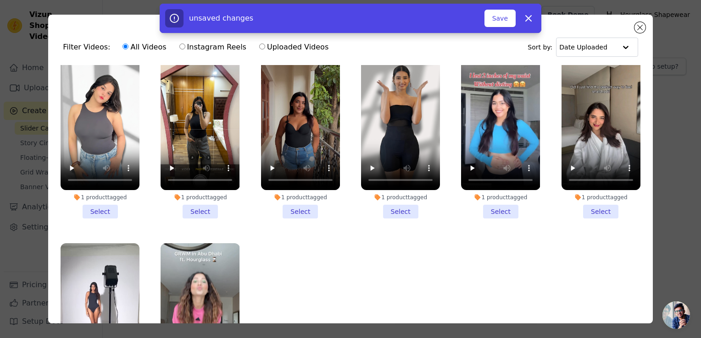
scroll to position [825, 0]
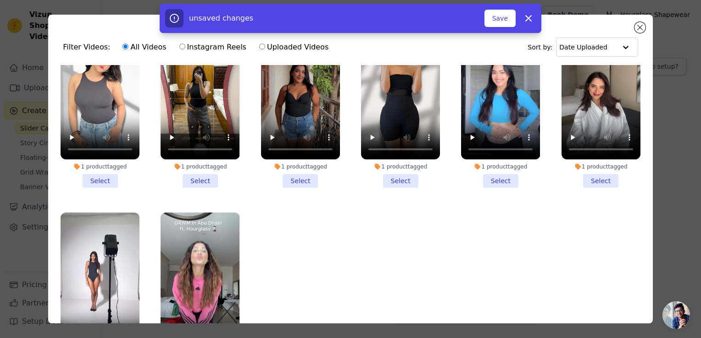
click at [596, 164] on li "1 product tagged Select" at bounding box center [600, 103] width 79 height 169
click at [0, 0] on input "1 product tagged Select" at bounding box center [0, 0] width 0 height 0
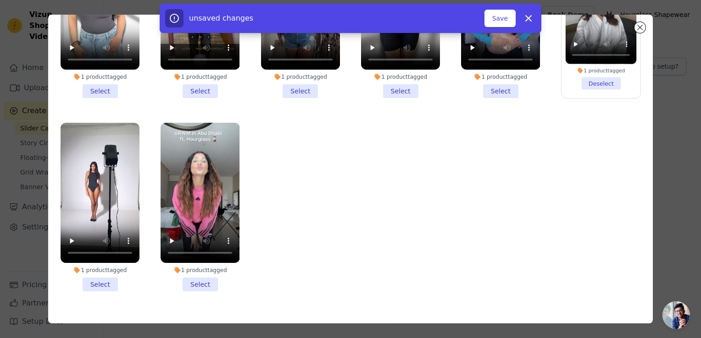
scroll to position [561, 0]
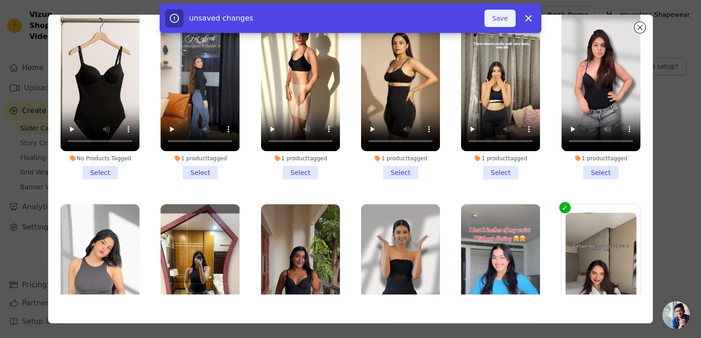
click at [498, 13] on button "Save" at bounding box center [499, 18] width 31 height 17
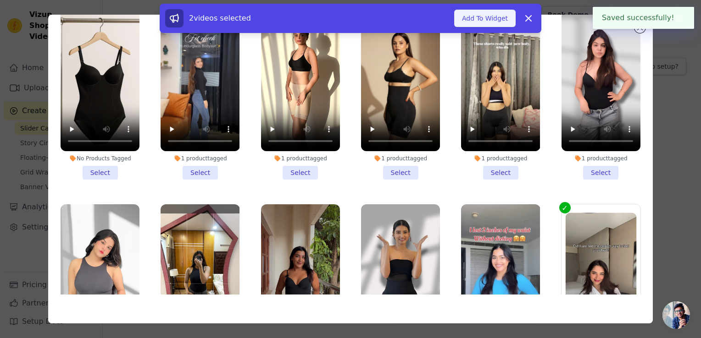
click at [482, 17] on button "Add To Widget" at bounding box center [484, 18] width 61 height 17
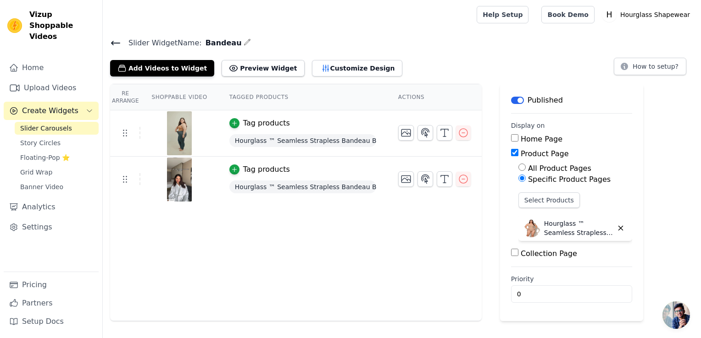
click at [116, 41] on icon at bounding box center [115, 43] width 11 height 11
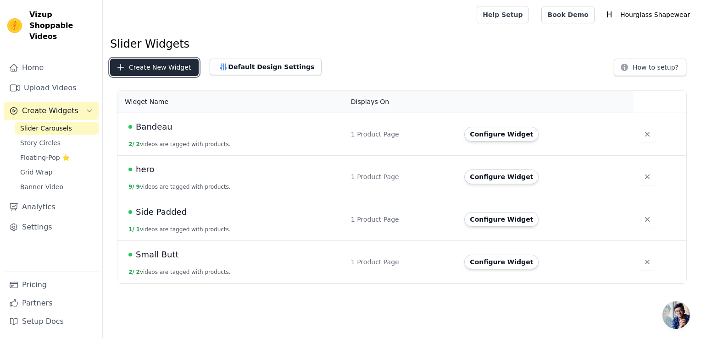
click at [165, 68] on button "Create New Widget" at bounding box center [154, 67] width 88 height 17
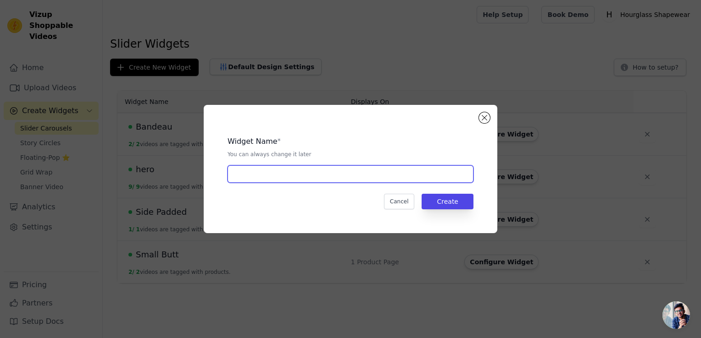
click at [256, 175] on input "text" at bounding box center [350, 174] width 246 height 17
type input "Crew Neck"
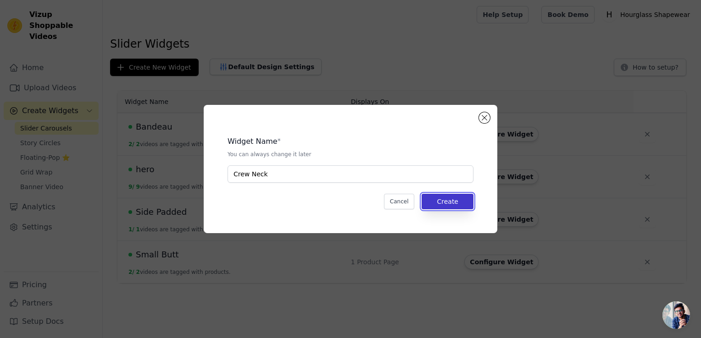
click at [448, 198] on button "Create" at bounding box center [447, 202] width 52 height 16
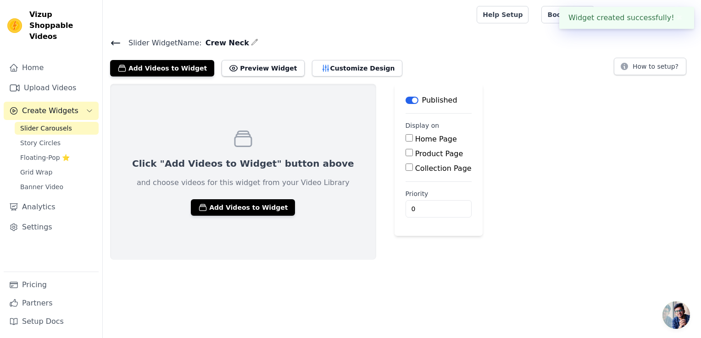
click at [405, 159] on div "Product Page" at bounding box center [438, 154] width 66 height 11
click at [405, 151] on div "Product Page" at bounding box center [438, 154] width 66 height 11
click at [405, 152] on input "Product Page" at bounding box center [408, 152] width 7 height 7
checkbox input "true"
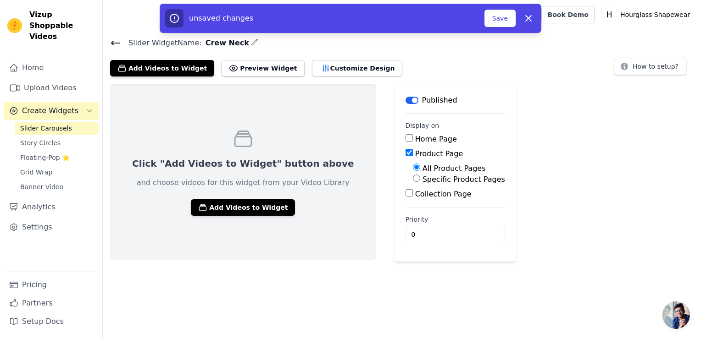
click at [422, 178] on label "Specific Product Pages" at bounding box center [463, 179] width 83 height 9
click at [413, 178] on input "Specific Product Pages" at bounding box center [416, 178] width 7 height 7
radio input "true"
click at [413, 194] on button "Select Products" at bounding box center [443, 201] width 61 height 16
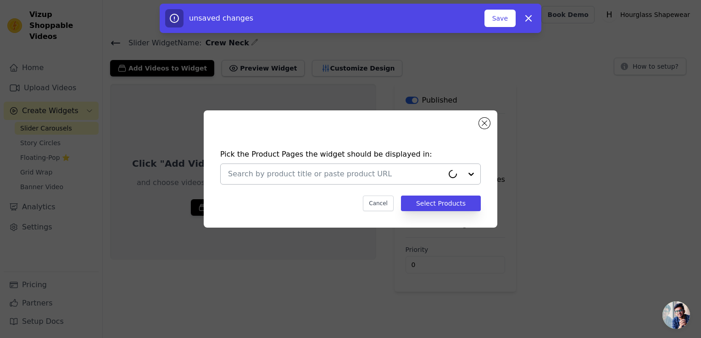
click at [414, 177] on input "text" at bounding box center [336, 174] width 216 height 11
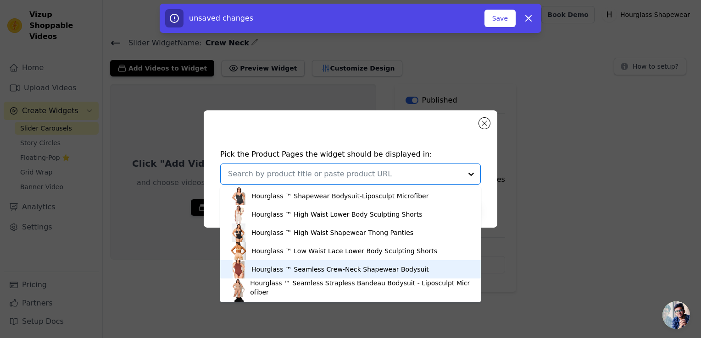
click at [293, 274] on div "Hourglass ™ Seamless Crew-Neck Shapewear Bodysuit" at bounding box center [339, 269] width 177 height 9
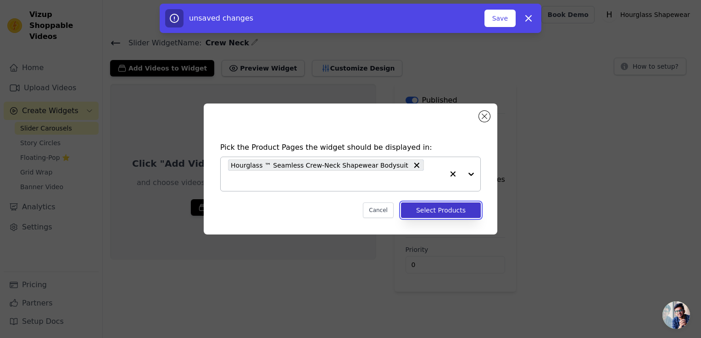
click at [455, 209] on button "Select Products" at bounding box center [441, 211] width 80 height 16
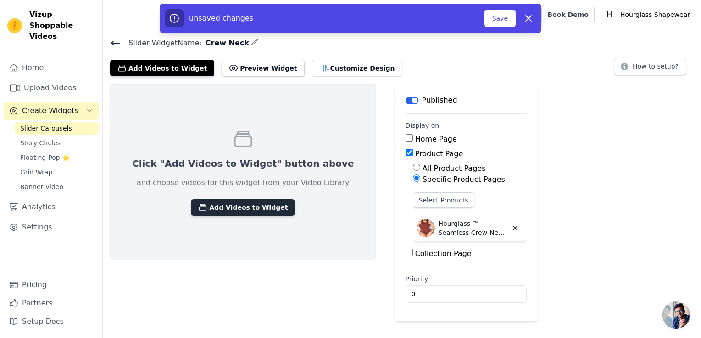
click at [260, 204] on button "Add Videos to Widget" at bounding box center [243, 207] width 104 height 17
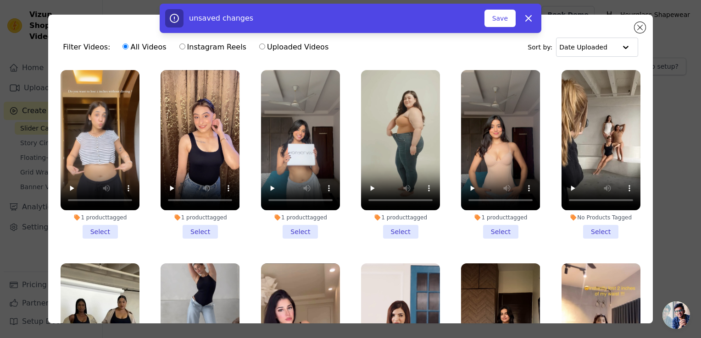
click at [95, 231] on li "1 product tagged Select" at bounding box center [100, 154] width 79 height 169
click at [0, 0] on input "1 product tagged Select" at bounding box center [0, 0] width 0 height 0
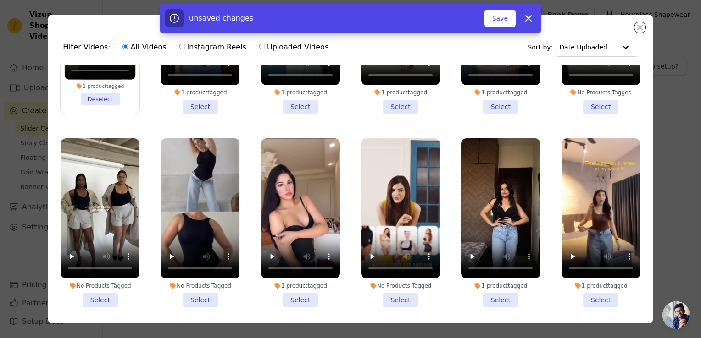
scroll to position [183, 0]
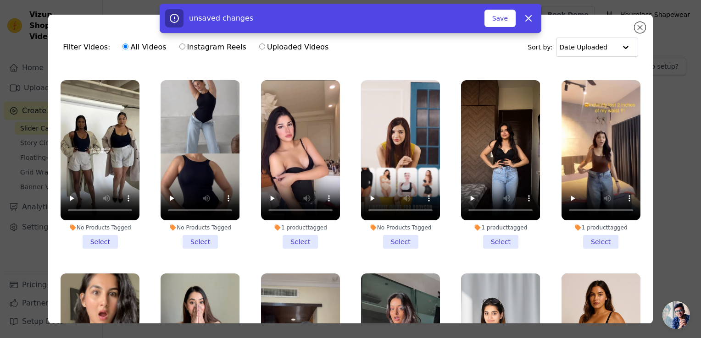
click at [200, 234] on li "No Products Tagged Select" at bounding box center [199, 164] width 79 height 169
click at [0, 0] on input "No Products Tagged Select" at bounding box center [0, 0] width 0 height 0
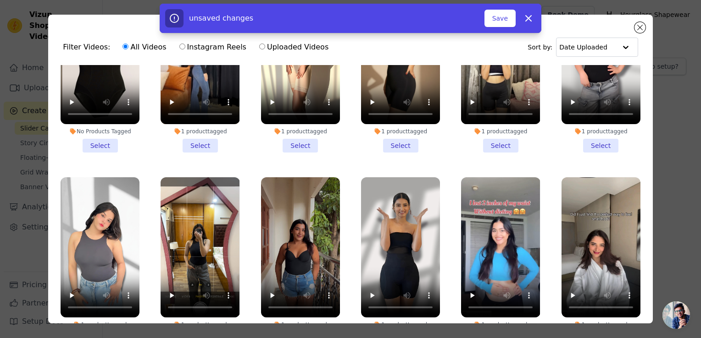
scroll to position [688, 0]
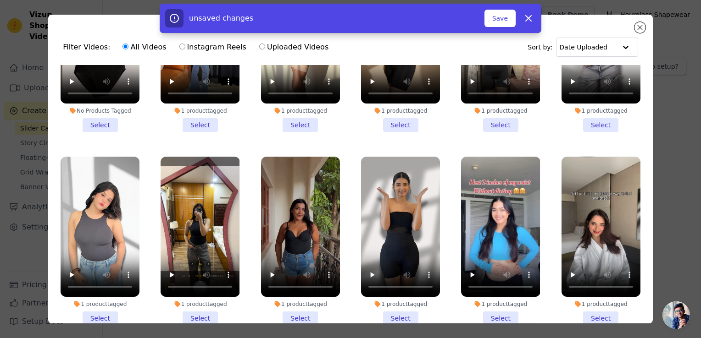
click at [100, 299] on li "1 product tagged Select" at bounding box center [100, 241] width 79 height 169
click at [0, 0] on input "1 product tagged Select" at bounding box center [0, 0] width 0 height 0
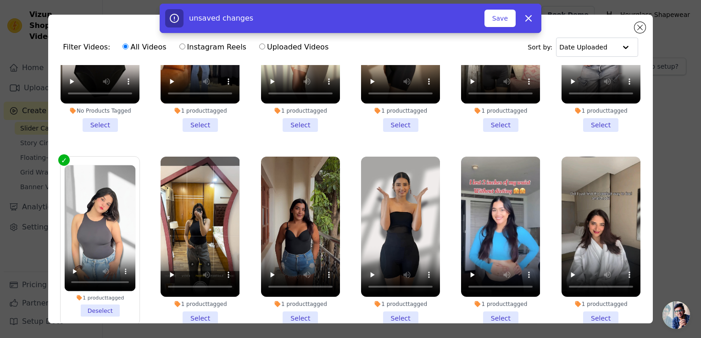
click at [482, 301] on li "1 product tagged Select" at bounding box center [500, 241] width 79 height 169
click at [0, 0] on input "1 product tagged Select" at bounding box center [0, 0] width 0 height 0
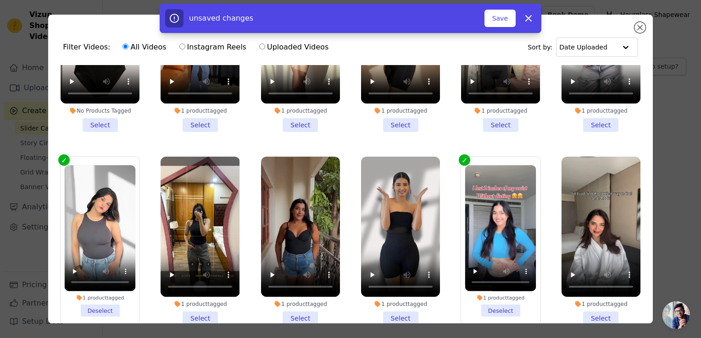
click at [204, 297] on li "1 product tagged Select" at bounding box center [199, 241] width 79 height 169
click at [0, 0] on input "1 product tagged Select" at bounding box center [0, 0] width 0 height 0
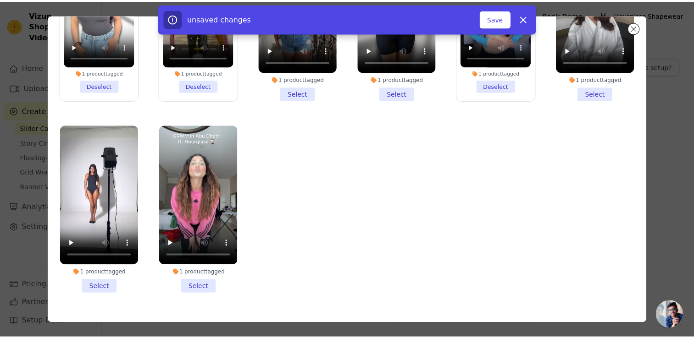
scroll to position [79, 0]
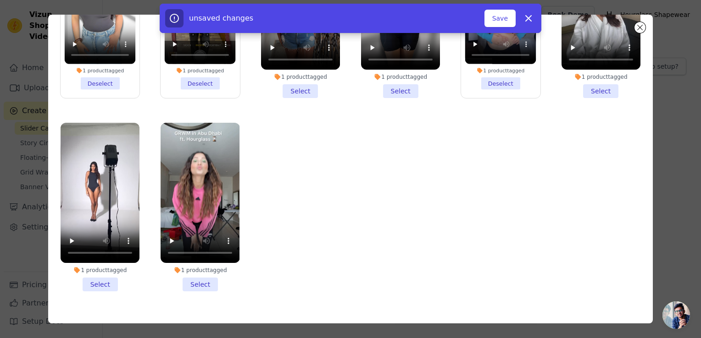
click at [107, 264] on li "1 product tagged Select" at bounding box center [100, 207] width 79 height 169
click at [0, 0] on input "1 product tagged Select" at bounding box center [0, 0] width 0 height 0
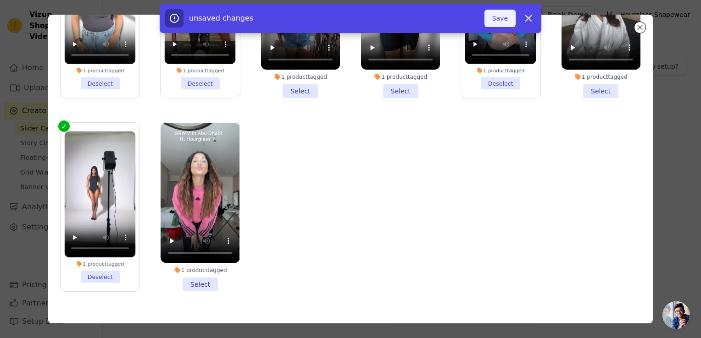
click at [496, 18] on button "Save" at bounding box center [499, 18] width 31 height 17
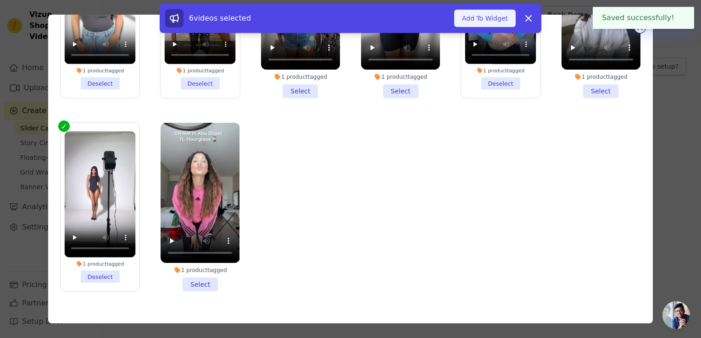
click at [485, 25] on button "Add To Widget" at bounding box center [484, 18] width 61 height 17
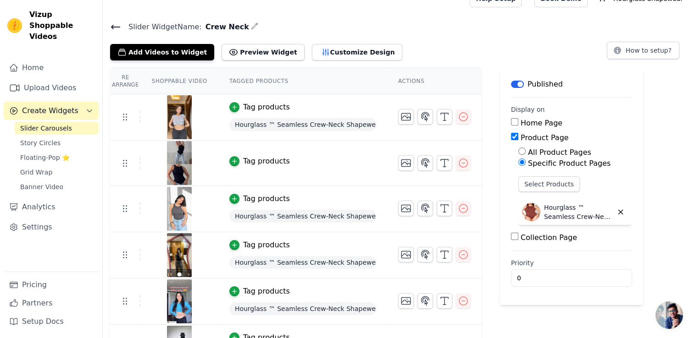
scroll to position [0, 0]
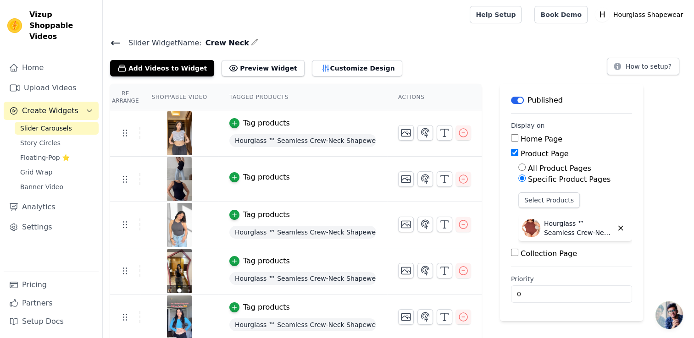
click at [116, 40] on icon at bounding box center [115, 43] width 11 height 11
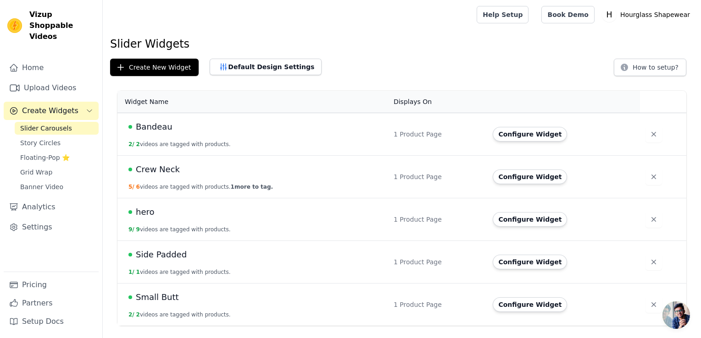
click at [235, 184] on span "1 more to tag." at bounding box center [252, 187] width 42 height 6
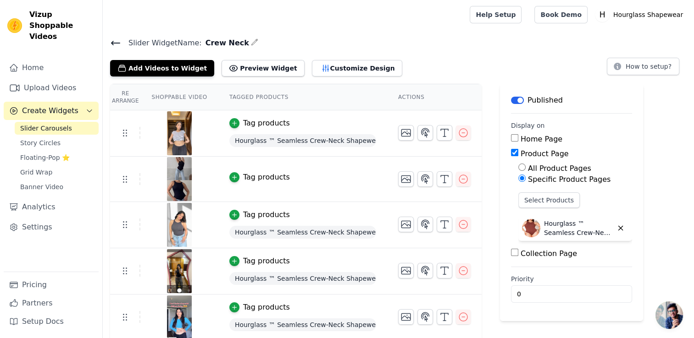
click at [113, 45] on icon at bounding box center [115, 43] width 11 height 11
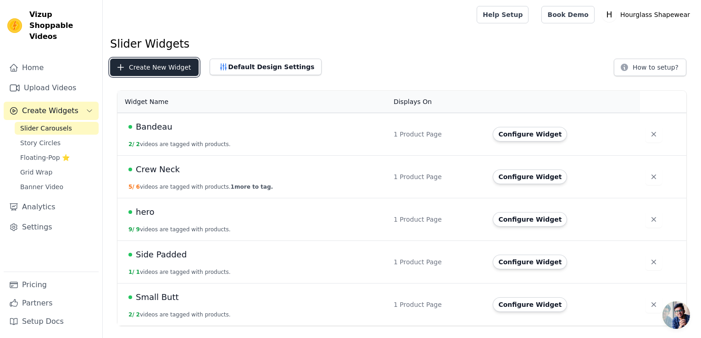
click at [153, 68] on button "Create New Widget" at bounding box center [154, 67] width 88 height 17
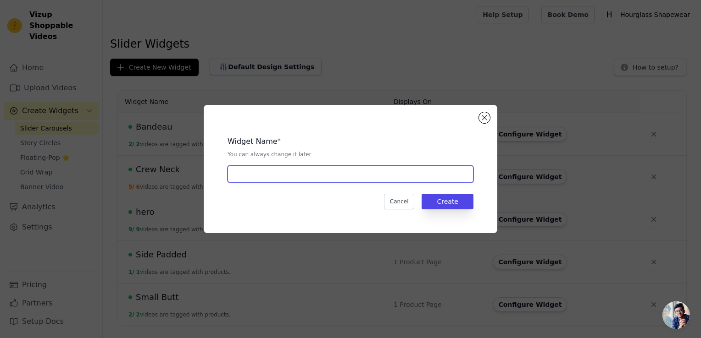
click at [438, 167] on input "text" at bounding box center [350, 174] width 246 height 17
type input "Thong Panty"
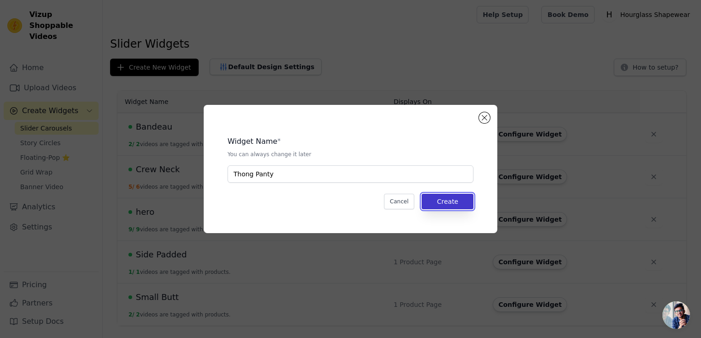
click at [444, 194] on button "Create" at bounding box center [447, 202] width 52 height 16
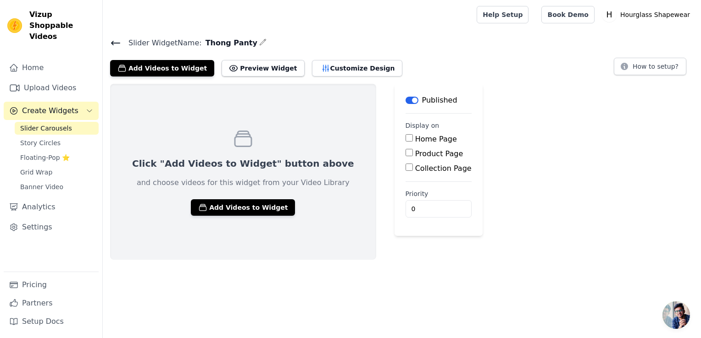
click at [415, 155] on label "Product Page" at bounding box center [439, 153] width 48 height 9
click at [405, 155] on input "Product Page" at bounding box center [408, 152] width 7 height 7
checkbox input "true"
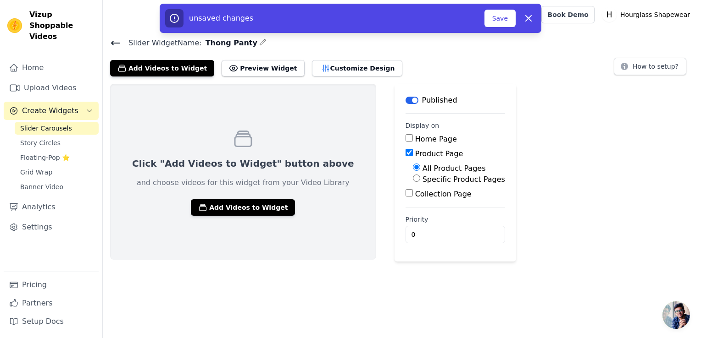
click at [422, 180] on label "Specific Product Pages" at bounding box center [463, 179] width 83 height 9
click at [413, 180] on input "Specific Product Pages" at bounding box center [416, 178] width 7 height 7
radio input "true"
click at [413, 203] on button "Select Products" at bounding box center [443, 201] width 61 height 16
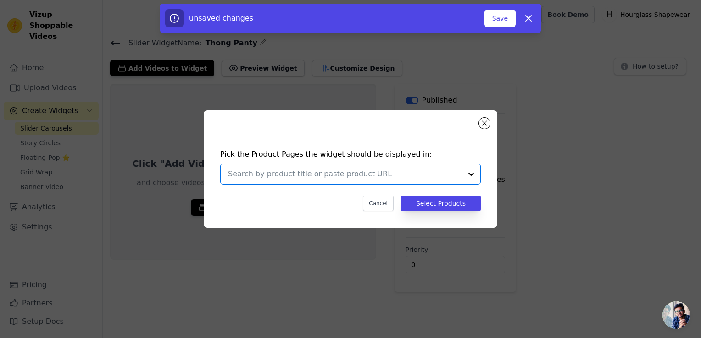
click at [381, 177] on input "text" at bounding box center [345, 174] width 234 height 11
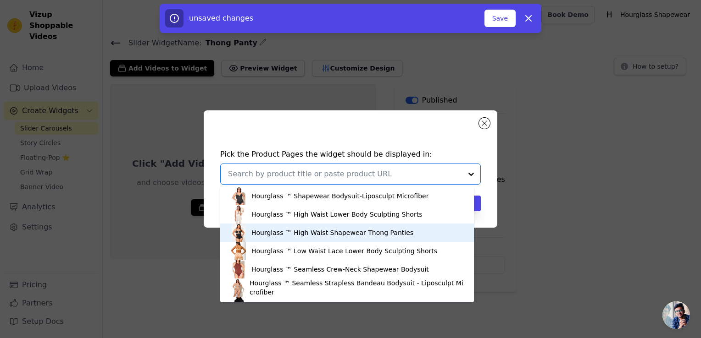
click at [302, 231] on div "Hourglass ™ High Waist Shapewear Thong Panties" at bounding box center [332, 232] width 162 height 9
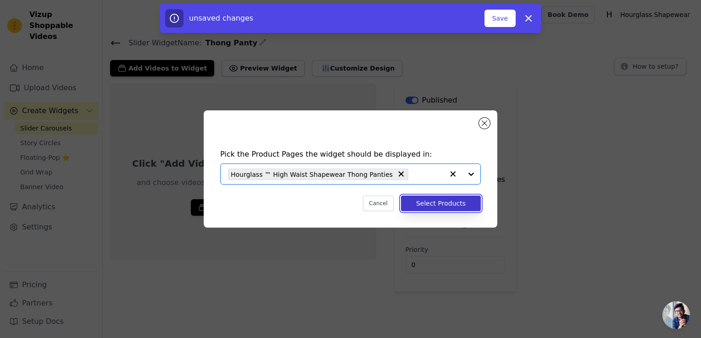
click at [460, 210] on button "Select Products" at bounding box center [441, 204] width 80 height 16
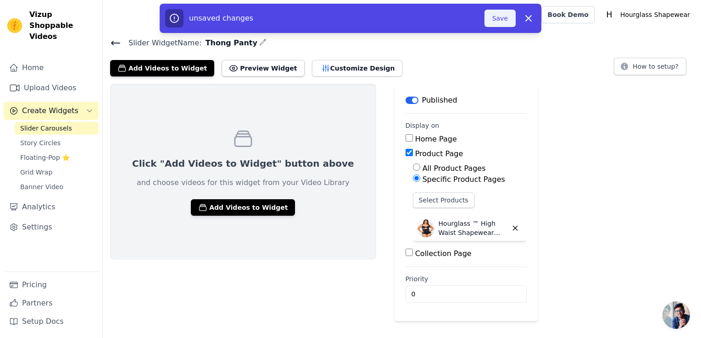
click at [504, 17] on button "Save" at bounding box center [499, 18] width 31 height 17
click at [503, 16] on button "Save" at bounding box center [499, 18] width 31 height 17
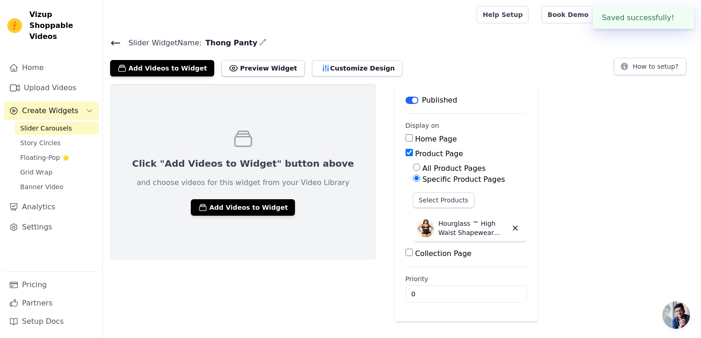
click at [264, 195] on div "Click "Add Videos to Widget" button above and choose videos for this widget fro…" at bounding box center [243, 172] width 266 height 176
click at [259, 206] on button "Add Videos to Widget" at bounding box center [243, 207] width 104 height 17
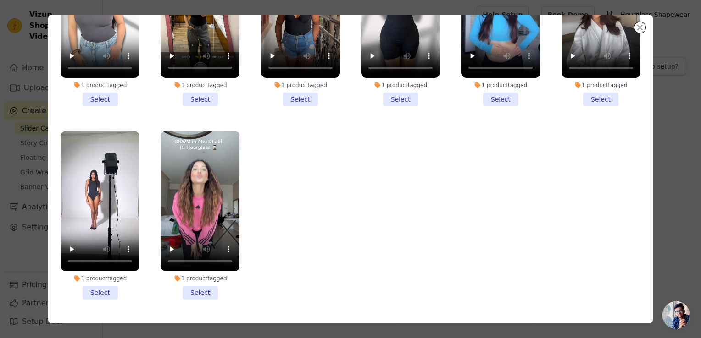
scroll to position [79, 0]
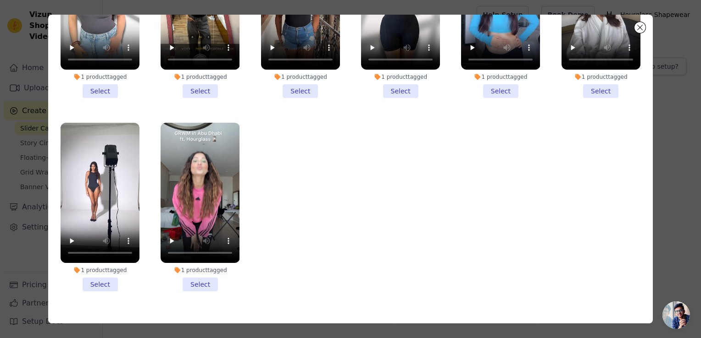
click at [203, 261] on li "1 product tagged Select" at bounding box center [199, 207] width 79 height 169
click at [0, 0] on input "1 product tagged Select" at bounding box center [0, 0] width 0 height 0
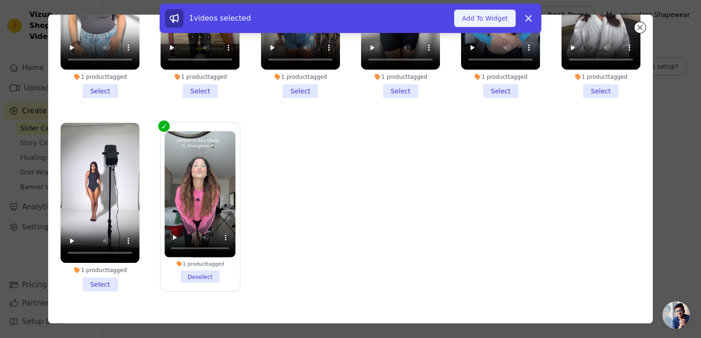
click at [492, 22] on button "Add To Widget" at bounding box center [484, 18] width 61 height 17
